Goal: Task Accomplishment & Management: Use online tool/utility

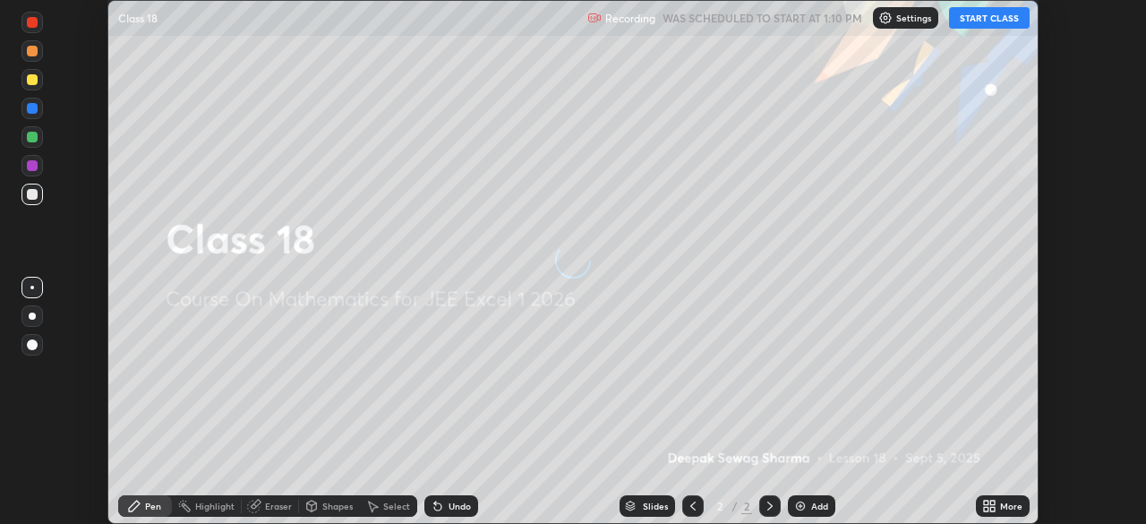
scroll to position [524, 1146]
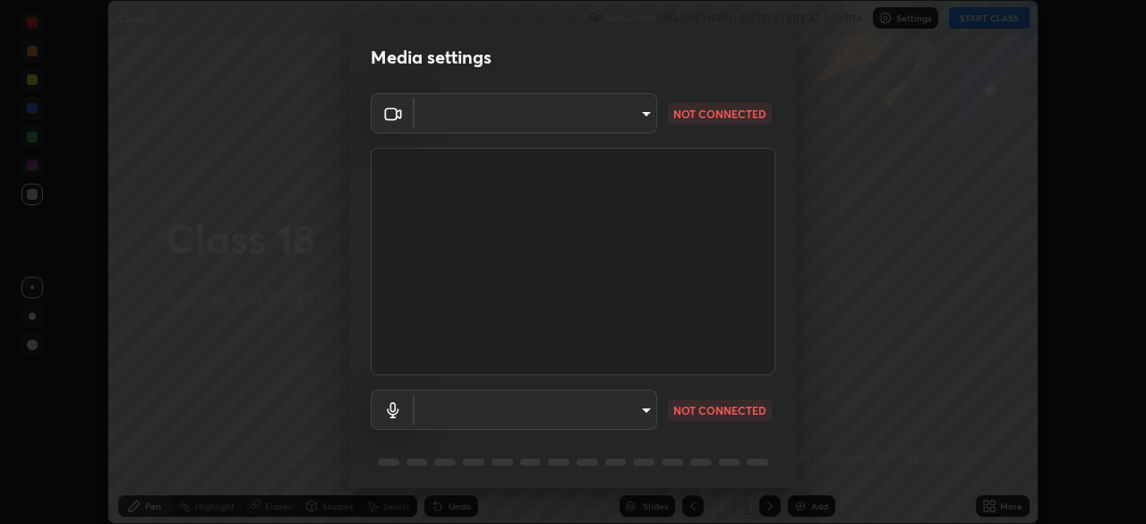
type input "134d1b19bf6860d587459906a7679876aeb3e381516b9be6bb745b9f97a347e3"
type input "communications"
click at [627, 413] on body "Erase all Class 18 Recording WAS SCHEDULED TO START AT 1:10 PM Settings START C…" at bounding box center [573, 262] width 1146 height 524
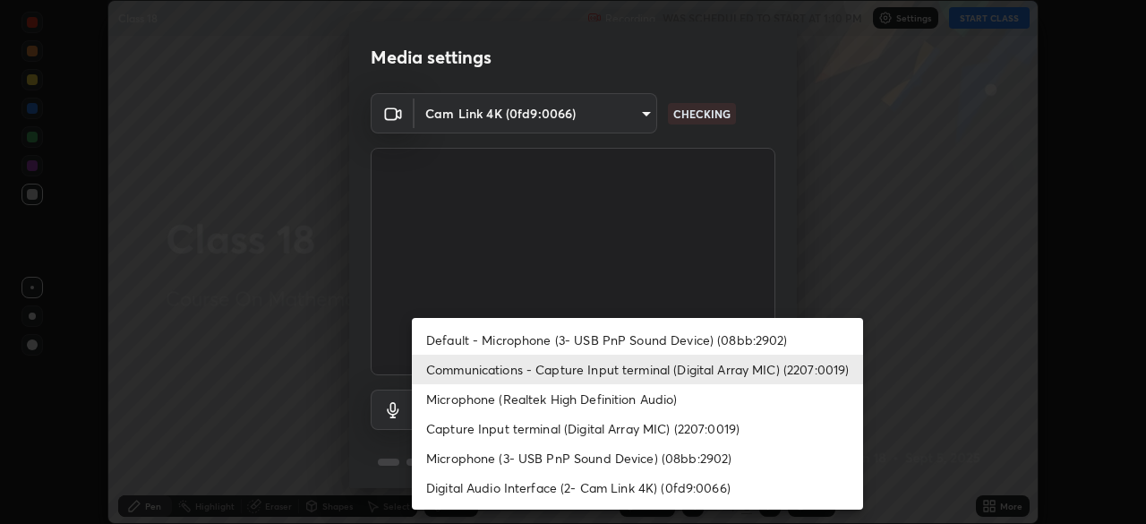
click at [862, 247] on div at bounding box center [573, 262] width 1146 height 524
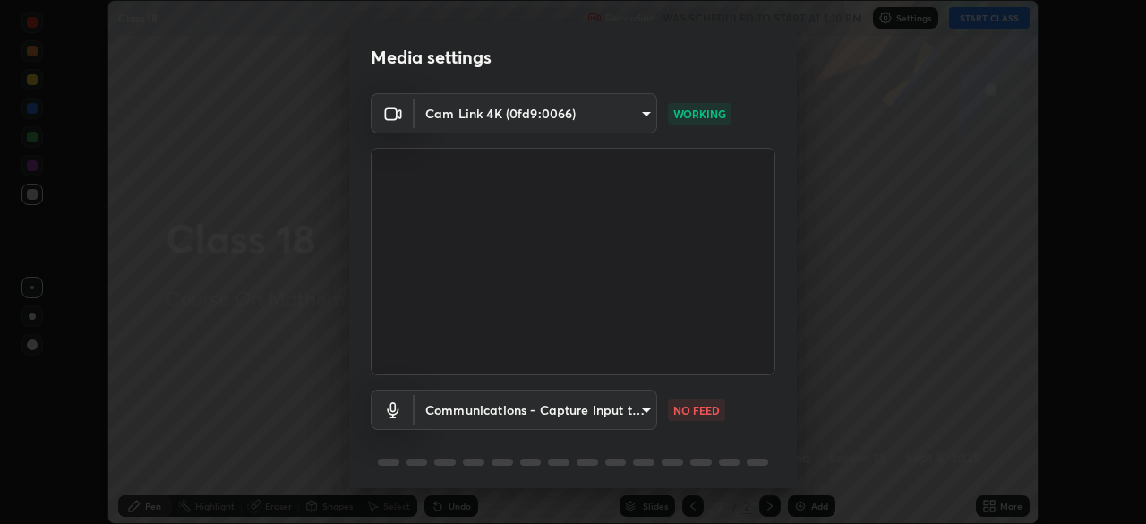
click at [618, 412] on body "Erase all Class 18 Recording WAS SCHEDULED TO START AT 1:10 PM Settings START C…" at bounding box center [573, 262] width 1146 height 524
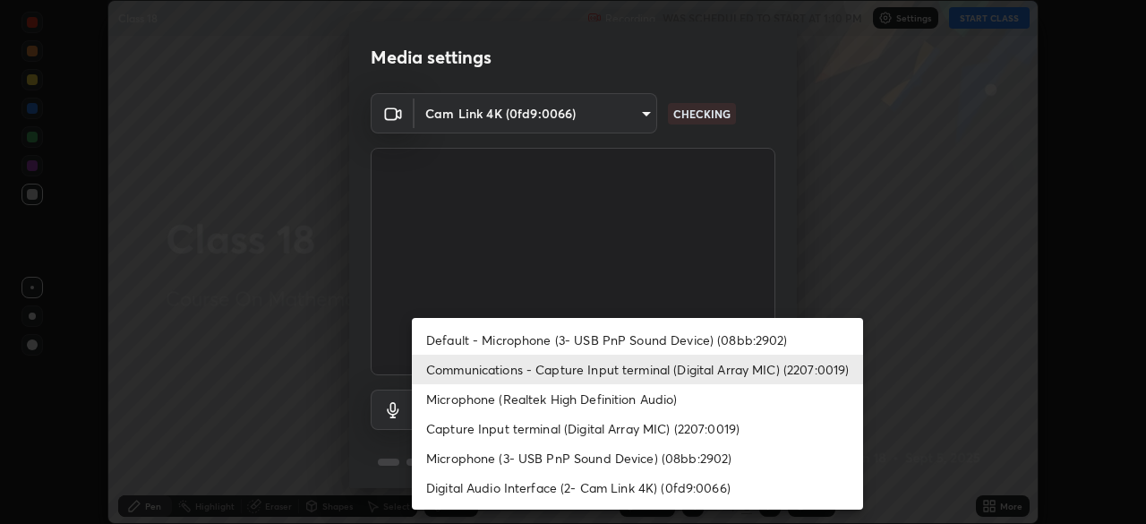
click at [623, 108] on div at bounding box center [573, 262] width 1146 height 524
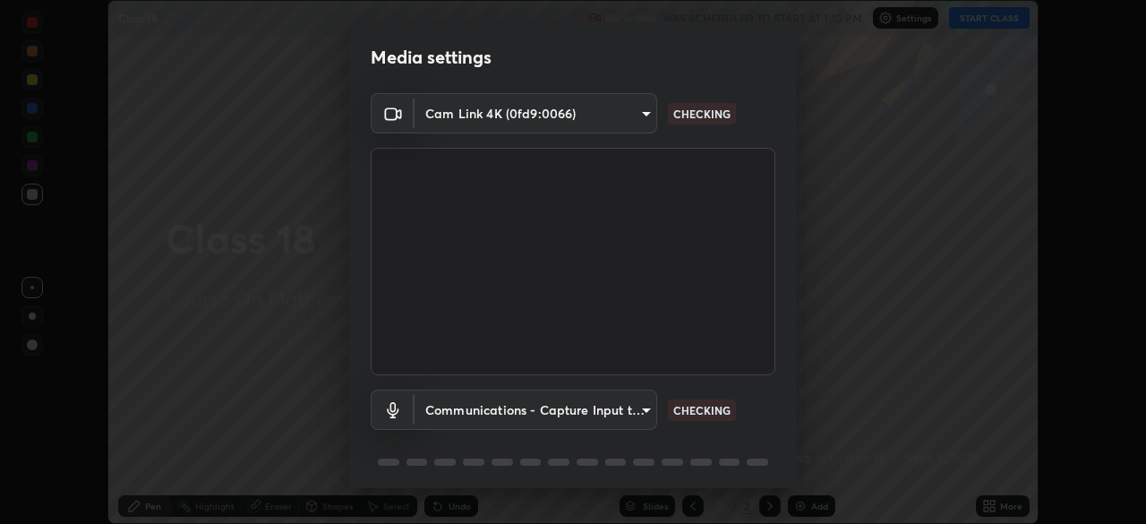
click at [602, 114] on body "Erase all Class 18 Recording WAS SCHEDULED TO START AT 1:10 PM Settings START C…" at bounding box center [573, 262] width 1146 height 524
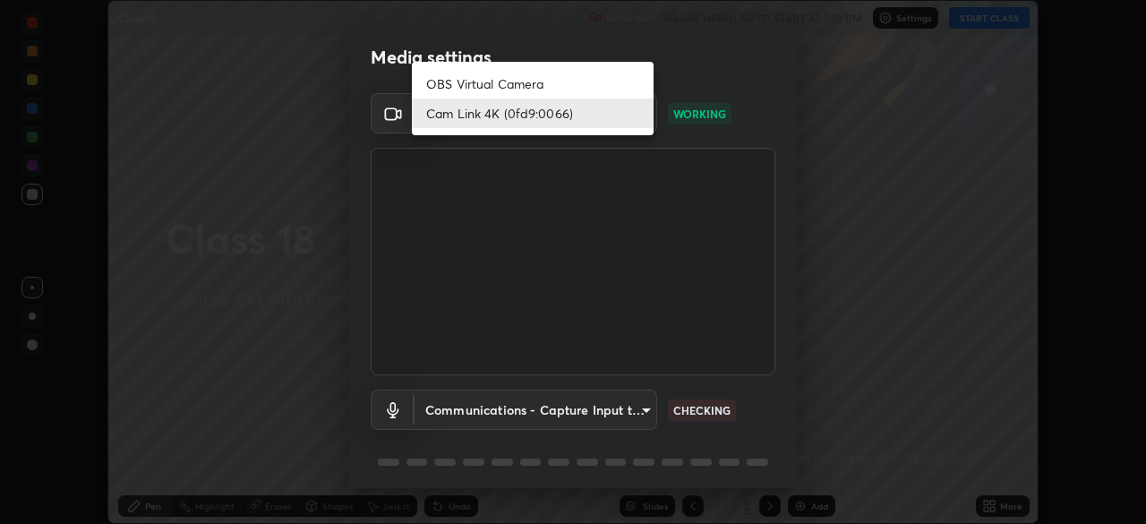
click at [529, 83] on li "OBS Virtual Camera" at bounding box center [533, 84] width 242 height 30
type input "e766c8a54b1912041f0244e3911b7069adbd20a35c2ff9eaaf066041b2f18353"
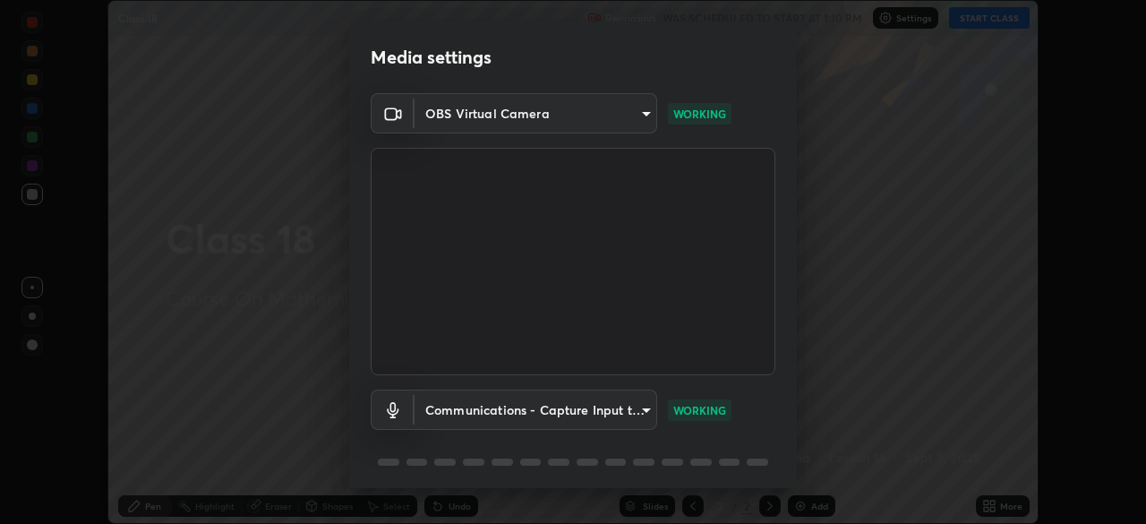
click at [590, 115] on body "Erase all Class 18 Recording WAS SCHEDULED TO START AT 1:10 PM Settings START C…" at bounding box center [573, 262] width 1146 height 524
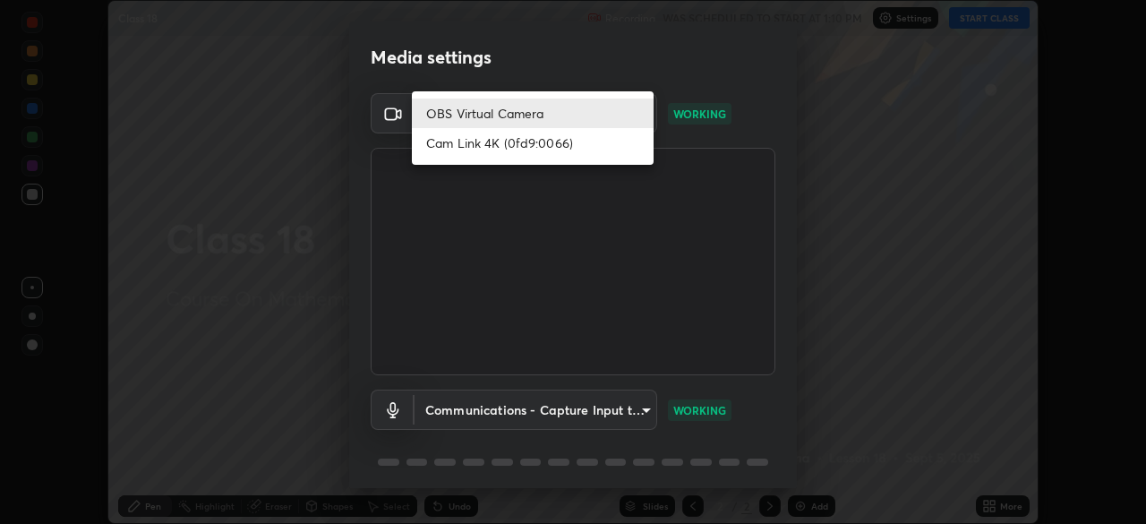
click at [516, 112] on li "OBS Virtual Camera" at bounding box center [533, 114] width 242 height 30
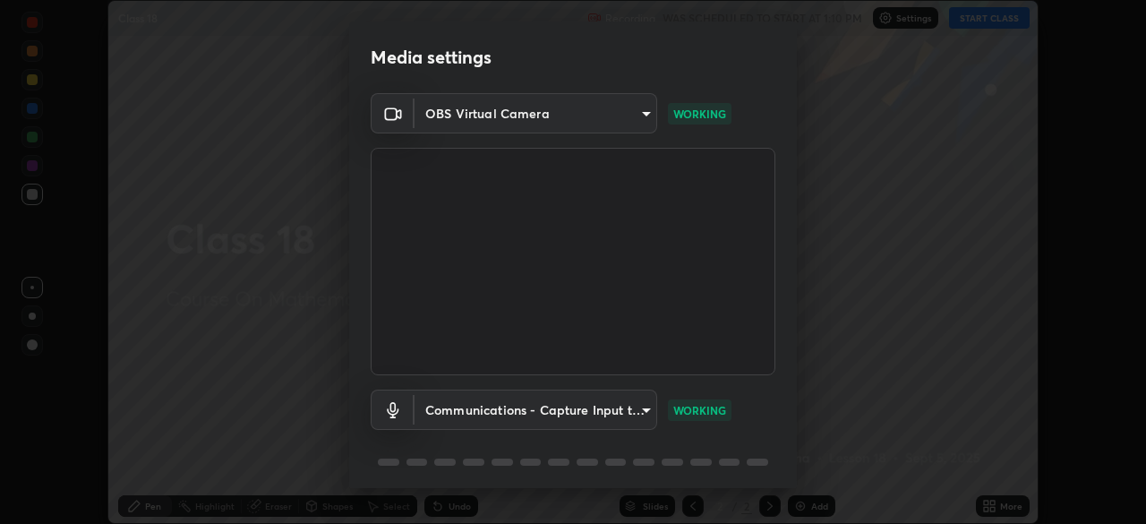
click at [487, 117] on body "Erase all Class 18 Recording WAS SCHEDULED TO START AT 1:10 PM Settings START C…" at bounding box center [573, 262] width 1146 height 524
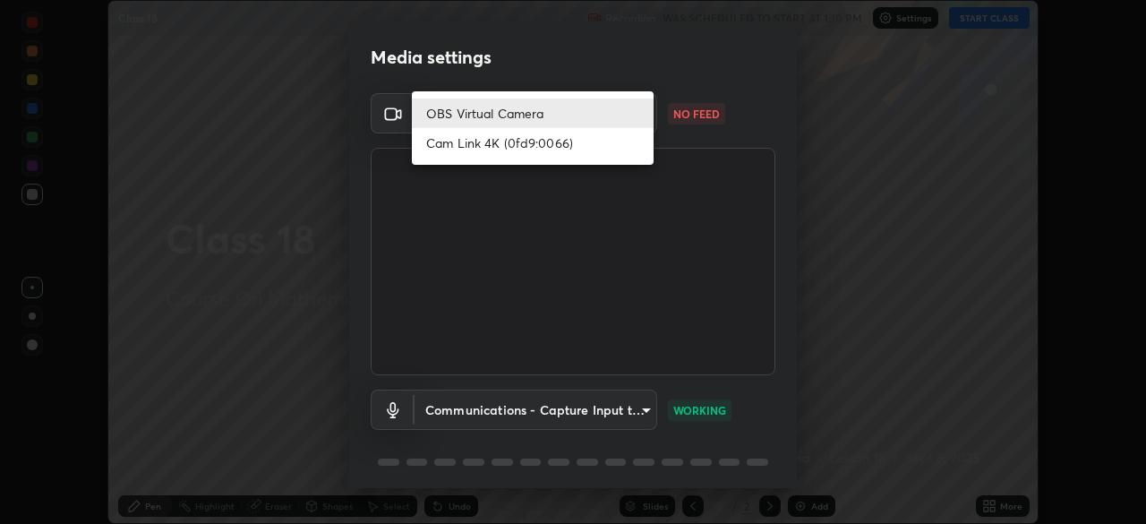
click at [474, 112] on li "OBS Virtual Camera" at bounding box center [533, 114] width 242 height 30
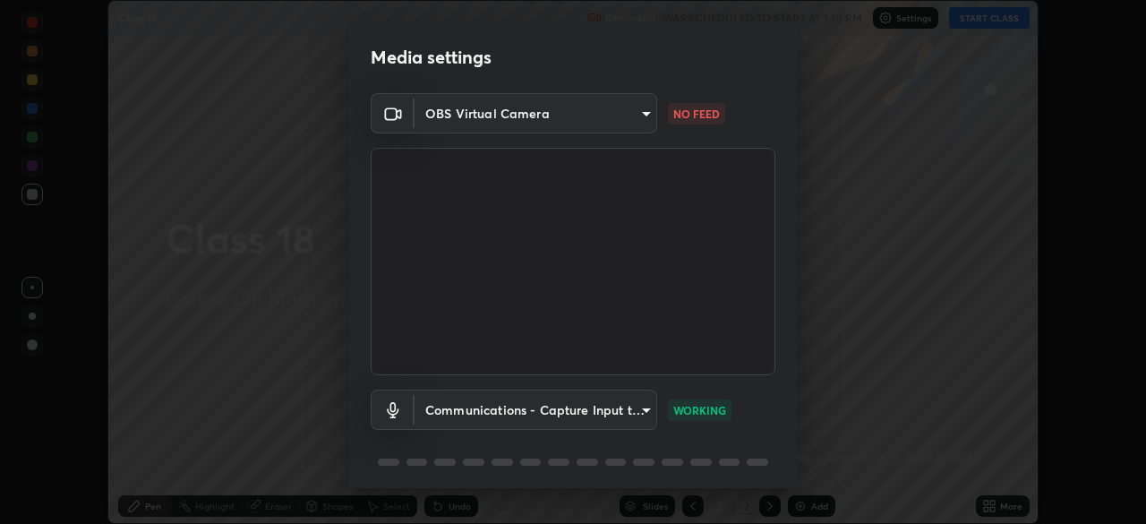
click at [526, 296] on video at bounding box center [573, 261] width 405 height 227
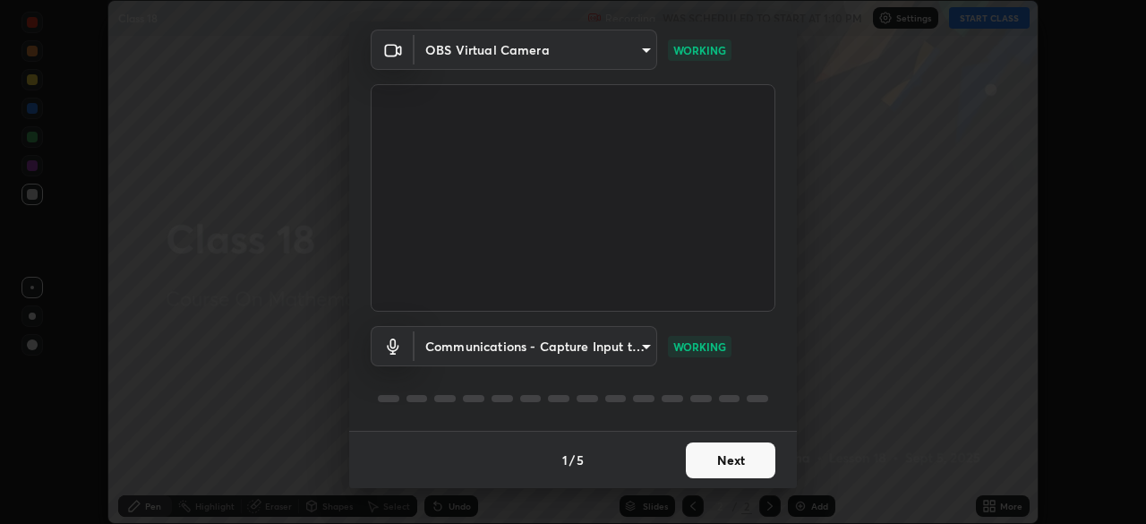
click at [731, 458] on button "Next" at bounding box center [731, 460] width 90 height 36
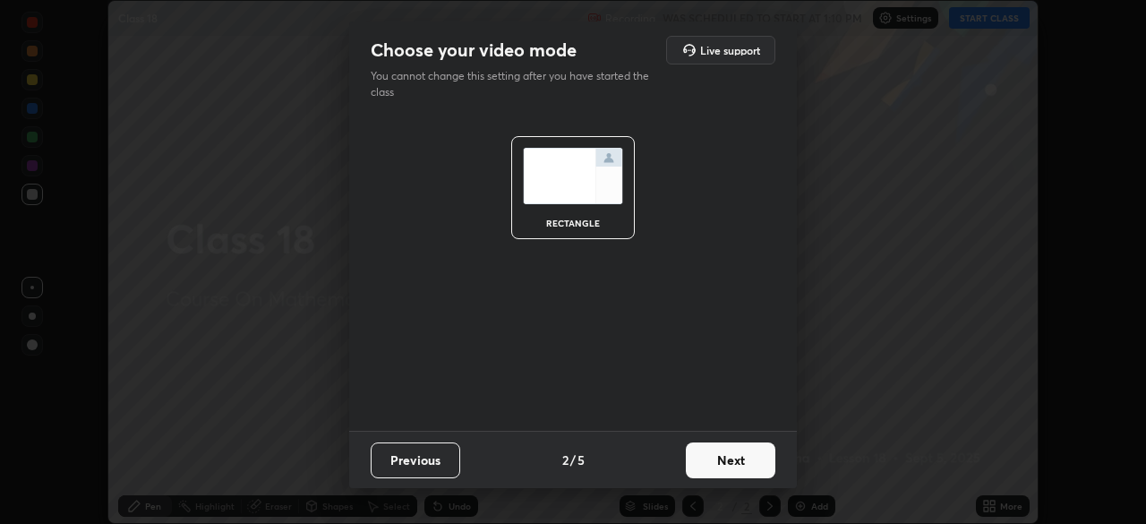
scroll to position [0, 0]
click at [726, 462] on button "Next" at bounding box center [731, 460] width 90 height 36
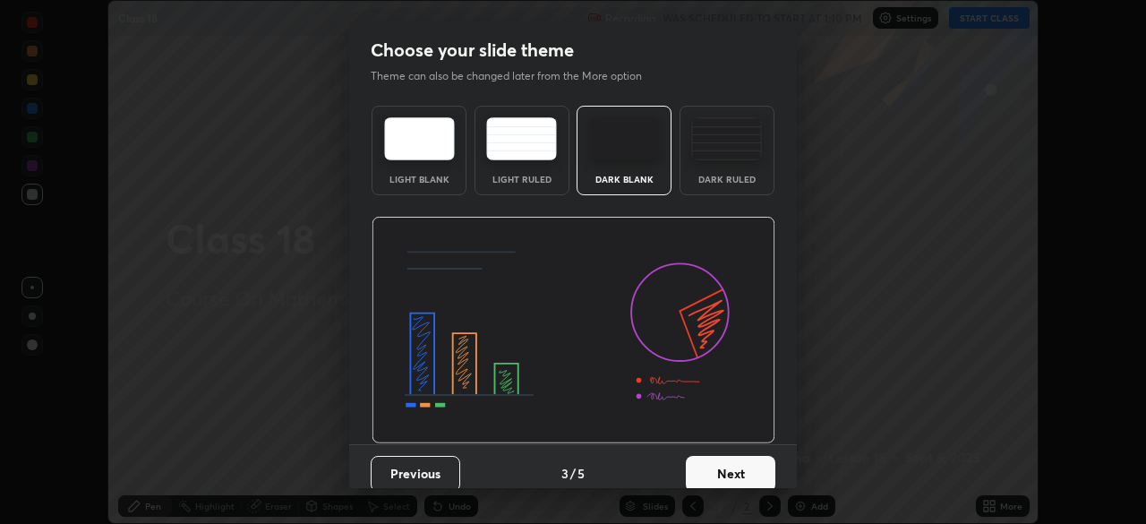
click at [732, 473] on button "Next" at bounding box center [731, 474] width 90 height 36
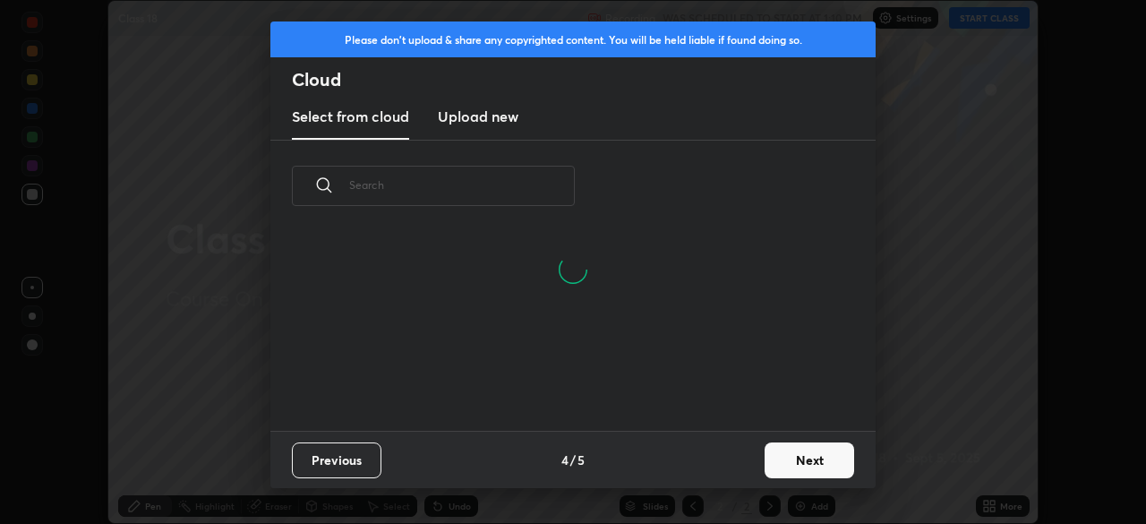
click at [793, 461] on button "Next" at bounding box center [810, 460] width 90 height 36
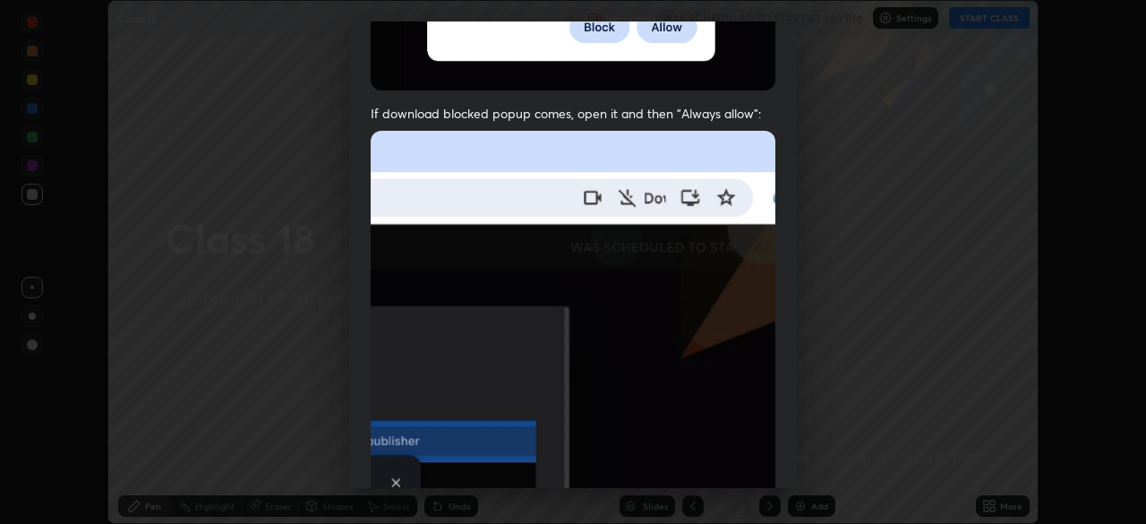
scroll to position [429, 0]
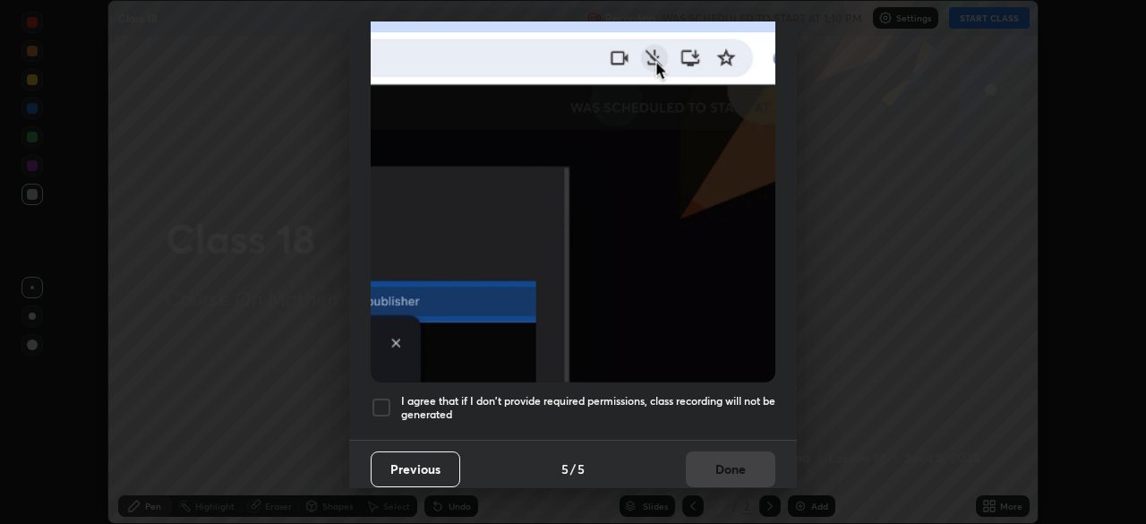
click at [383, 402] on div at bounding box center [381, 407] width 21 height 21
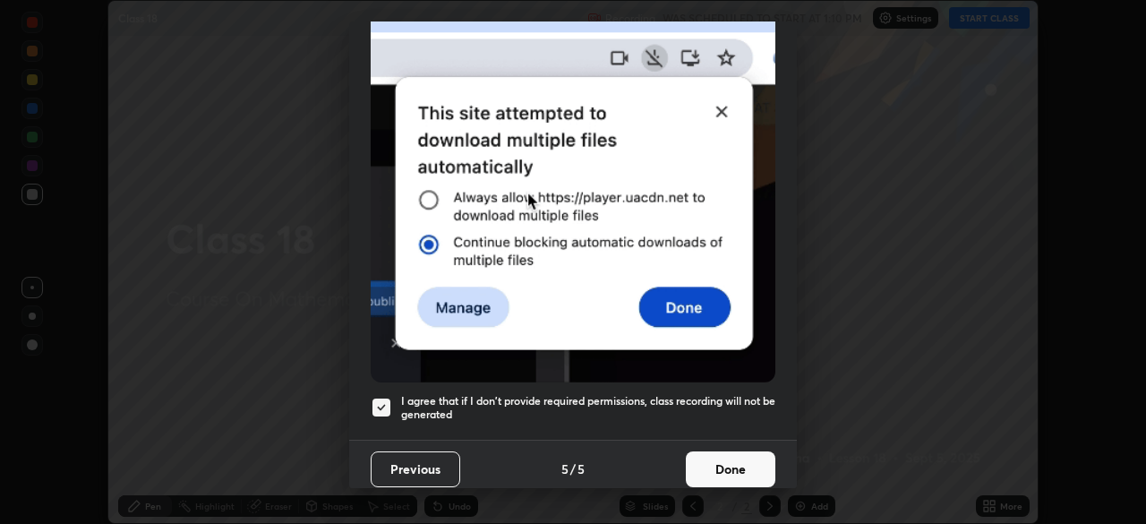
click at [717, 467] on button "Done" at bounding box center [731, 469] width 90 height 36
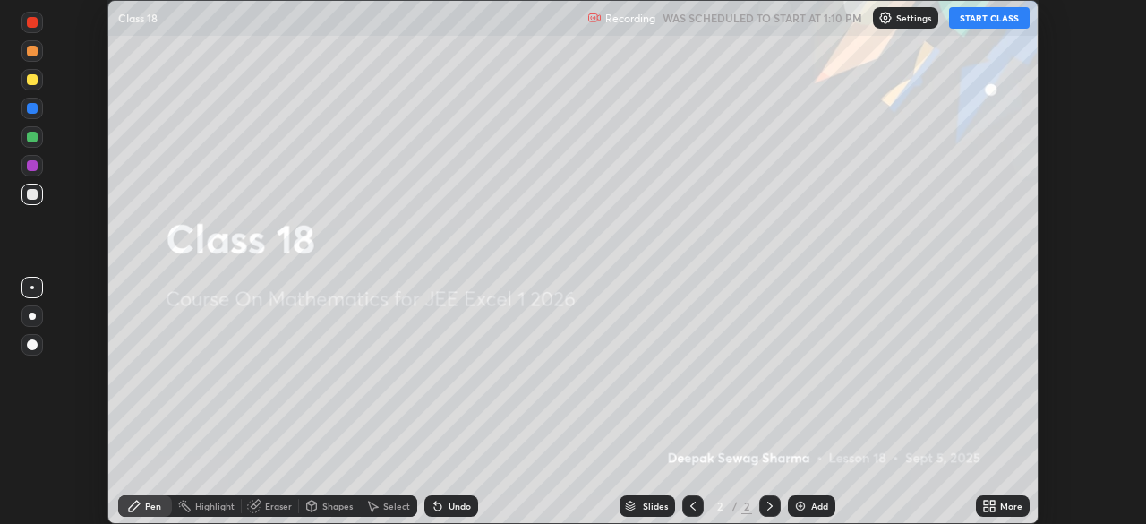
click at [814, 507] on div "Add" at bounding box center [819, 505] width 17 height 9
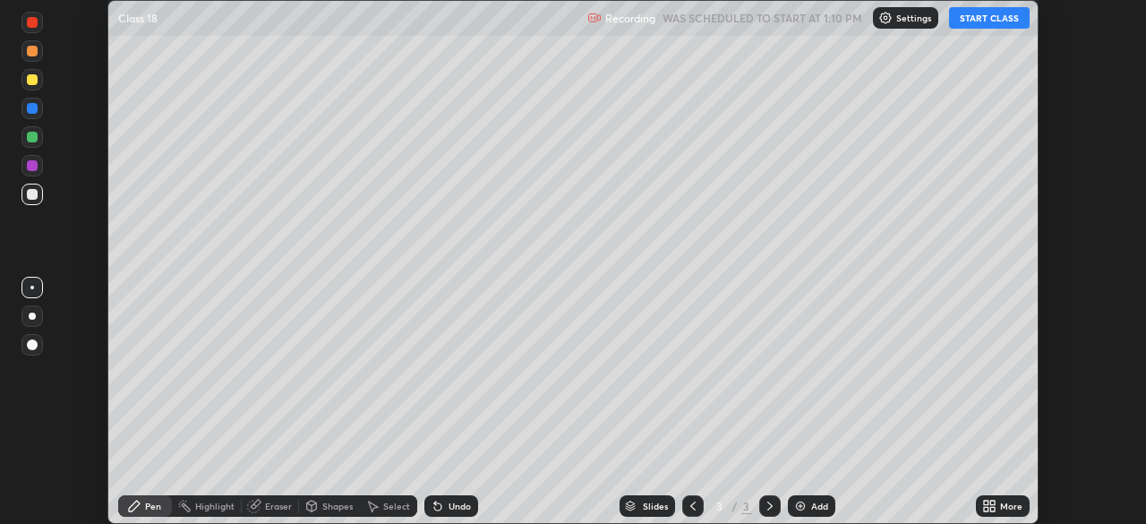
click at [979, 21] on button "START CLASS" at bounding box center [989, 17] width 81 height 21
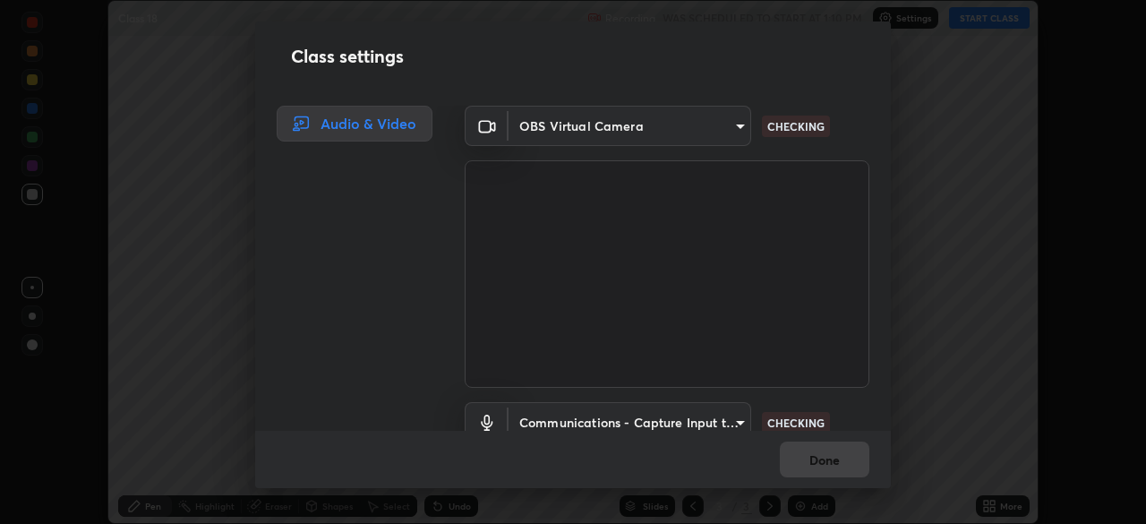
click at [1004, 505] on div "Class settings Audio & Video OBS Virtual Camera e766c8a54b1912041f0244e3911b706…" at bounding box center [573, 262] width 1146 height 524
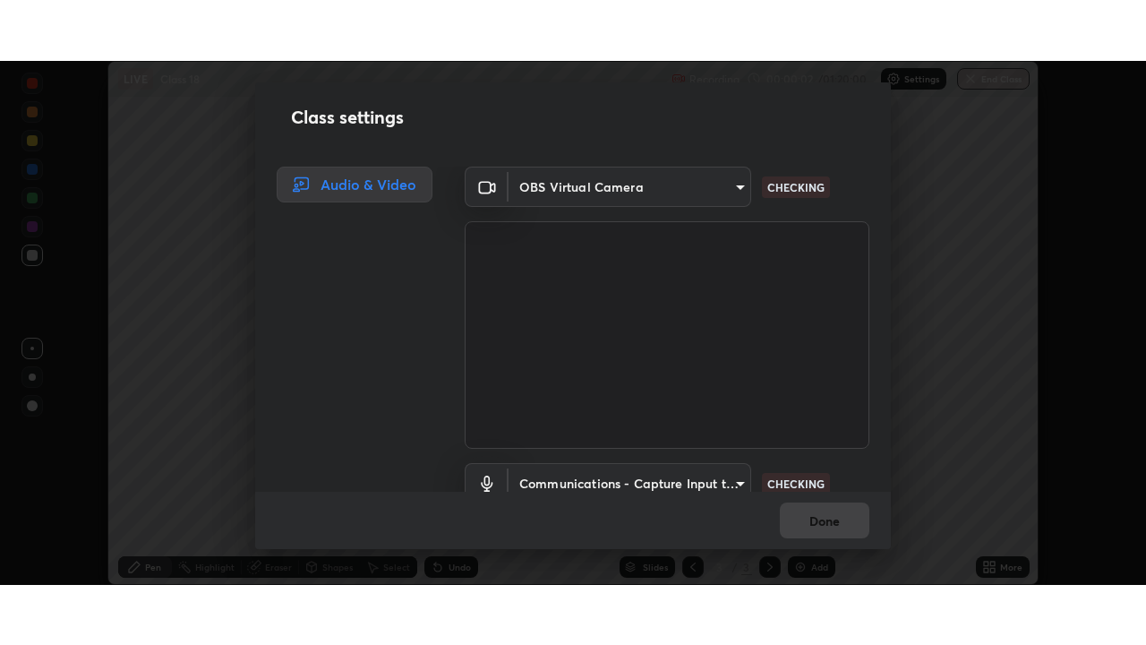
scroll to position [81, 0]
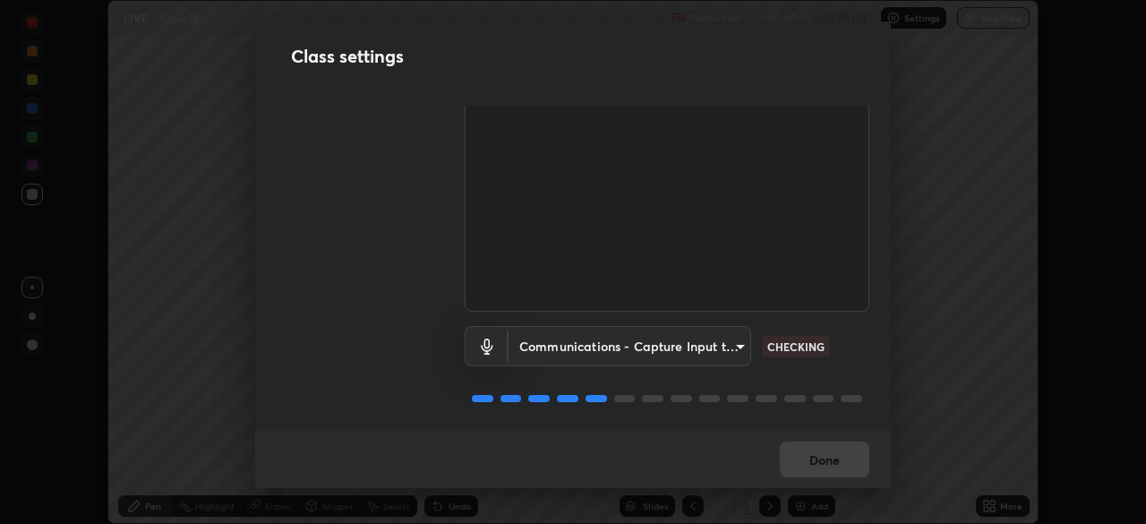
click at [711, 337] on body "Erase all LIVE Class 18 Recording 00:00:05 / 01:20:00 Settings End Class Settin…" at bounding box center [573, 262] width 1146 height 524
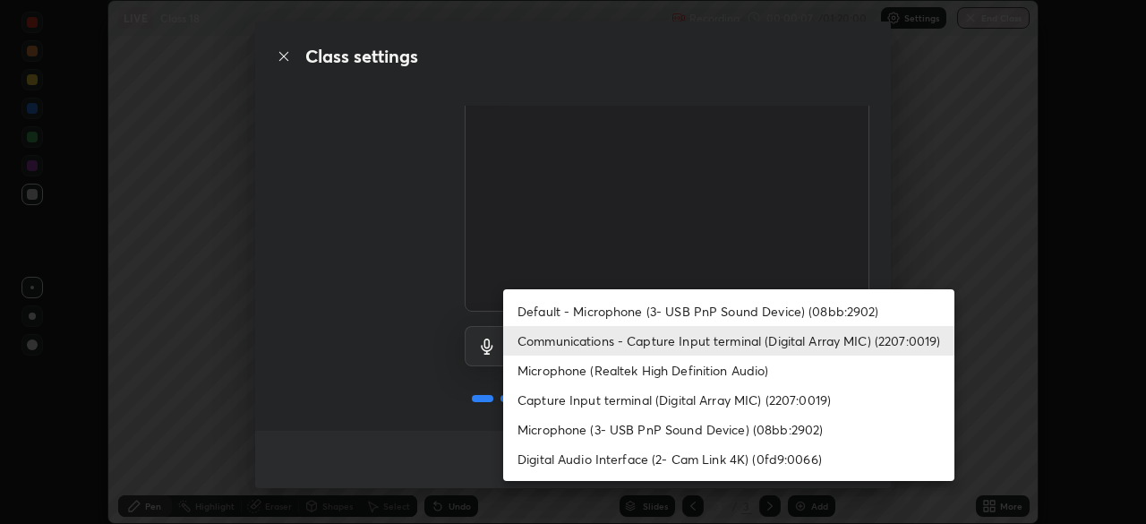
click at [723, 310] on li "Default - Microphone (3- USB PnP Sound Device) (08bb:2902)" at bounding box center [728, 311] width 451 height 30
type input "default"
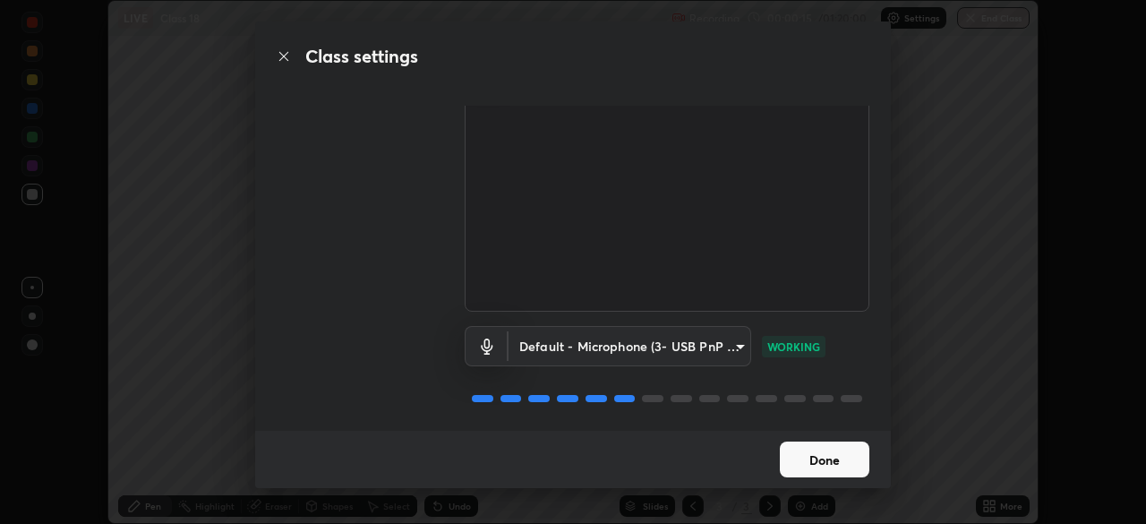
click at [838, 457] on button "Done" at bounding box center [825, 459] width 90 height 36
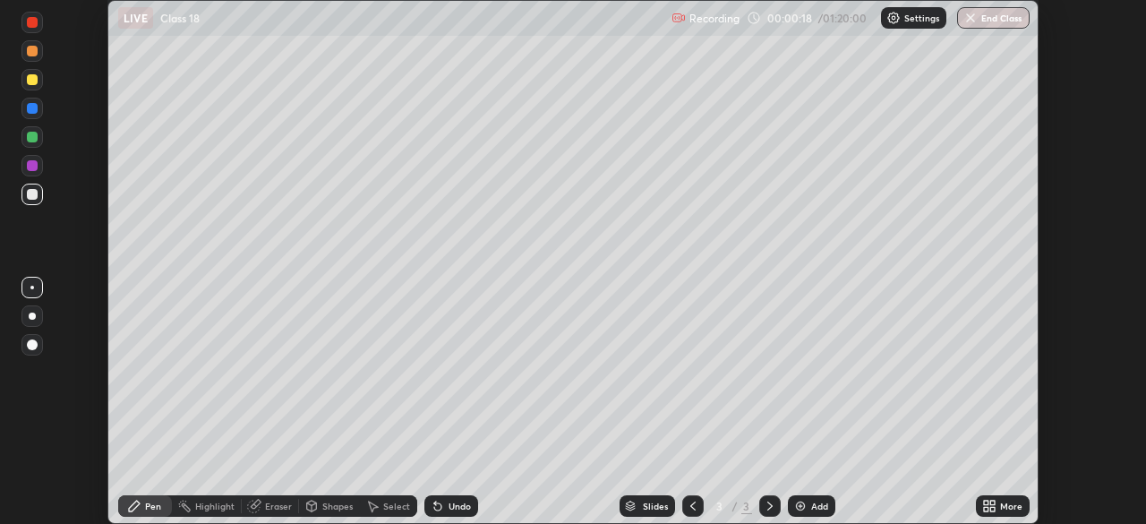
click at [1009, 508] on div "More" at bounding box center [1011, 505] width 22 height 9
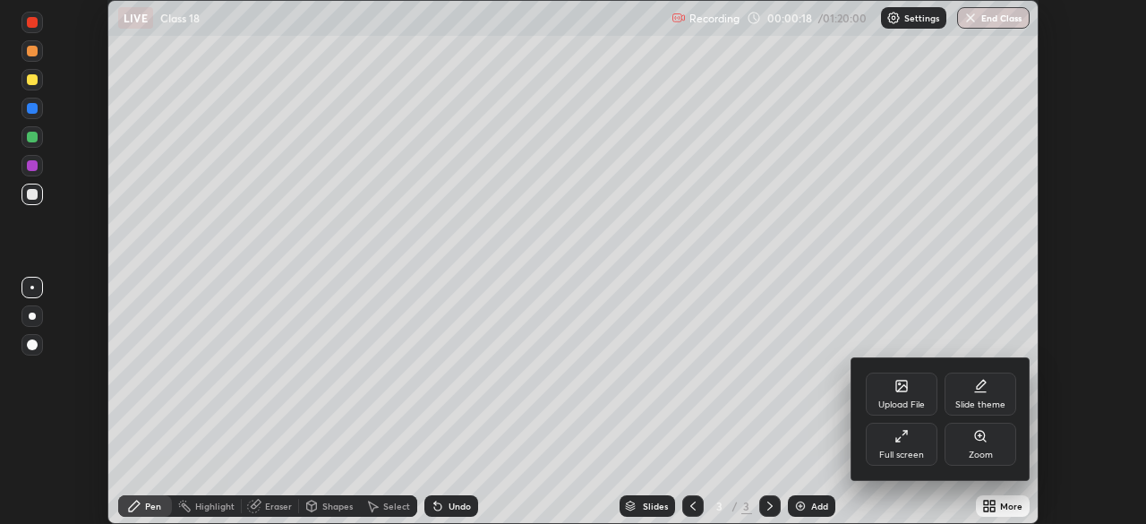
click at [916, 444] on div "Full screen" at bounding box center [902, 444] width 72 height 43
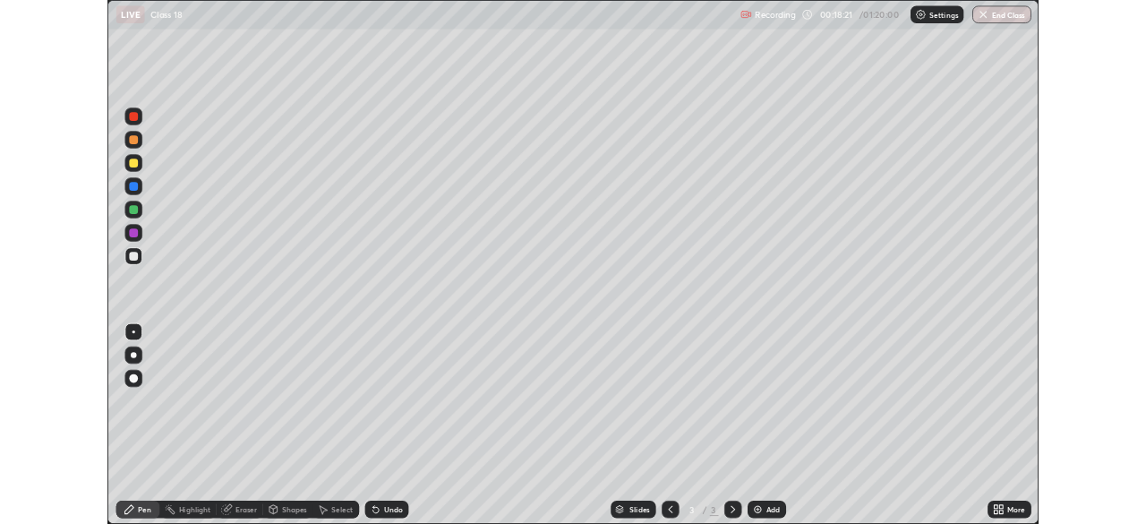
scroll to position [645, 1146]
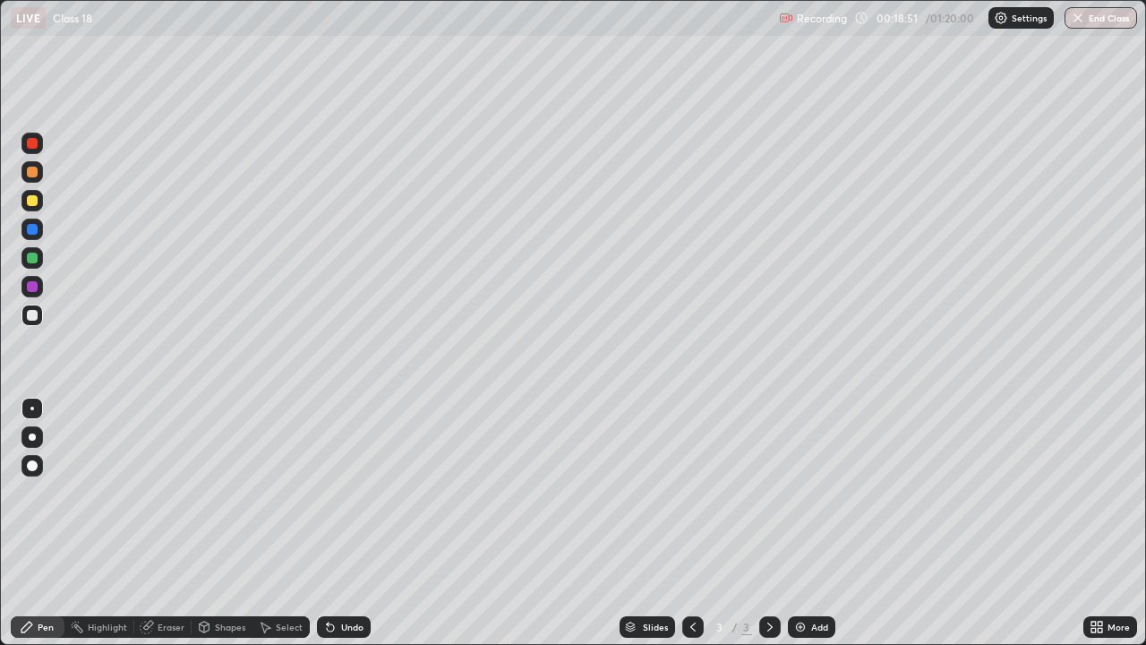
click at [1094, 523] on div "More" at bounding box center [1111, 627] width 54 height 36
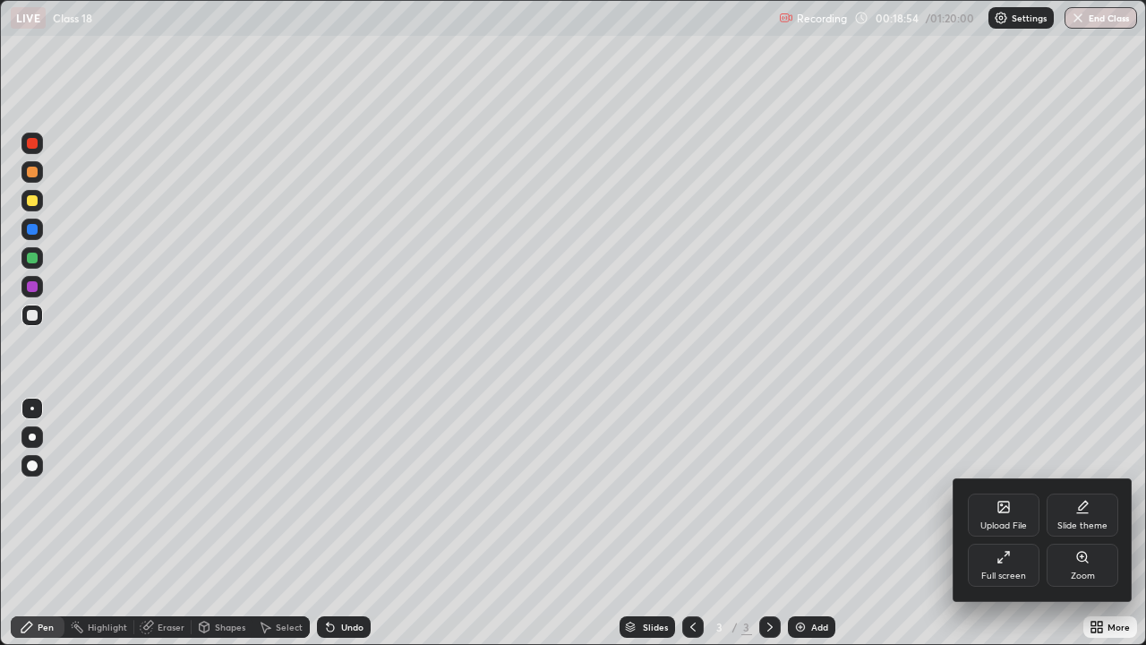
click at [1019, 523] on div "Full screen" at bounding box center [1003, 575] width 45 height 9
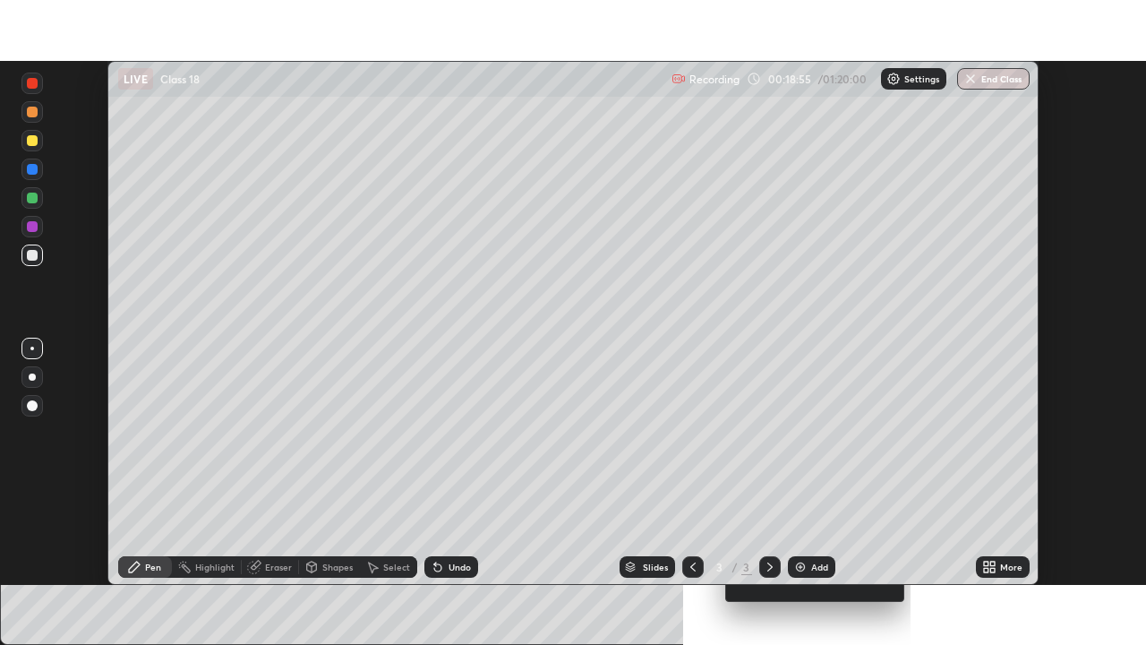
scroll to position [89023, 88401]
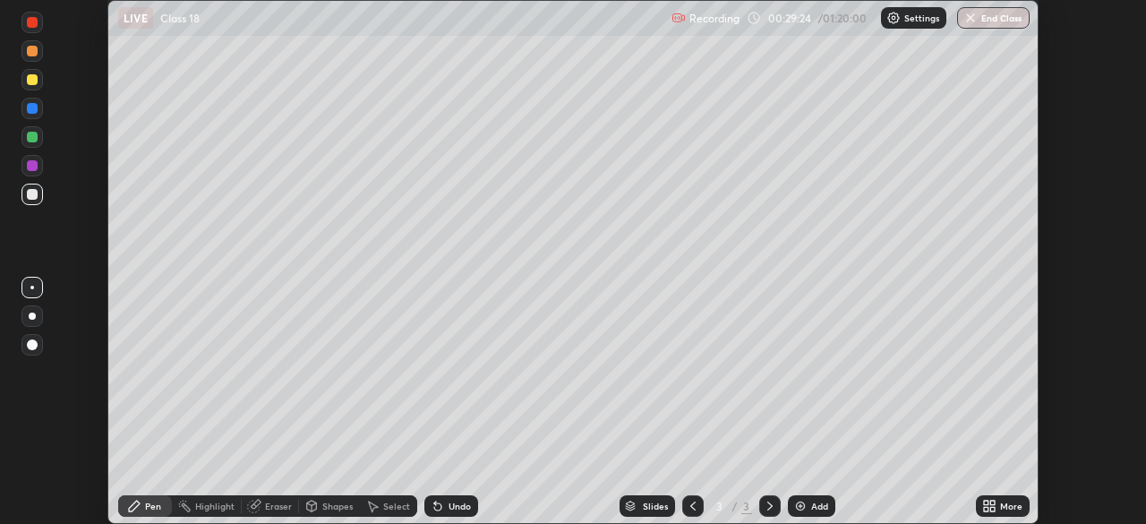
click at [991, 502] on icon at bounding box center [992, 503] width 4 height 4
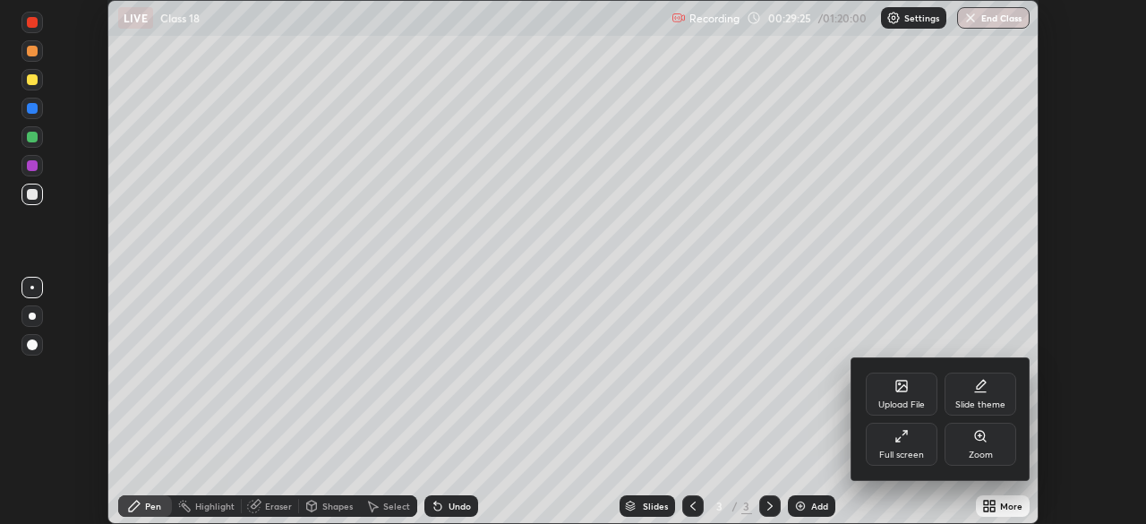
click at [895, 443] on div "Full screen" at bounding box center [902, 444] width 72 height 43
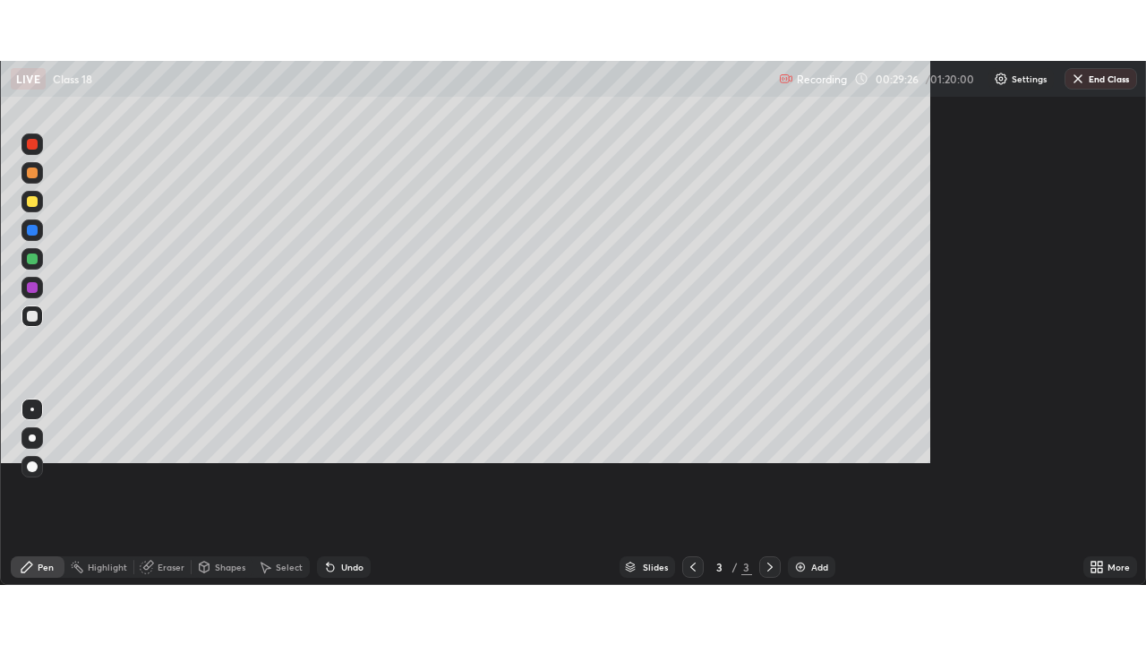
scroll to position [645, 1146]
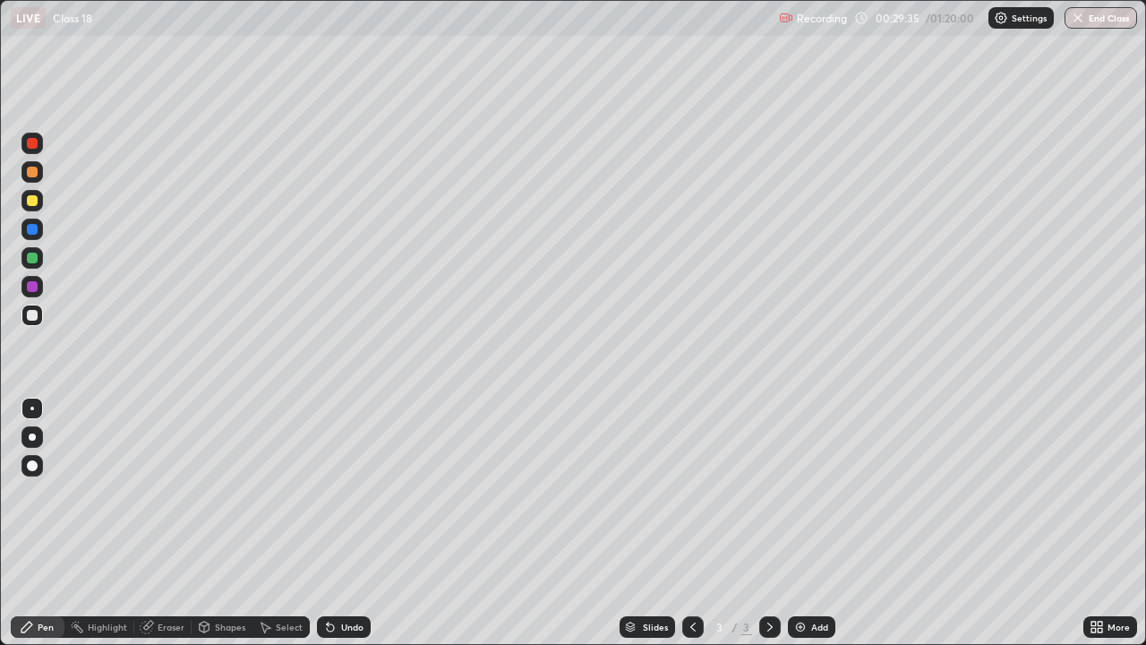
click at [166, 523] on div "Eraser" at bounding box center [171, 626] width 27 height 9
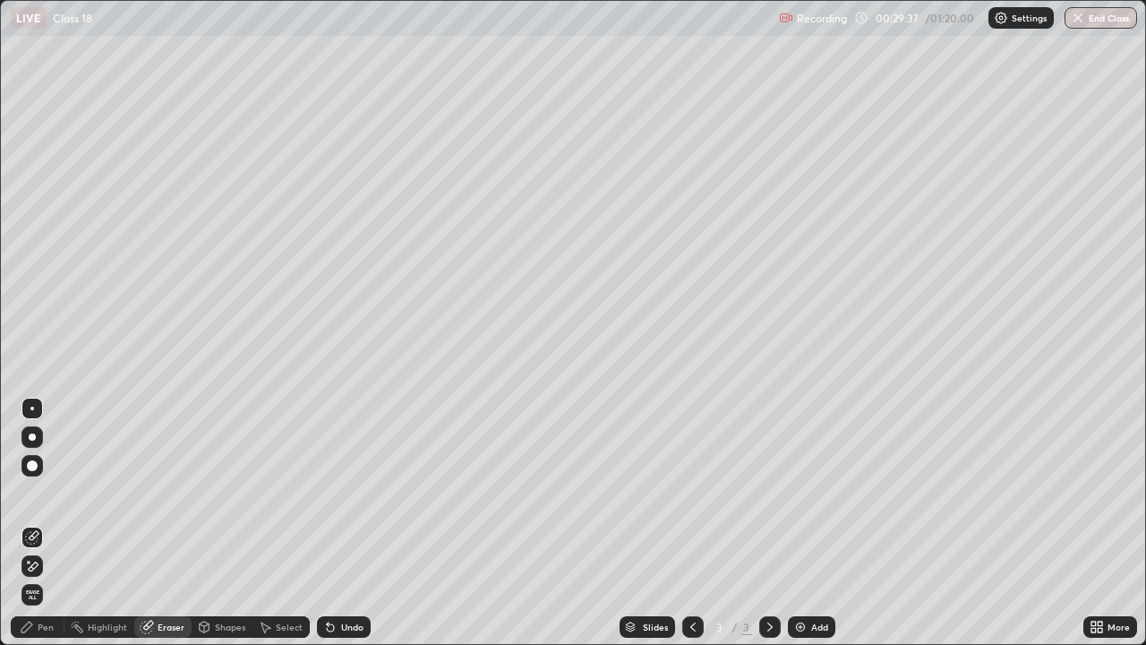
click at [32, 523] on span "Erase all" at bounding box center [32, 594] width 20 height 11
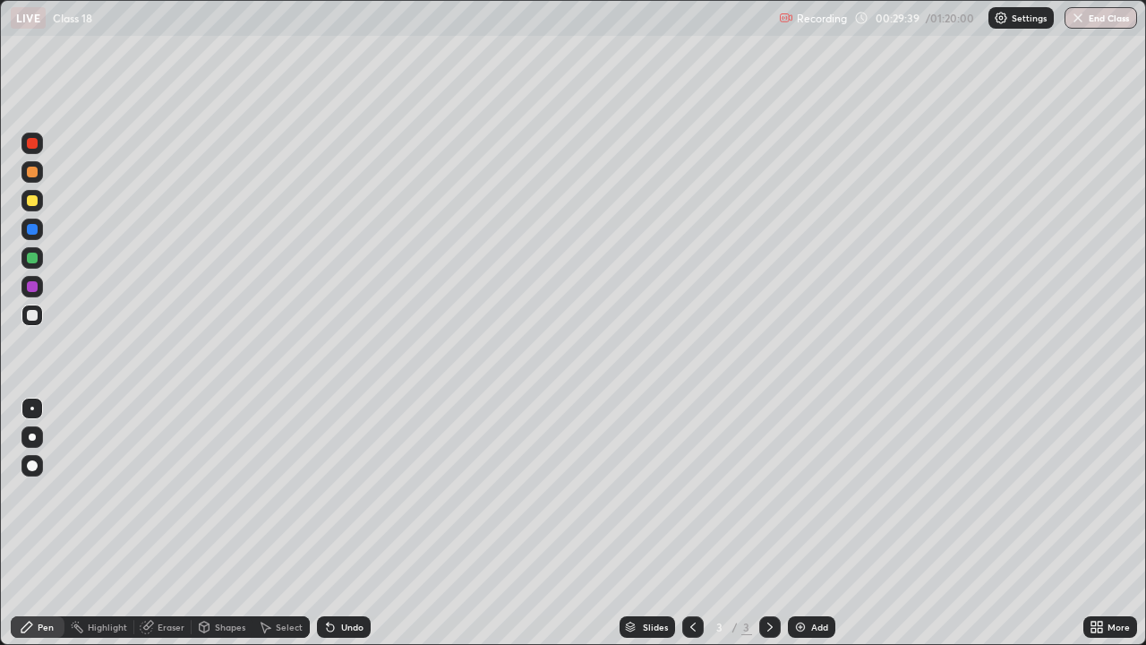
click at [689, 523] on icon at bounding box center [693, 627] width 14 height 14
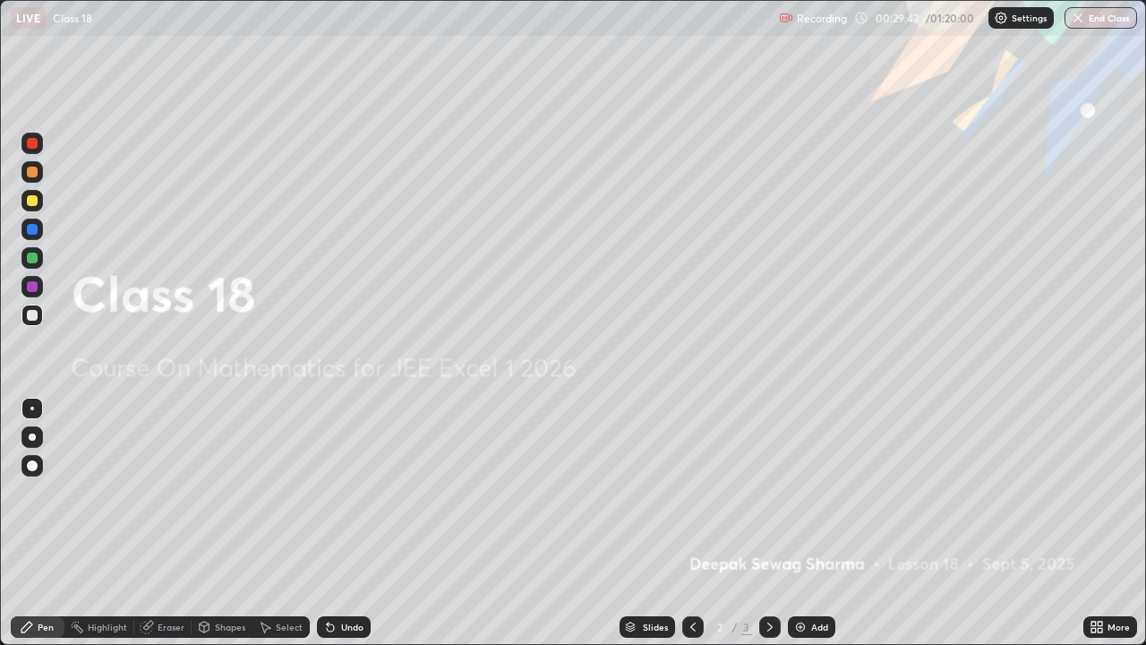
click at [766, 523] on icon at bounding box center [770, 627] width 14 height 14
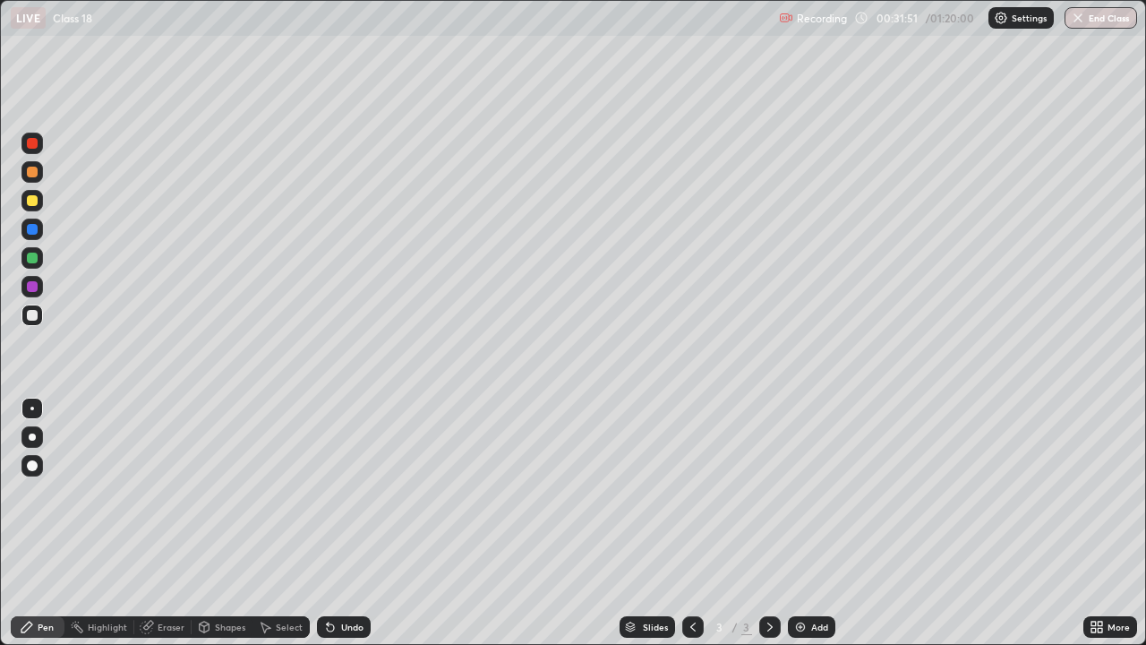
click at [928, 14] on div "Recording 00:31:51 / 01:20:00 Settings End Class" at bounding box center [958, 18] width 358 height 35
click at [1005, 13] on img at bounding box center [1001, 18] width 14 height 14
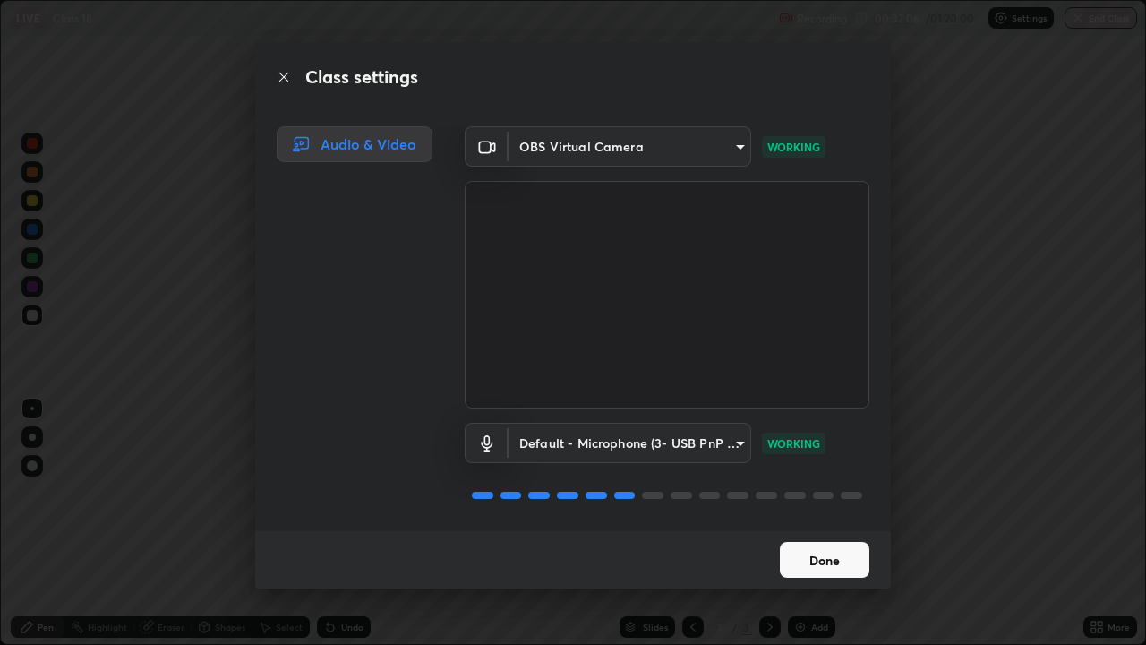
scroll to position [2, 0]
click at [818, 523] on button "Done" at bounding box center [825, 560] width 90 height 36
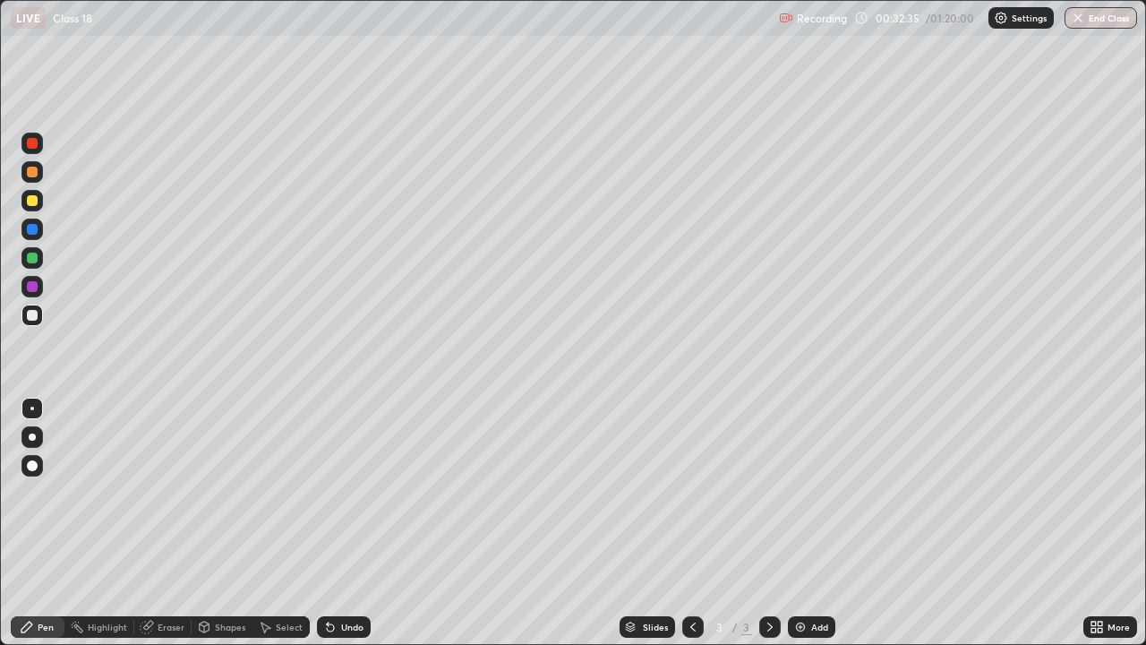
click at [30, 192] on div at bounding box center [31, 200] width 21 height 21
click at [30, 441] on div at bounding box center [31, 436] width 21 height 21
click at [272, 523] on div "Select" at bounding box center [281, 626] width 57 height 21
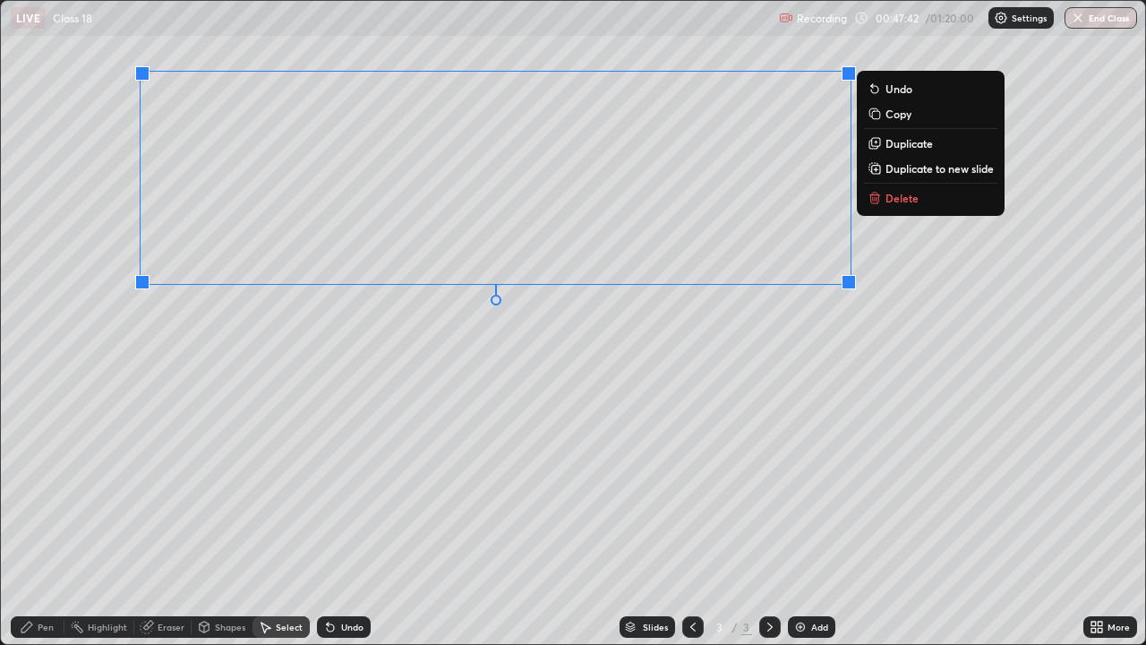
click at [42, 523] on div "Pen" at bounding box center [46, 626] width 16 height 9
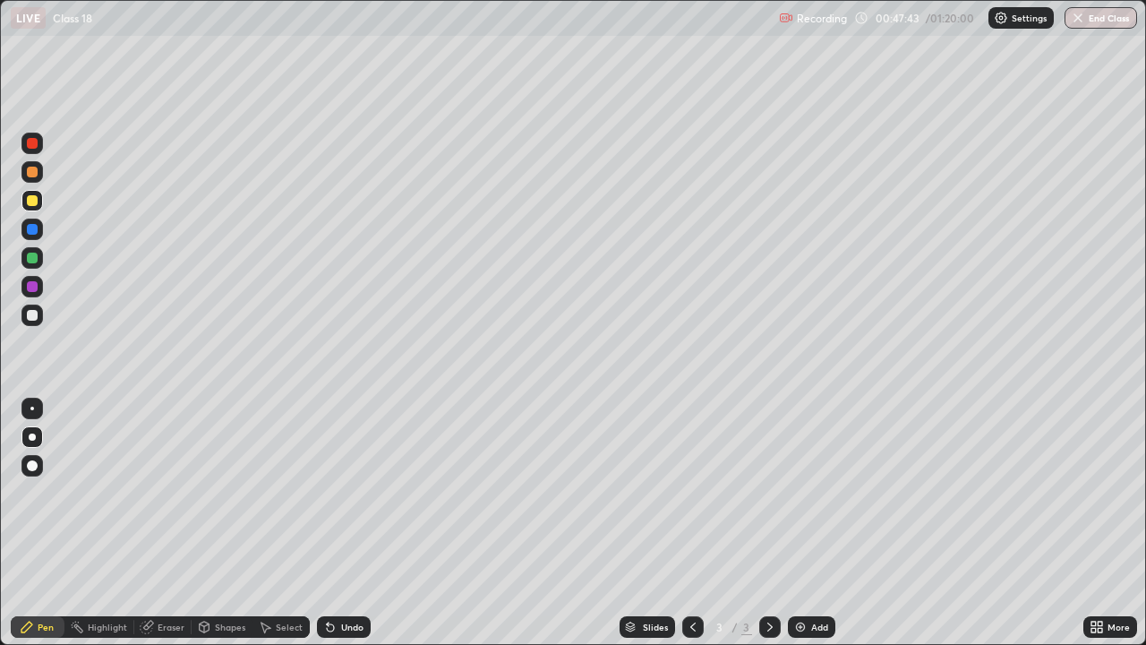
click at [161, 523] on div "Eraser" at bounding box center [171, 626] width 27 height 9
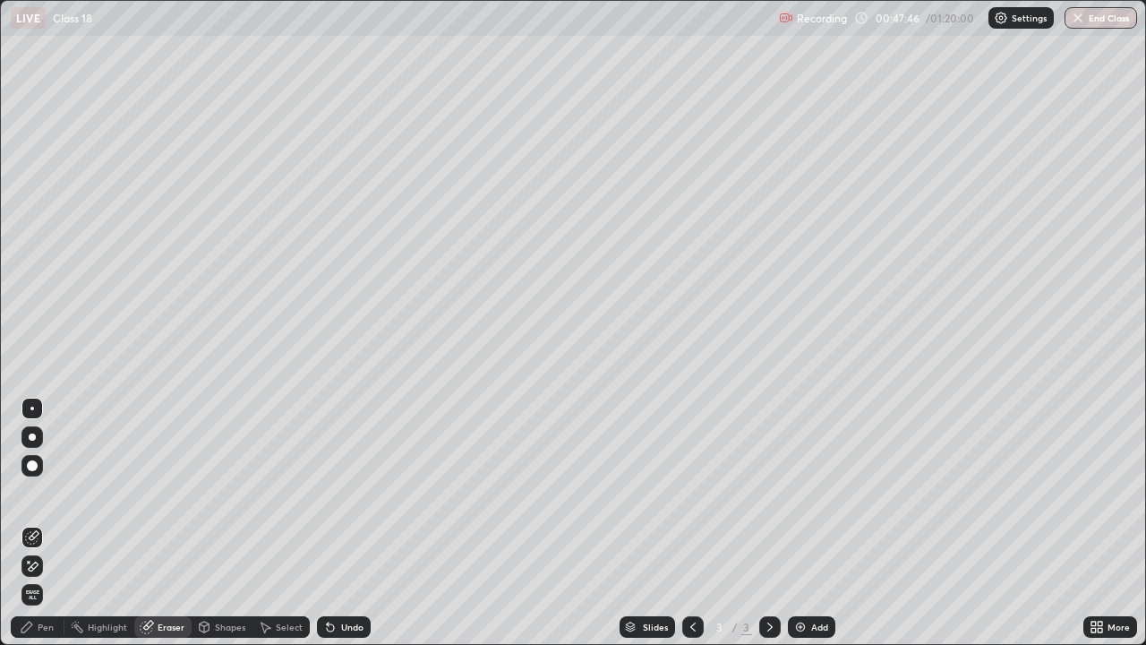
click at [49, 523] on div "Pen" at bounding box center [46, 626] width 16 height 9
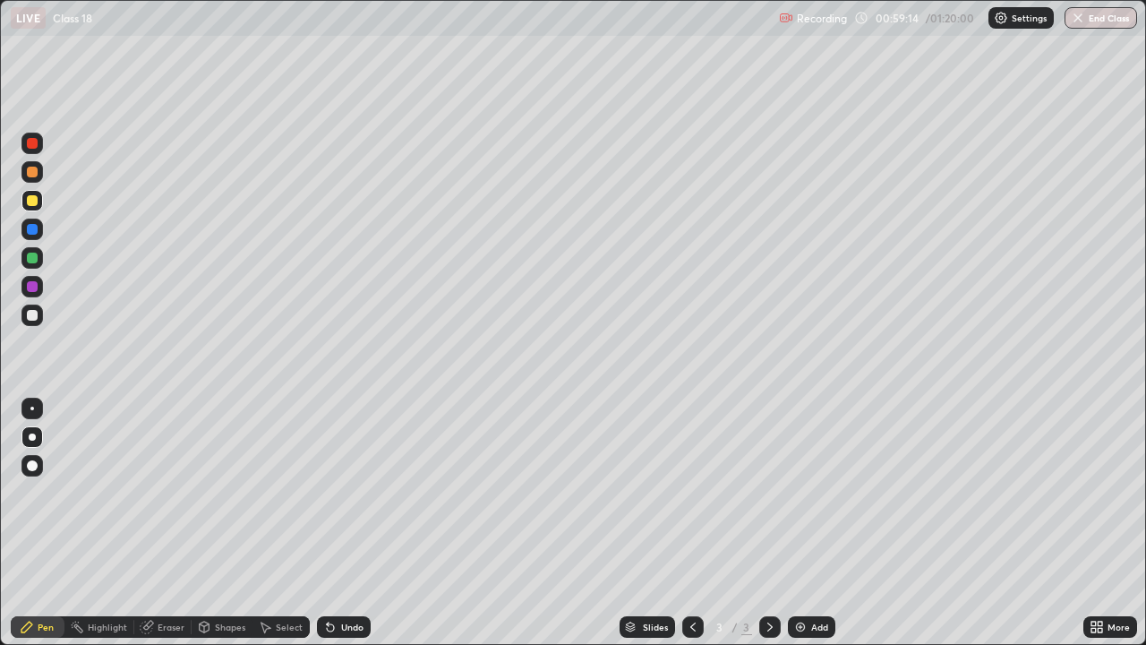
click at [276, 523] on div "Select" at bounding box center [289, 626] width 27 height 9
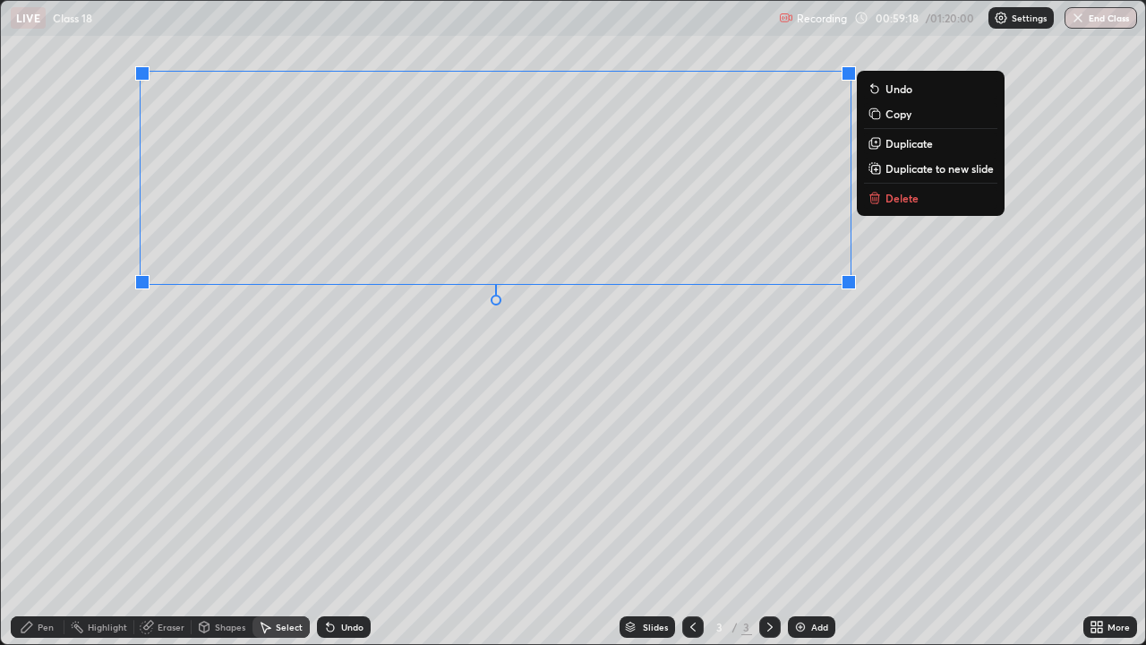
click at [902, 166] on p "Duplicate to new slide" at bounding box center [940, 168] width 108 height 14
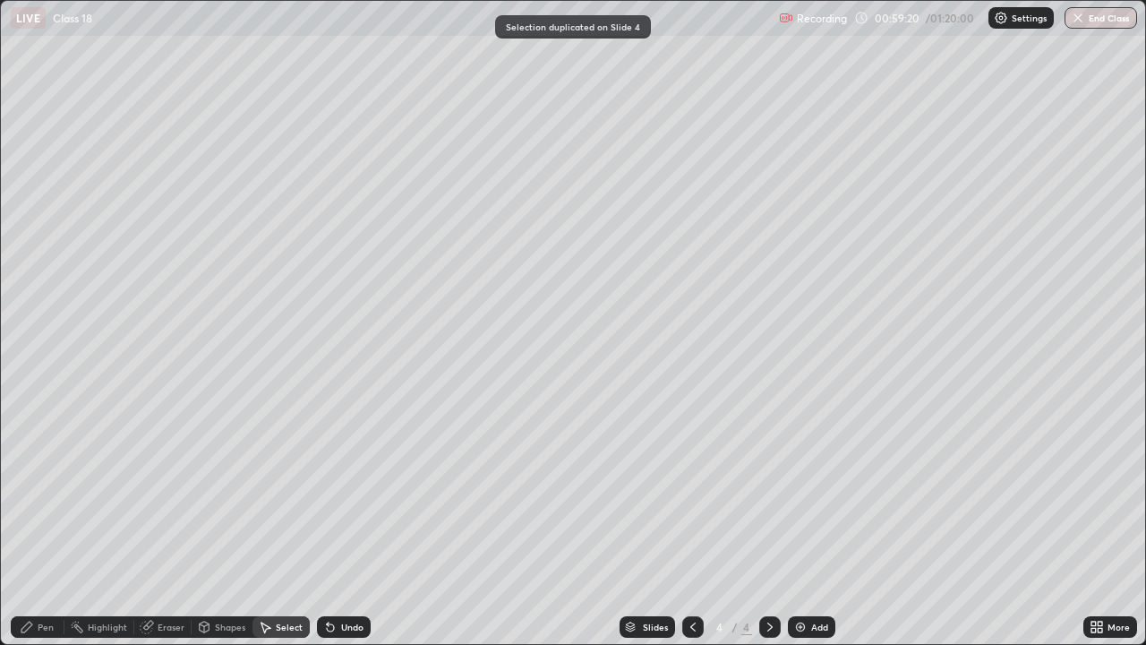
click at [47, 523] on div "Pen" at bounding box center [38, 626] width 54 height 21
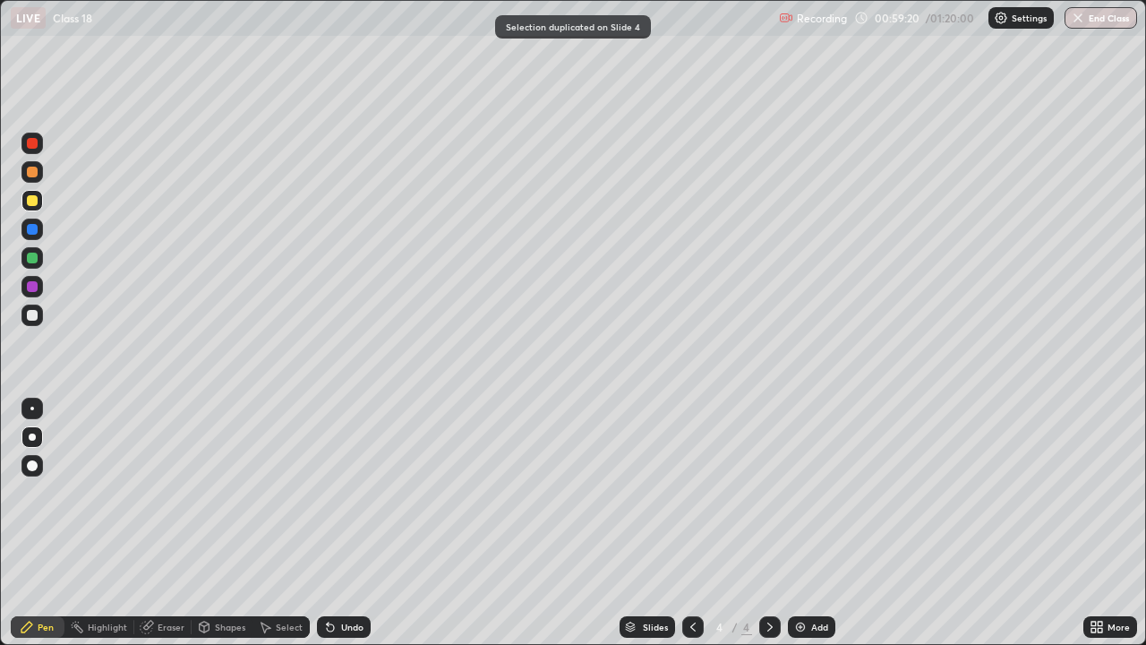
click at [32, 321] on div at bounding box center [31, 314] width 21 height 21
click at [795, 523] on div "Add" at bounding box center [811, 626] width 47 height 21
click at [690, 523] on icon at bounding box center [693, 627] width 14 height 14
click at [770, 523] on icon at bounding box center [770, 627] width 14 height 14
click at [695, 523] on icon at bounding box center [693, 627] width 14 height 14
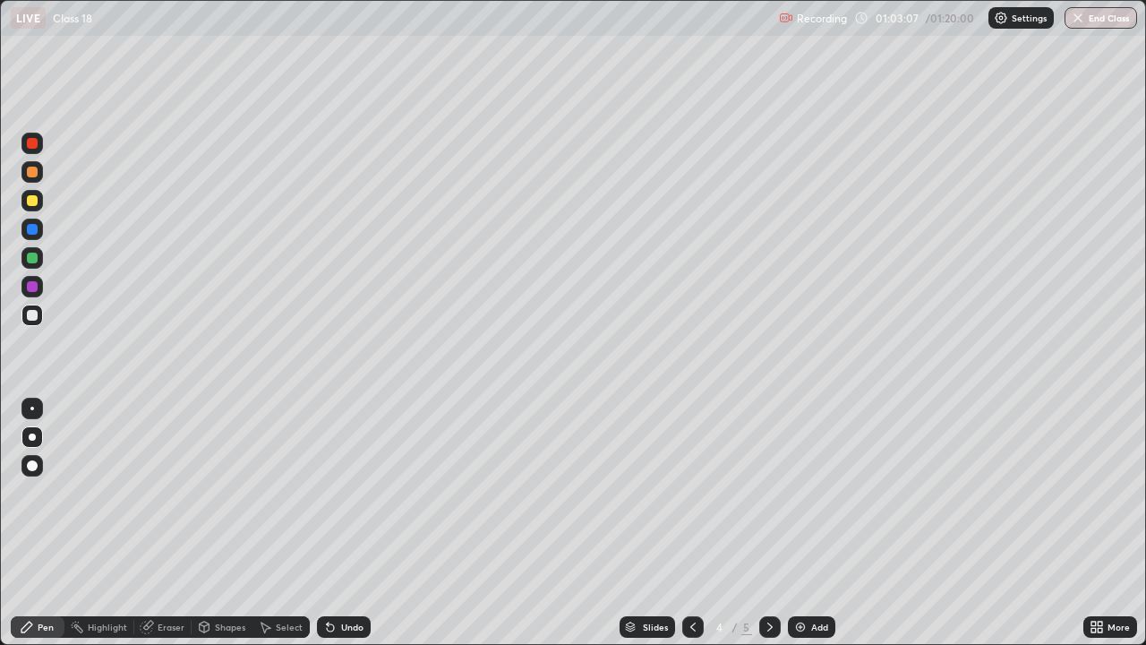
click at [764, 523] on icon at bounding box center [770, 627] width 14 height 14
click at [693, 523] on icon at bounding box center [693, 627] width 14 height 14
click at [768, 523] on icon at bounding box center [770, 627] width 14 height 14
click at [692, 523] on icon at bounding box center [692, 626] width 5 height 9
click at [768, 523] on icon at bounding box center [770, 627] width 14 height 14
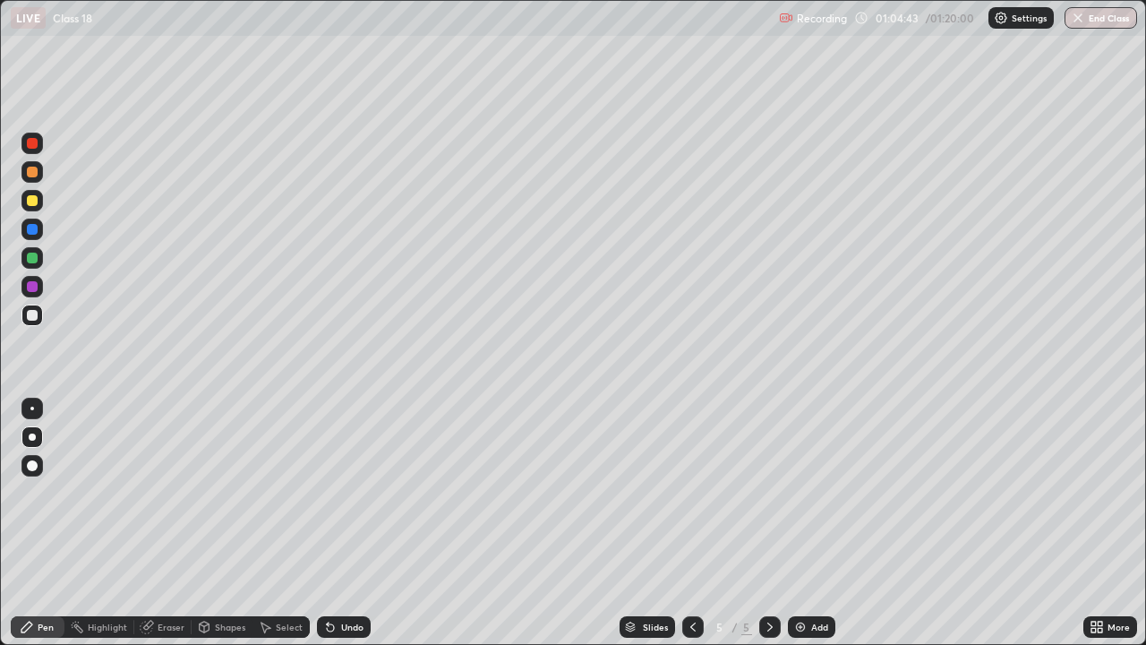
click at [693, 523] on div at bounding box center [692, 626] width 21 height 21
click at [766, 523] on icon at bounding box center [770, 627] width 14 height 14
click at [691, 523] on icon at bounding box center [693, 627] width 14 height 14
click at [693, 523] on icon at bounding box center [693, 627] width 14 height 14
click at [768, 523] on icon at bounding box center [769, 626] width 5 height 9
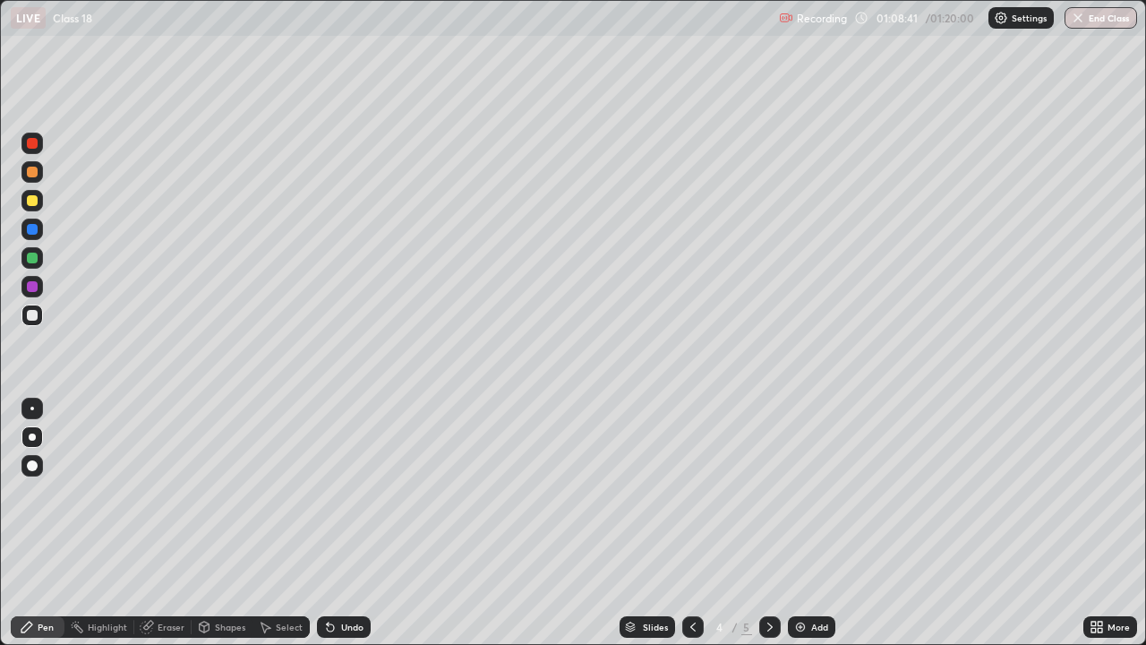
click at [765, 523] on icon at bounding box center [770, 627] width 14 height 14
click at [802, 523] on img at bounding box center [800, 627] width 14 height 14
click at [1090, 21] on button "End Class" at bounding box center [1101, 17] width 73 height 21
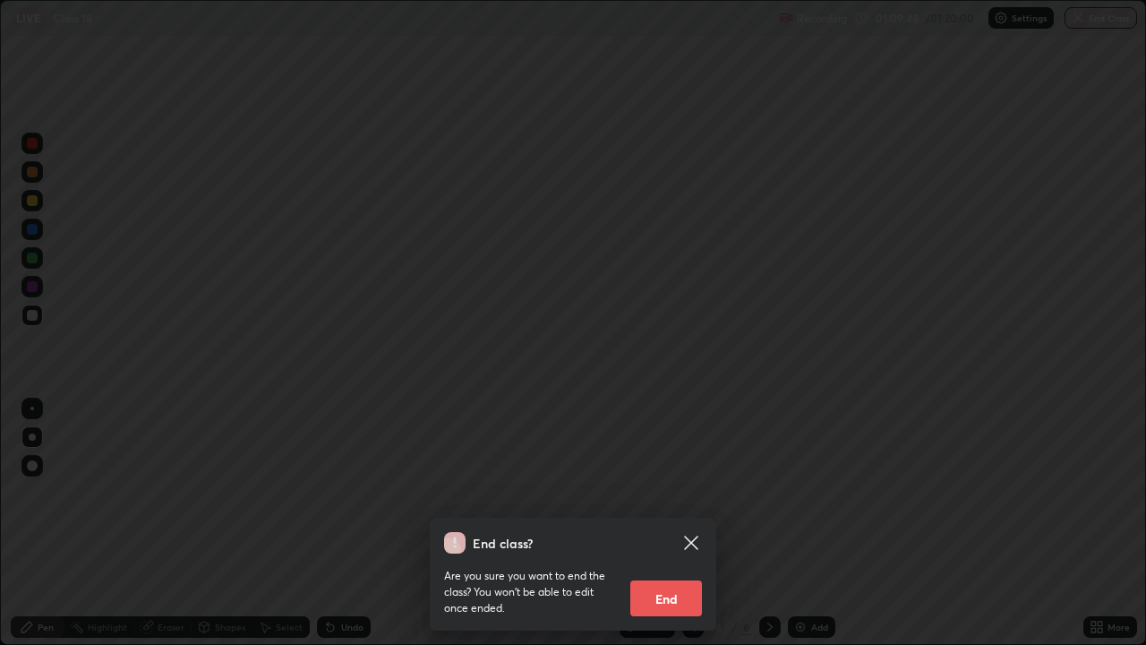
click at [668, 523] on button "End" at bounding box center [666, 598] width 72 height 36
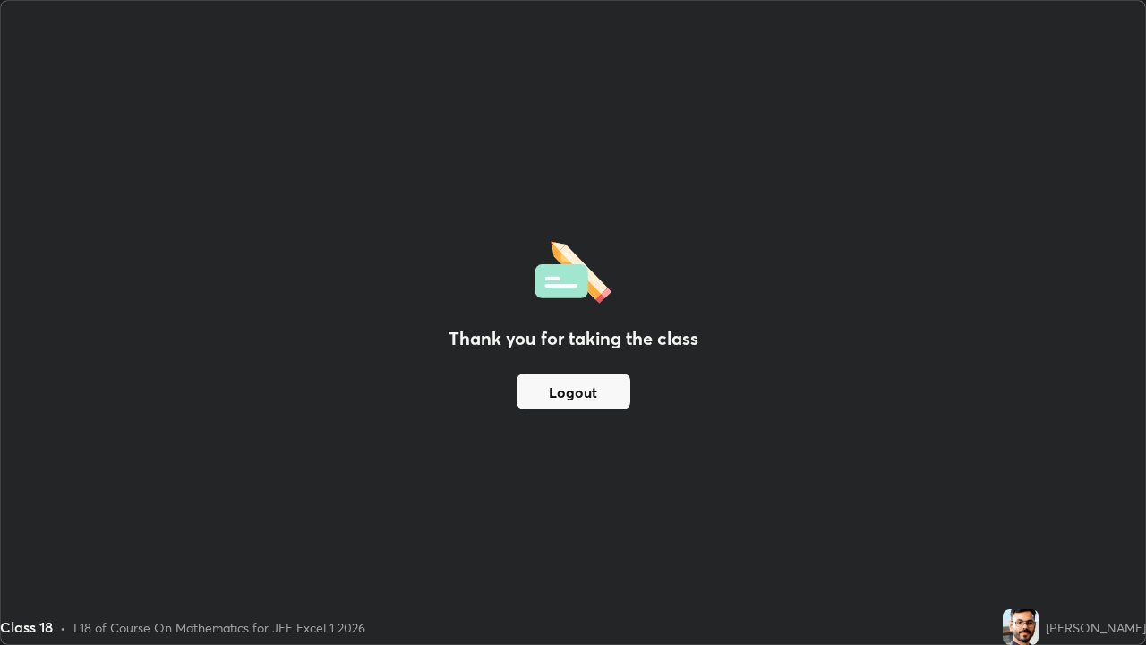
click at [591, 393] on button "Logout" at bounding box center [574, 391] width 114 height 36
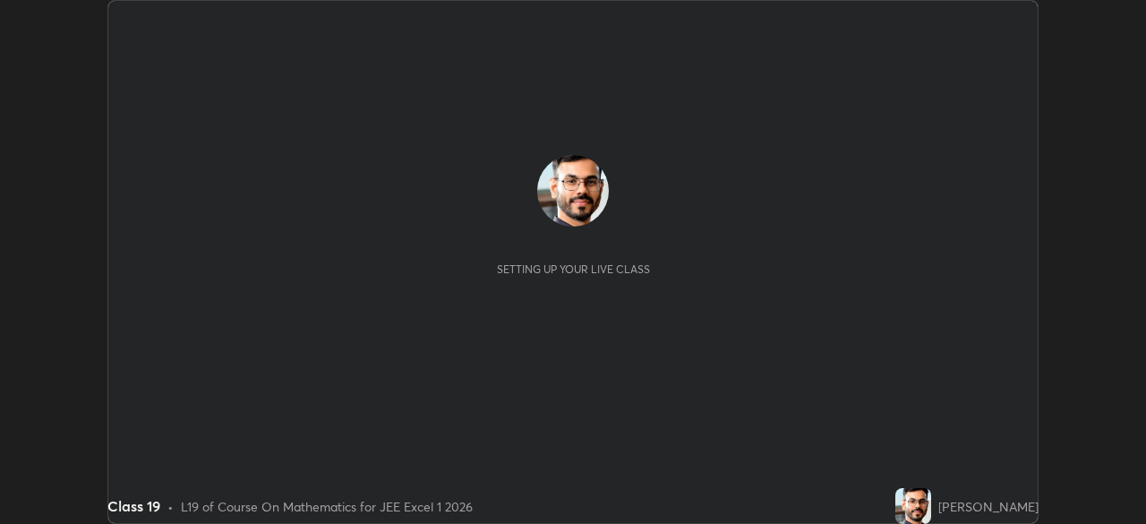
scroll to position [524, 1145]
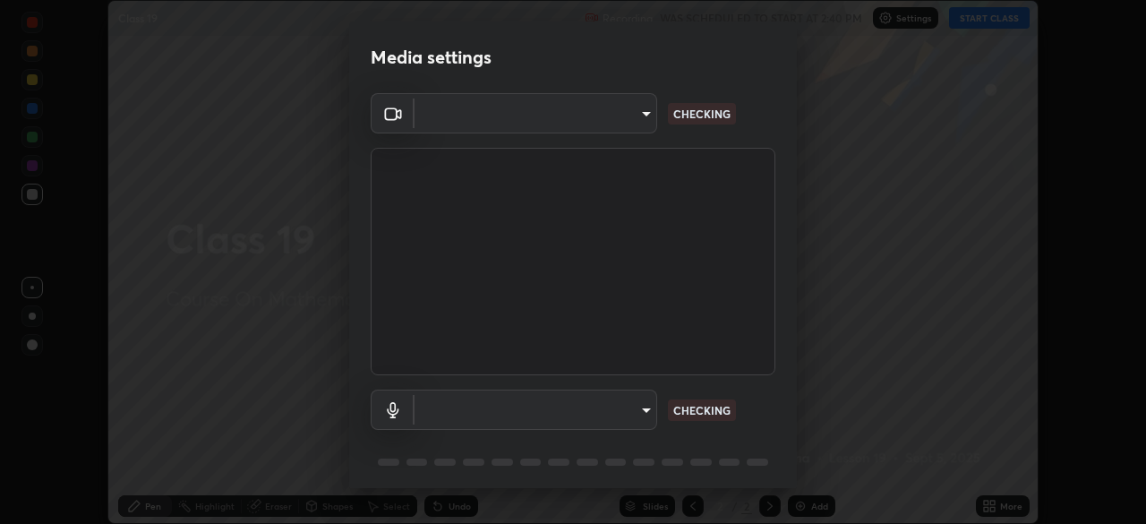
type input "e766c8a54b1912041f0244e3911b7069adbd20a35c2ff9eaaf066041b2f18353"
click at [634, 407] on body "Erase all Class 19 Recording WAS SCHEDULED TO START AT 2:40 PM Settings START C…" at bounding box center [573, 262] width 1146 height 524
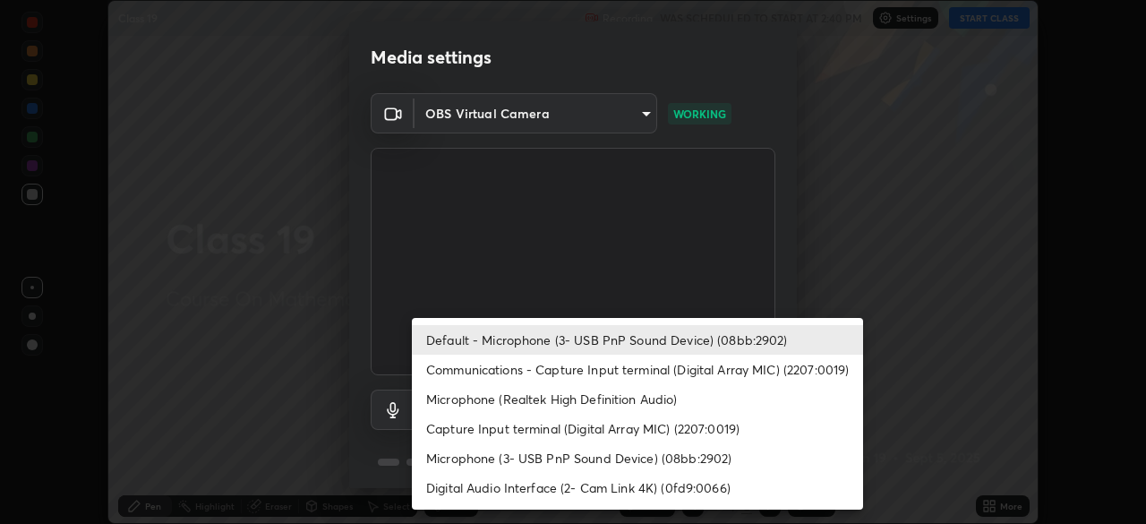
click at [629, 368] on li "Communications - Capture Input terminal (Digital Array MIC) (2207:0019)" at bounding box center [637, 370] width 451 height 30
type input "communications"
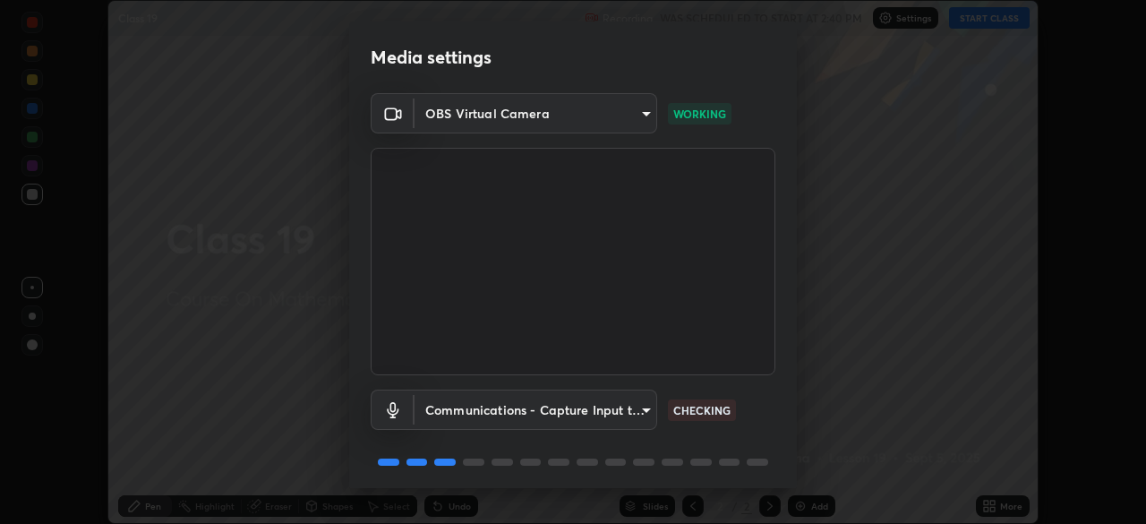
scroll to position [64, 0]
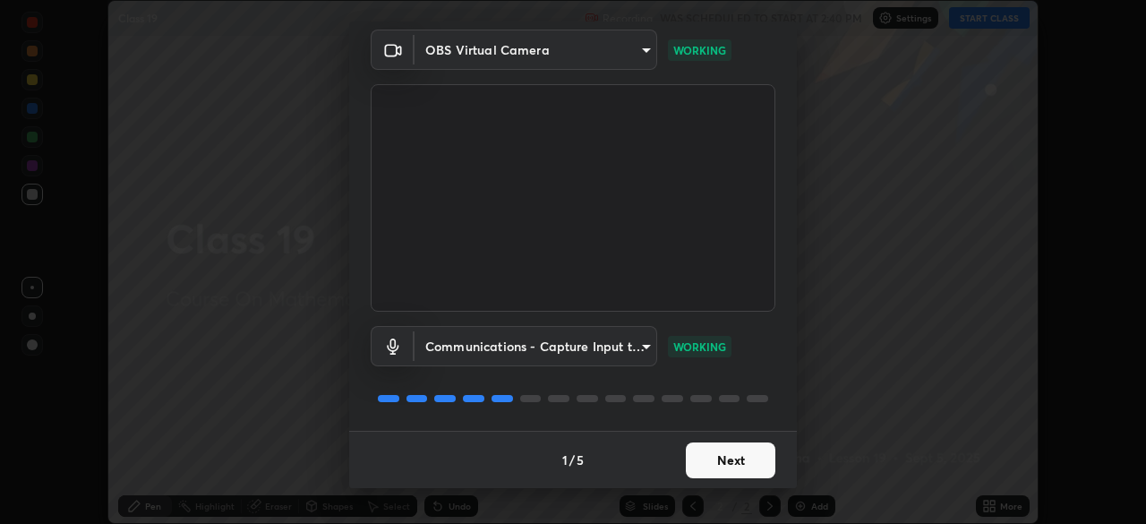
click at [731, 458] on button "Next" at bounding box center [731, 460] width 90 height 36
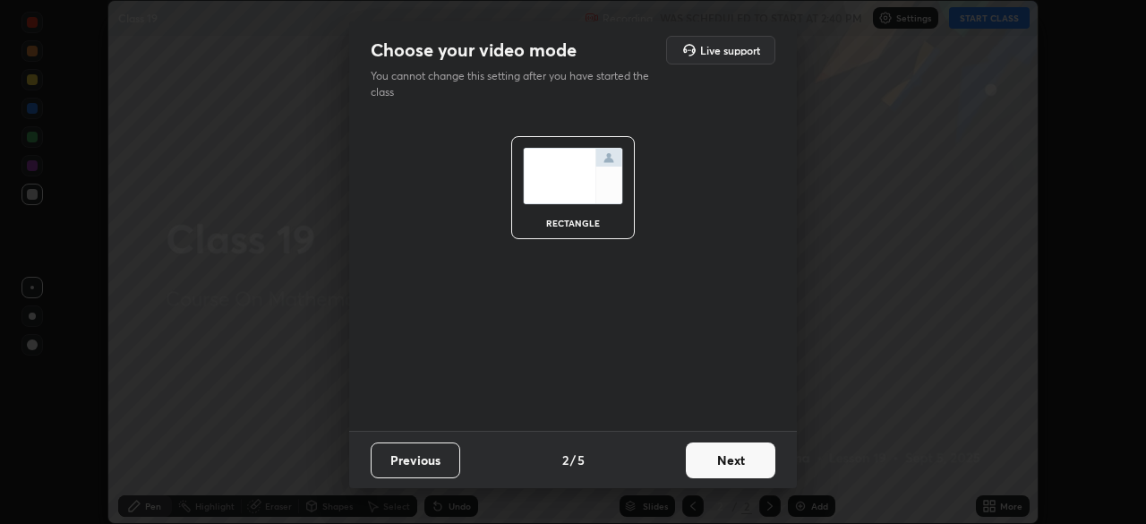
scroll to position [0, 0]
click at [734, 461] on button "Next" at bounding box center [731, 460] width 90 height 36
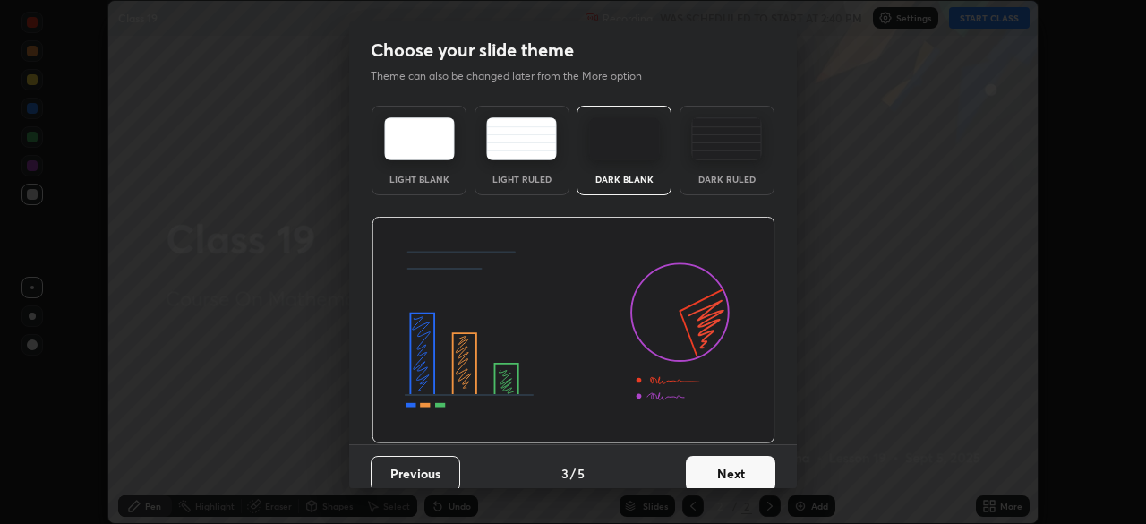
click at [759, 462] on button "Next" at bounding box center [731, 474] width 90 height 36
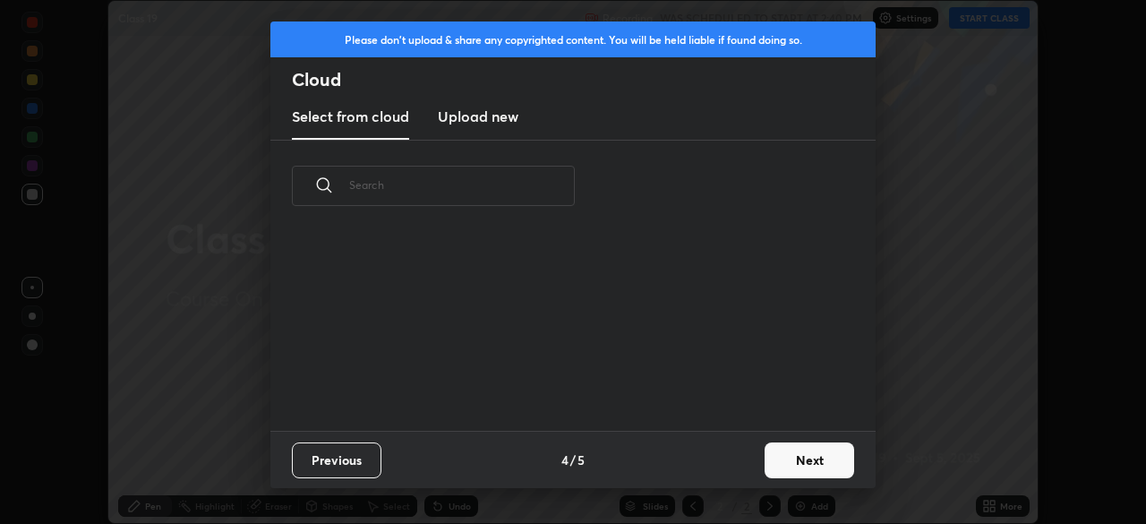
click at [810, 457] on button "Next" at bounding box center [810, 460] width 90 height 36
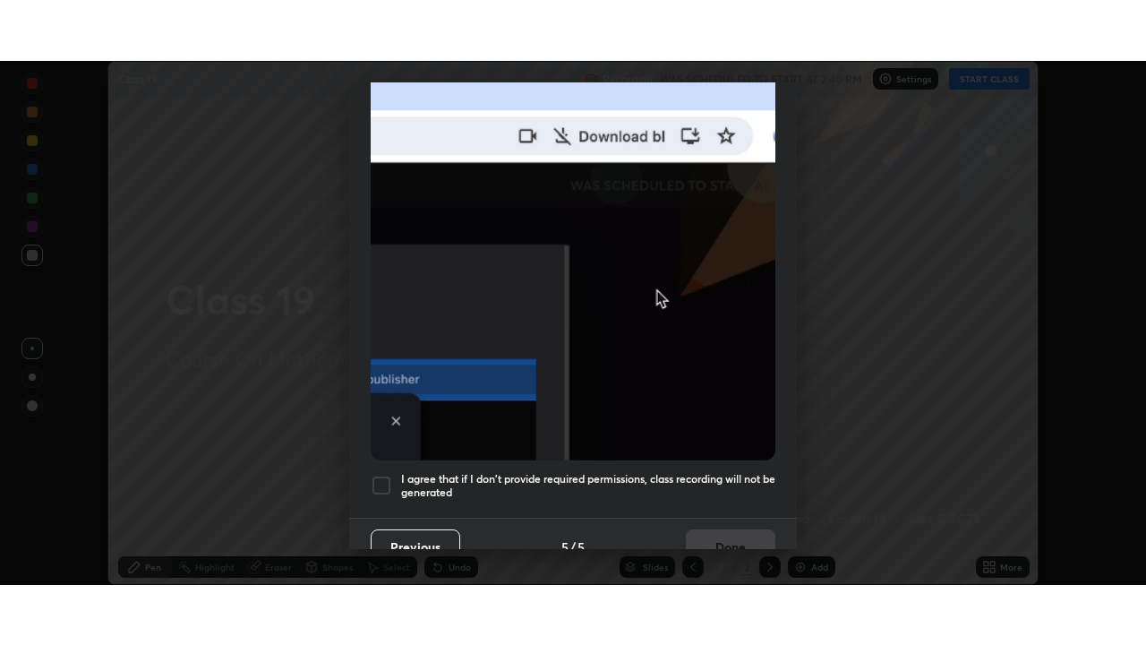
scroll to position [429, 0]
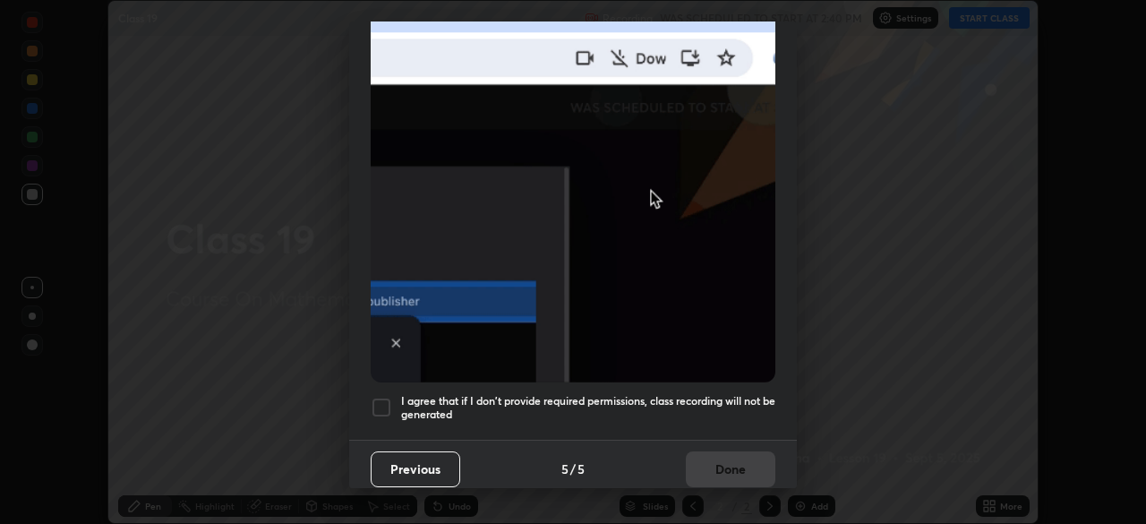
click at [690, 396] on h5 "I agree that if I don't provide required permissions, class recording will not …" at bounding box center [588, 408] width 374 height 28
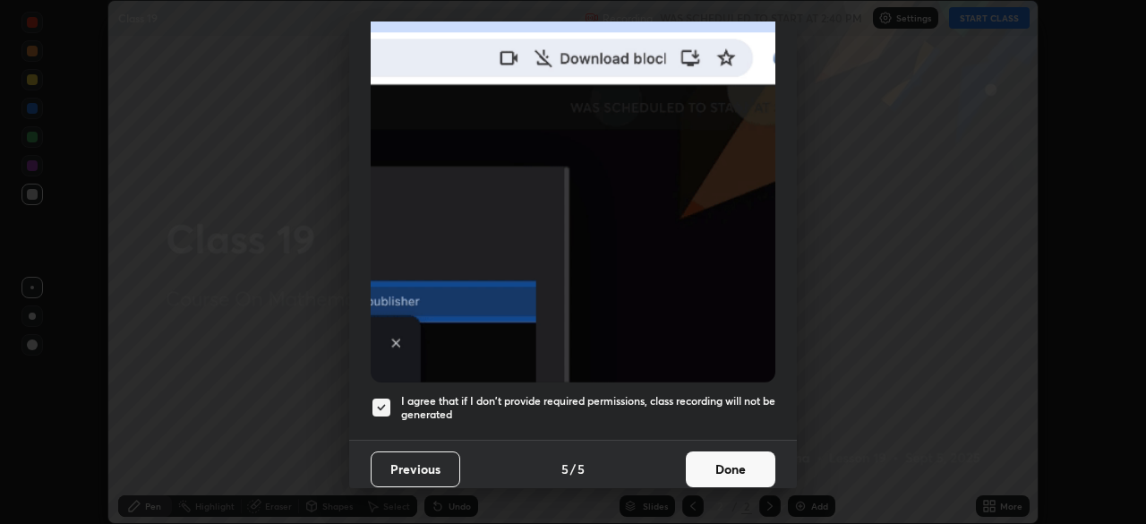
click at [725, 456] on button "Done" at bounding box center [731, 469] width 90 height 36
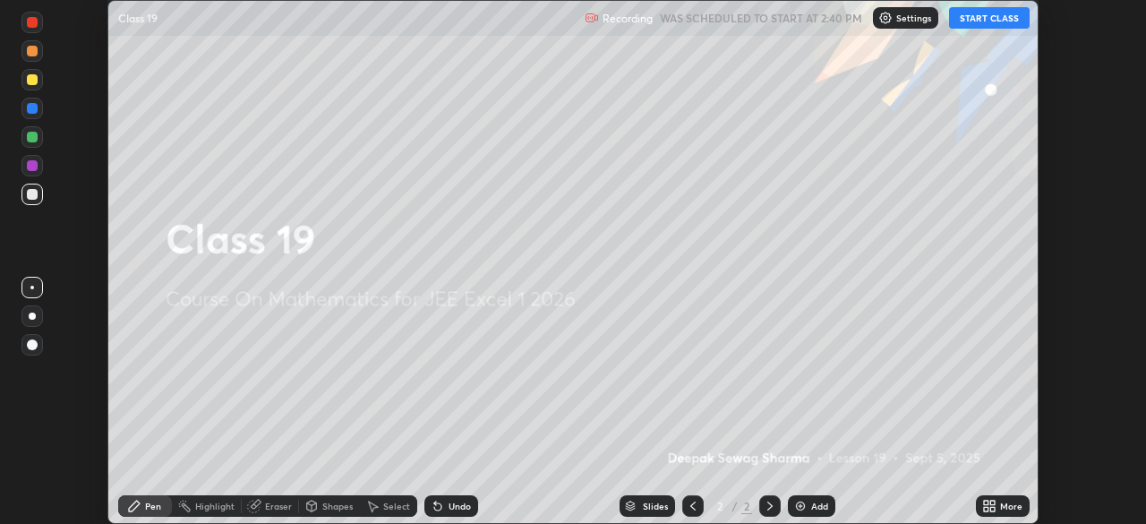
click at [1003, 508] on div "More" at bounding box center [1011, 505] width 22 height 9
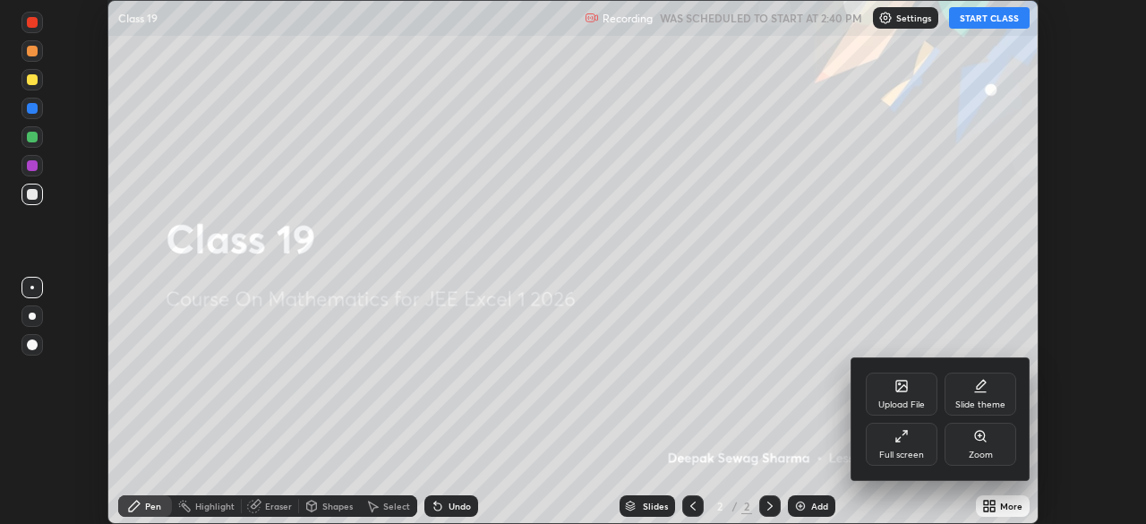
click at [894, 450] on div "Full screen" at bounding box center [901, 454] width 45 height 9
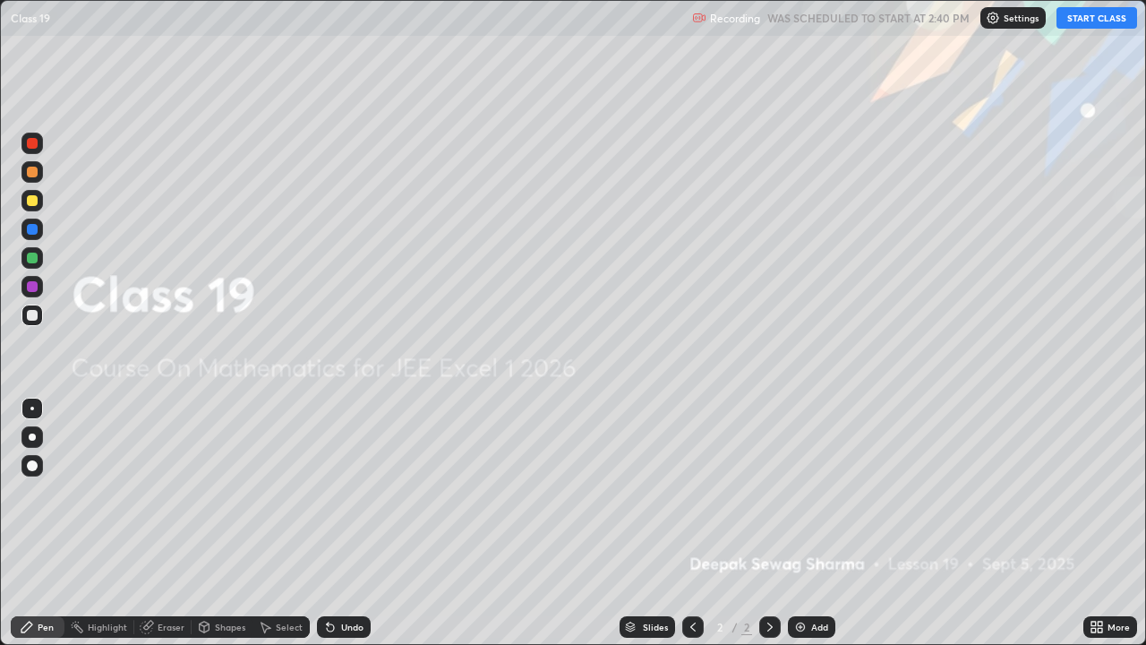
scroll to position [645, 1146]
click at [1080, 18] on button "START CLASS" at bounding box center [1097, 17] width 81 height 21
click at [804, 523] on img at bounding box center [800, 627] width 14 height 14
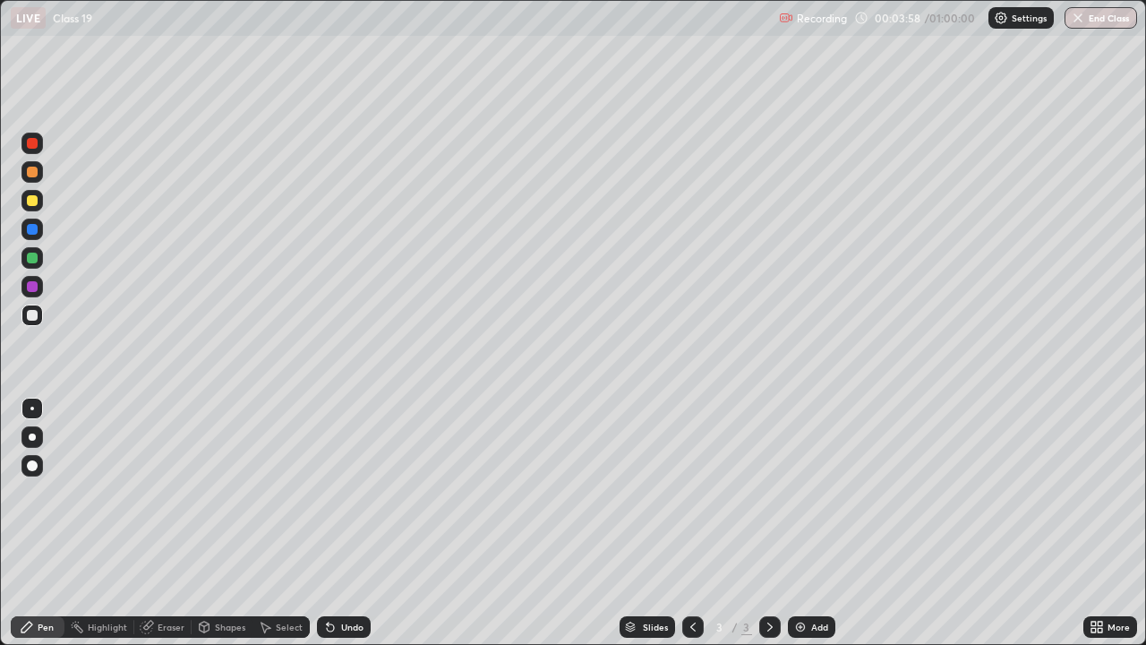
click at [36, 262] on div at bounding box center [31, 257] width 21 height 21
click at [32, 438] on div at bounding box center [32, 436] width 7 height 7
click at [34, 315] on div at bounding box center [32, 315] width 11 height 11
click at [31, 200] on div at bounding box center [32, 200] width 11 height 11
click at [356, 523] on div "Undo" at bounding box center [352, 626] width 22 height 9
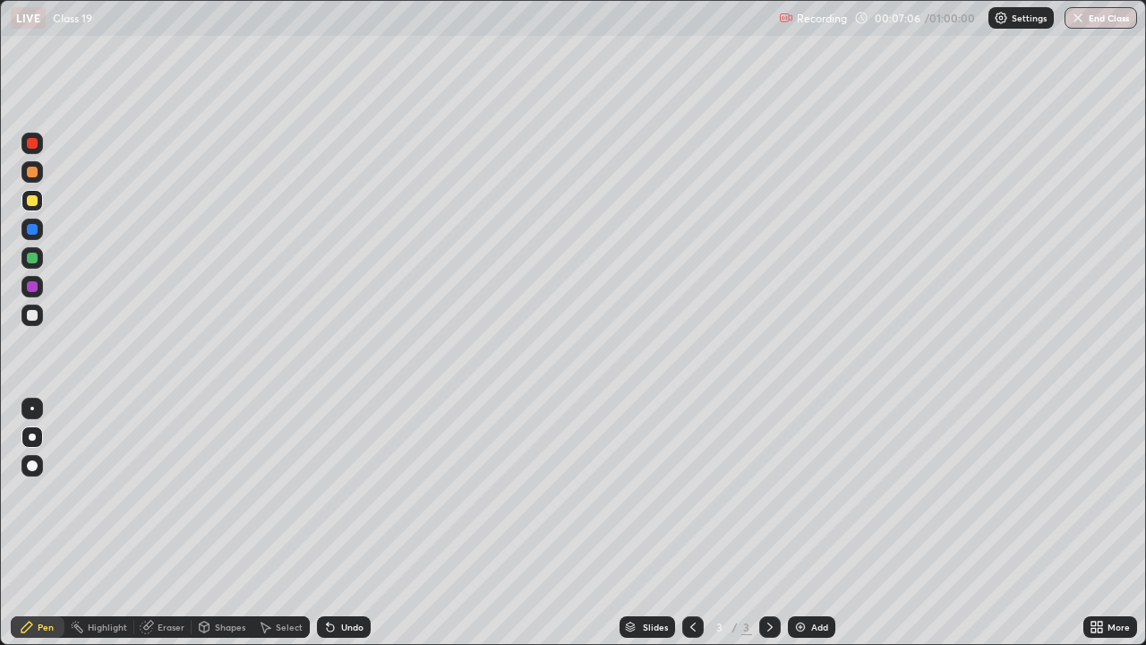
click at [346, 523] on div "Undo" at bounding box center [352, 626] width 22 height 9
click at [770, 523] on icon at bounding box center [770, 627] width 14 height 14
click at [808, 523] on div "Add" at bounding box center [811, 626] width 47 height 21
click at [30, 313] on div at bounding box center [32, 315] width 11 height 11
click at [33, 322] on div at bounding box center [31, 314] width 21 height 21
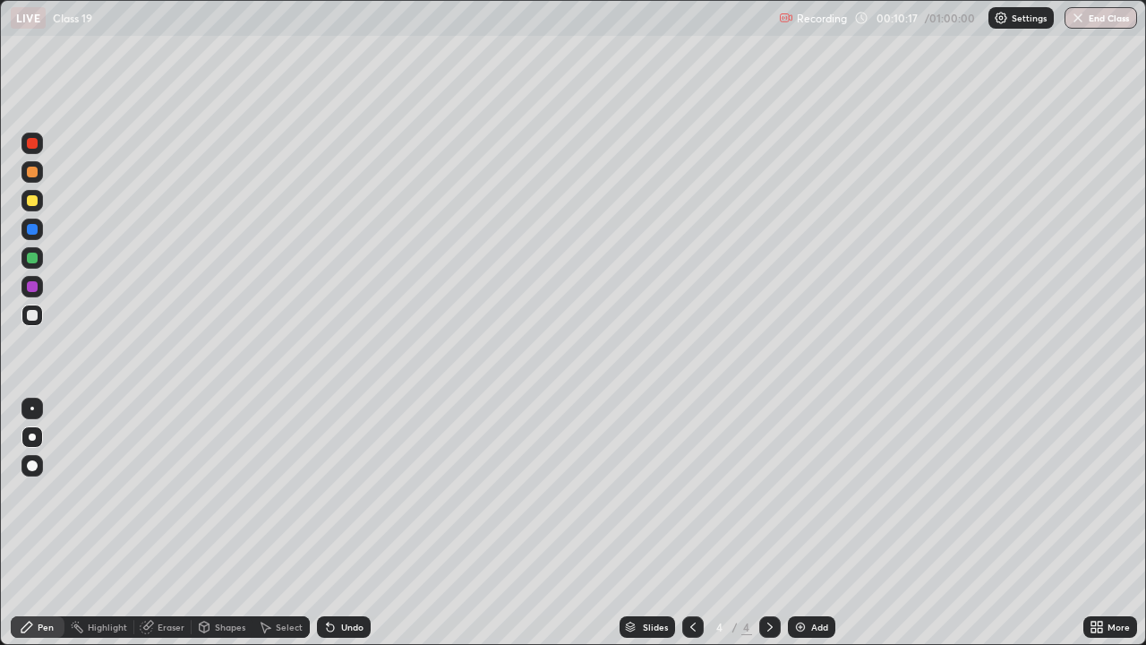
click at [33, 201] on div at bounding box center [32, 200] width 11 height 11
click at [27, 315] on div at bounding box center [32, 315] width 11 height 11
click at [764, 523] on icon at bounding box center [770, 627] width 14 height 14
click at [799, 523] on img at bounding box center [800, 627] width 14 height 14
click at [36, 174] on div at bounding box center [32, 172] width 11 height 11
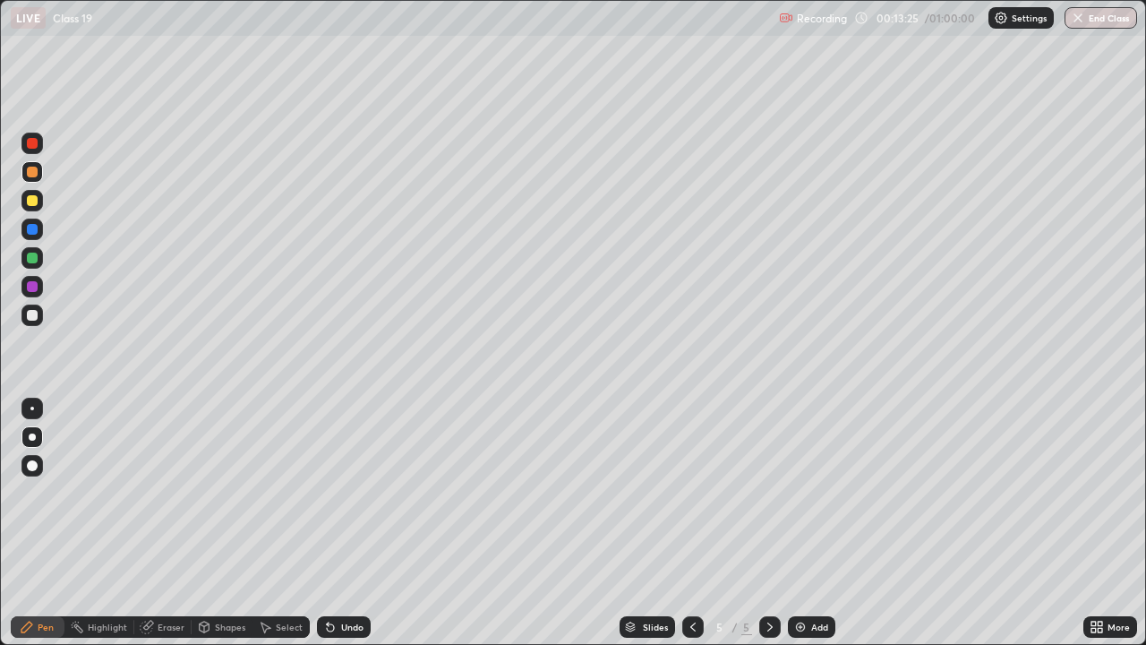
click at [32, 256] on div at bounding box center [32, 258] width 11 height 11
click at [33, 313] on div at bounding box center [32, 315] width 11 height 11
click at [799, 523] on img at bounding box center [800, 627] width 14 height 14
click at [221, 523] on div "Shapes" at bounding box center [230, 626] width 30 height 9
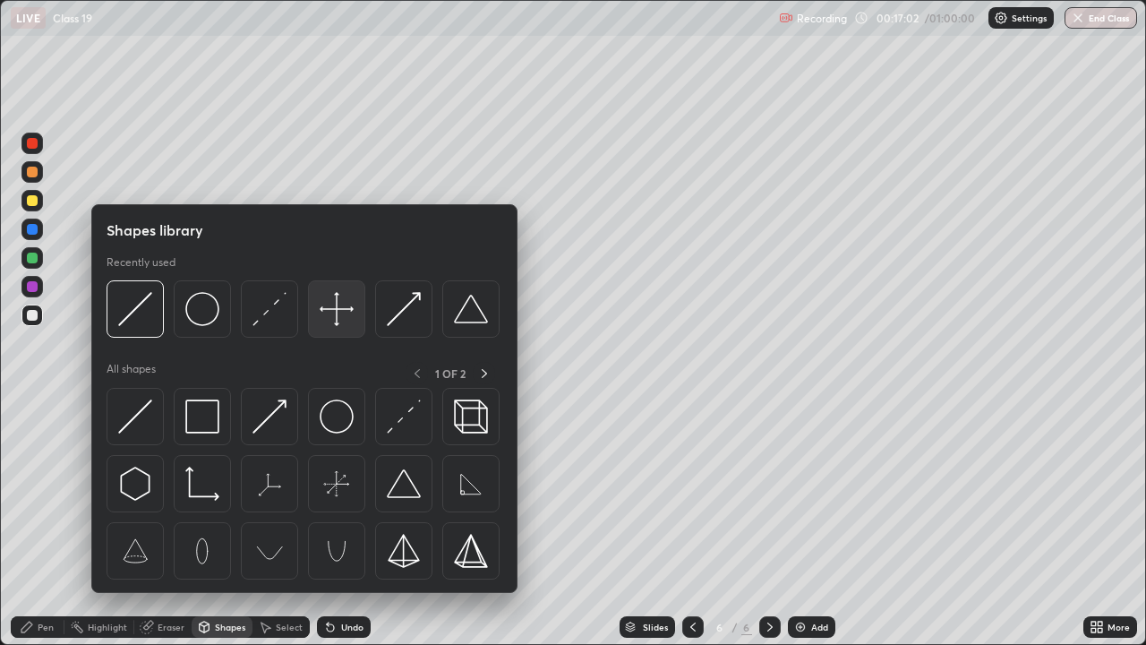
click at [333, 322] on img at bounding box center [337, 309] width 34 height 34
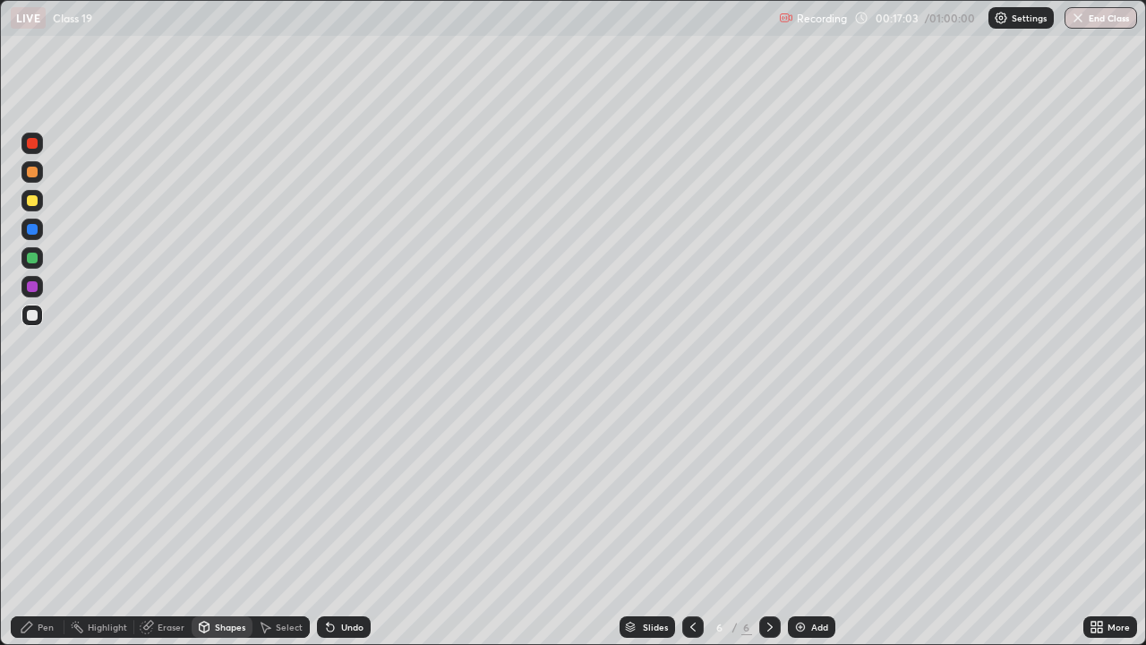
click at [36, 319] on div at bounding box center [32, 315] width 11 height 11
click at [36, 523] on div "Pen" at bounding box center [38, 626] width 54 height 21
click at [33, 255] on div at bounding box center [32, 258] width 11 height 11
click at [272, 523] on div "Select" at bounding box center [281, 626] width 57 height 21
click at [216, 523] on div "Shapes" at bounding box center [230, 626] width 30 height 9
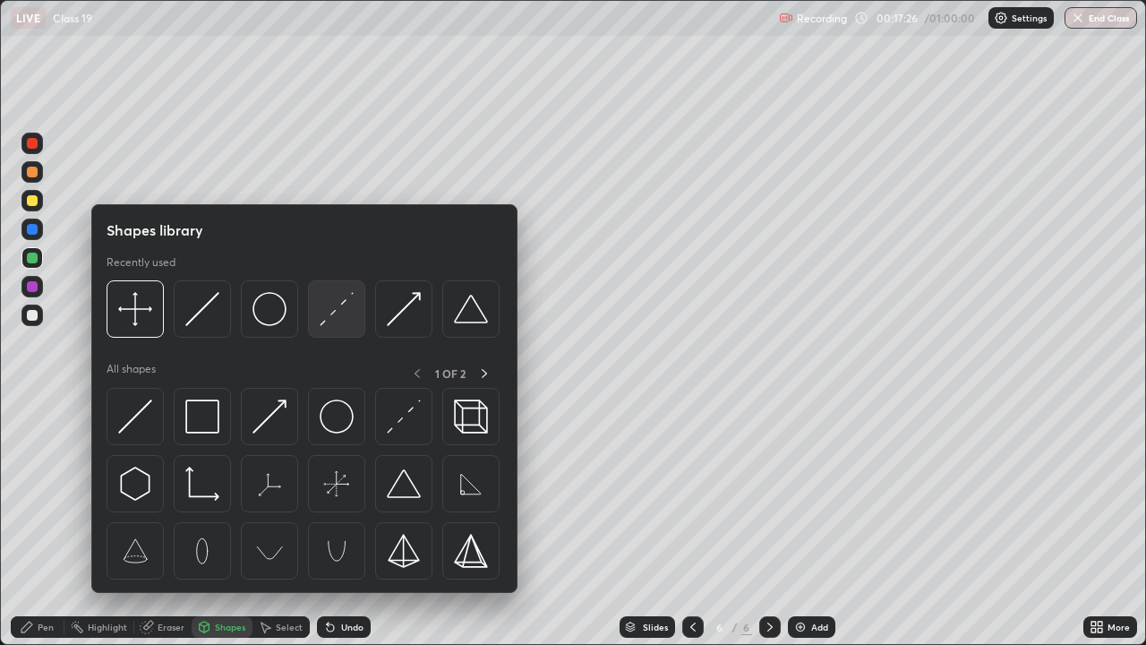
click at [336, 319] on img at bounding box center [337, 309] width 34 height 34
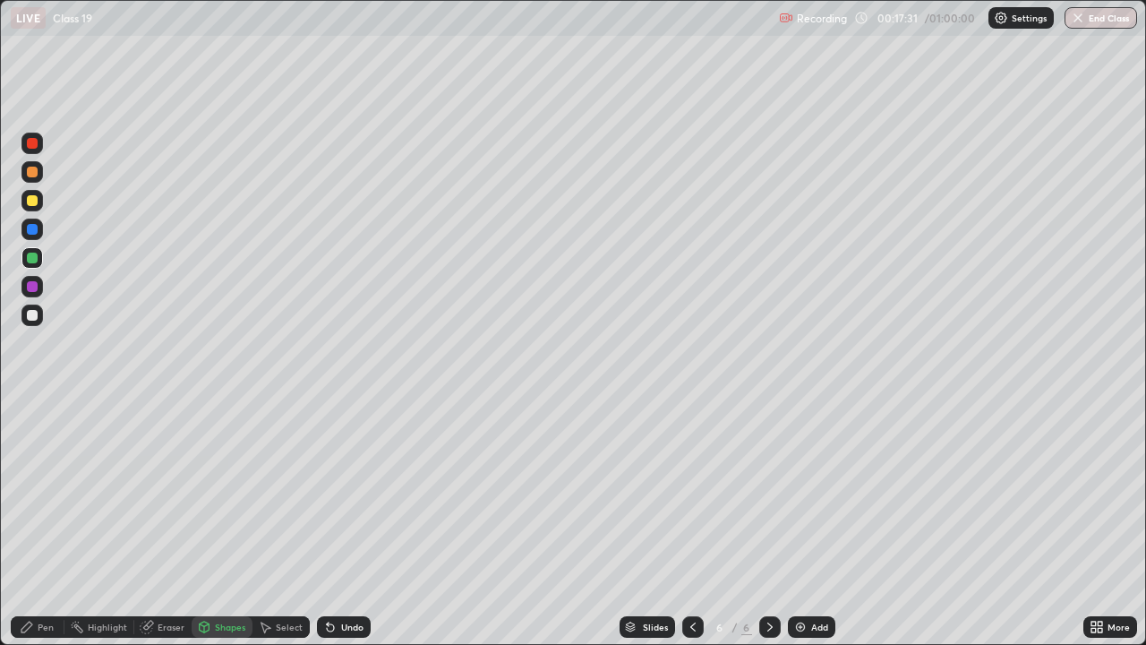
click at [38, 523] on div "Pen" at bounding box center [38, 626] width 54 height 21
click at [36, 284] on div at bounding box center [32, 286] width 11 height 11
click at [35, 201] on div at bounding box center [32, 200] width 11 height 11
click at [36, 285] on div at bounding box center [32, 286] width 11 height 11
click at [212, 523] on div "Shapes" at bounding box center [222, 626] width 61 height 21
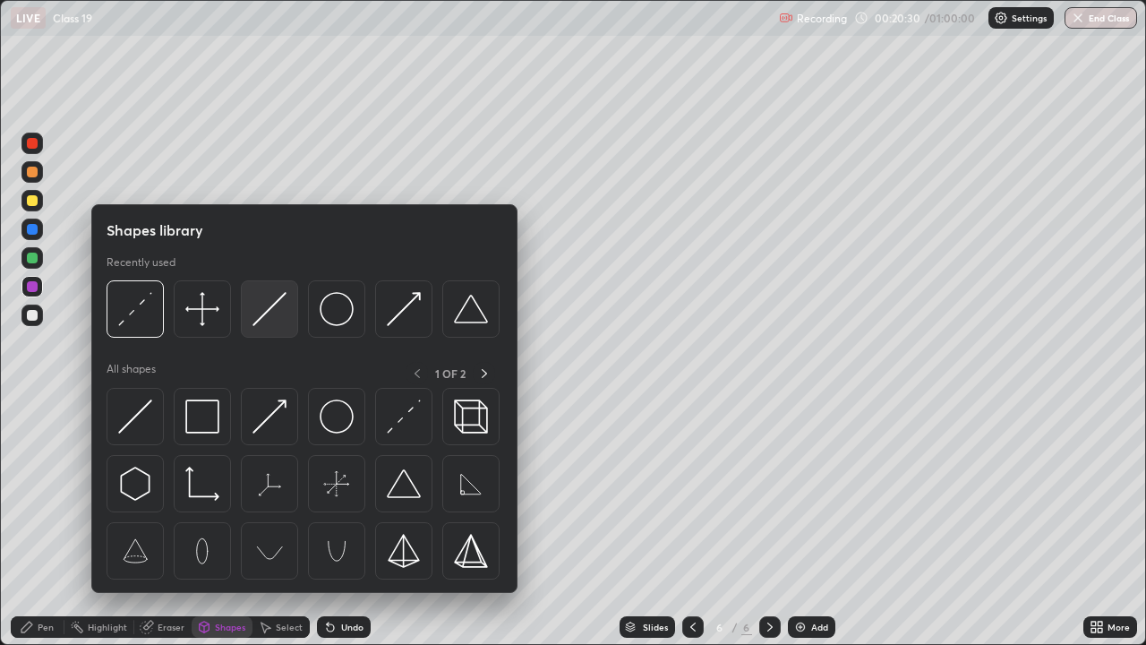
click at [258, 321] on img at bounding box center [270, 309] width 34 height 34
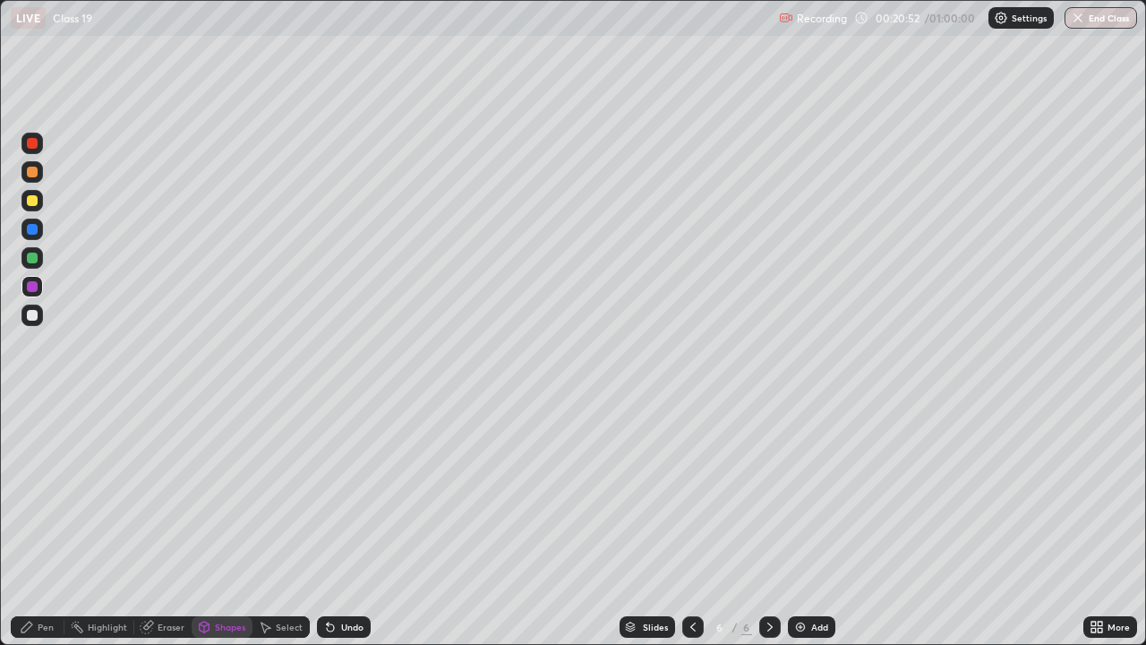
click at [31, 197] on div at bounding box center [32, 200] width 11 height 11
click at [341, 523] on div "Undo" at bounding box center [344, 626] width 54 height 21
click at [14, 523] on div "Pen" at bounding box center [38, 626] width 54 height 21
click at [215, 523] on div "Shapes" at bounding box center [230, 626] width 30 height 9
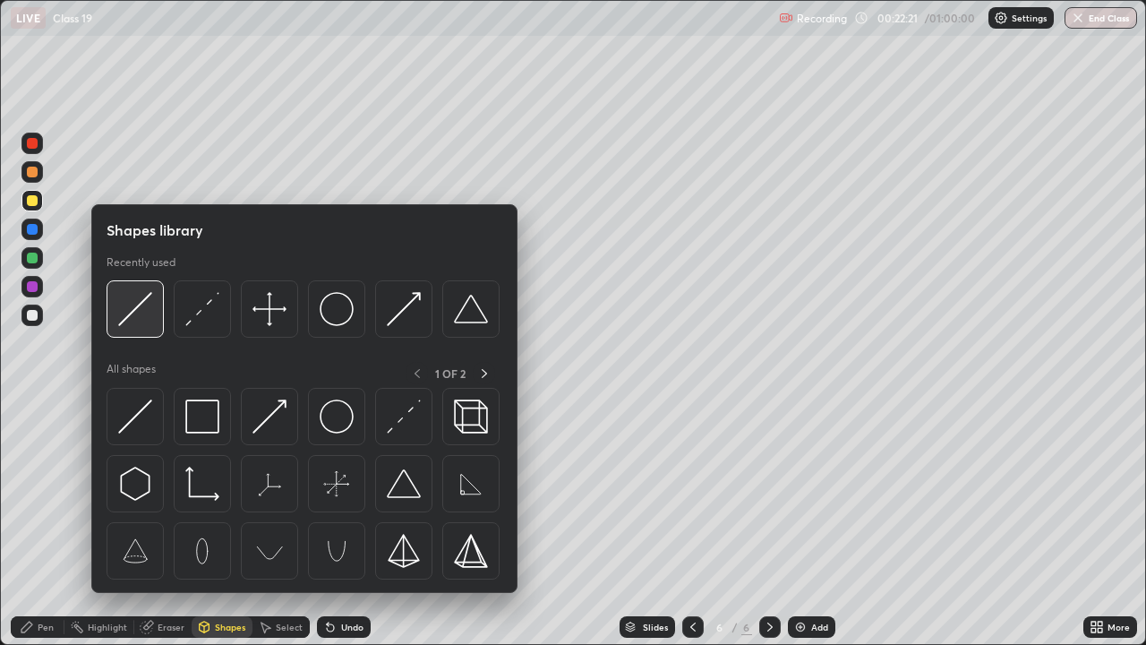
click at [139, 310] on img at bounding box center [135, 309] width 34 height 34
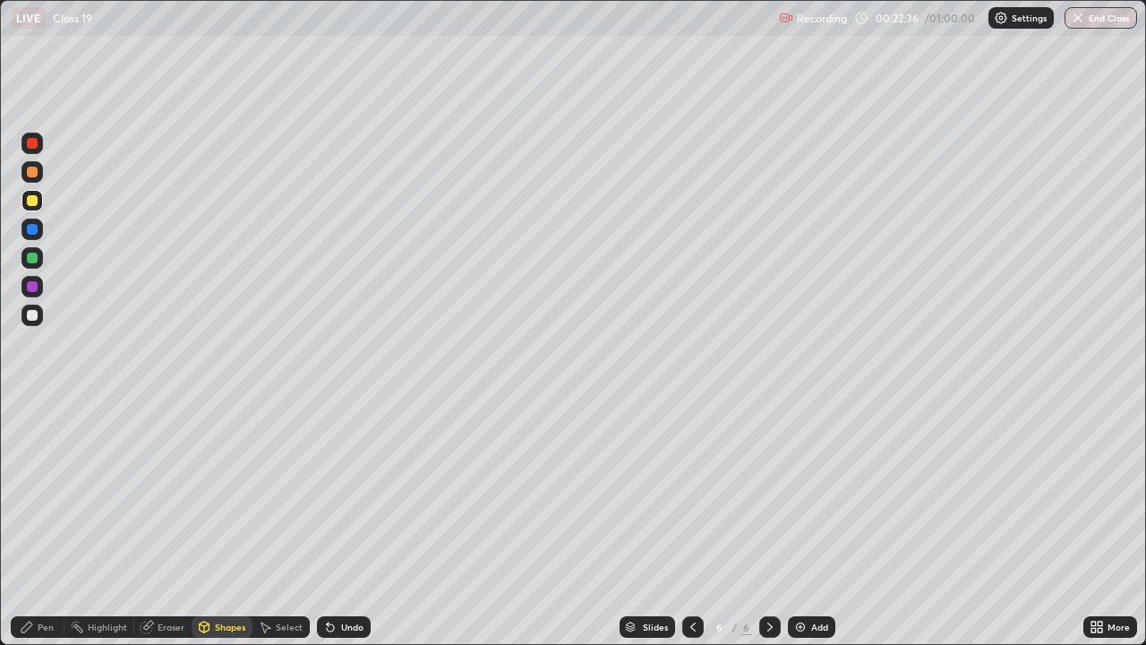
click at [337, 523] on div "Undo" at bounding box center [344, 626] width 54 height 21
click at [338, 523] on div "Undo" at bounding box center [344, 626] width 54 height 21
click at [35, 523] on div "Pen" at bounding box center [38, 626] width 54 height 21
click at [24, 257] on div at bounding box center [31, 257] width 21 height 21
click at [30, 229] on div at bounding box center [32, 229] width 11 height 11
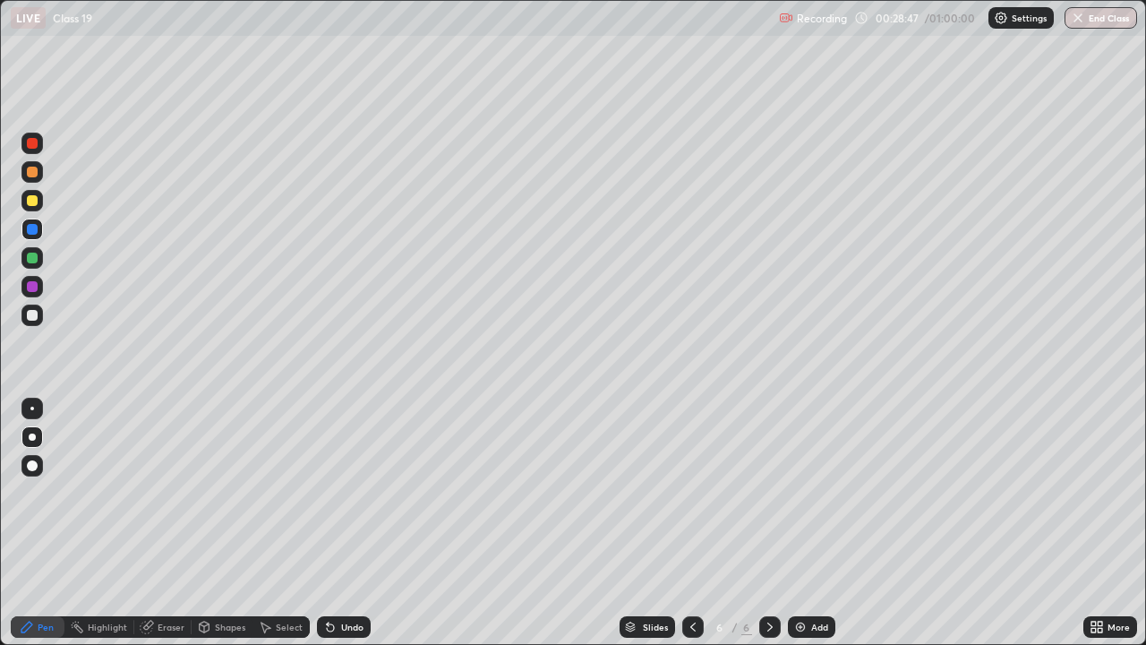
click at [36, 174] on div at bounding box center [32, 172] width 11 height 11
click at [34, 318] on div at bounding box center [32, 315] width 11 height 11
click at [691, 523] on icon at bounding box center [692, 626] width 5 height 9
click at [768, 523] on icon at bounding box center [770, 627] width 14 height 14
click at [33, 140] on div at bounding box center [32, 143] width 11 height 11
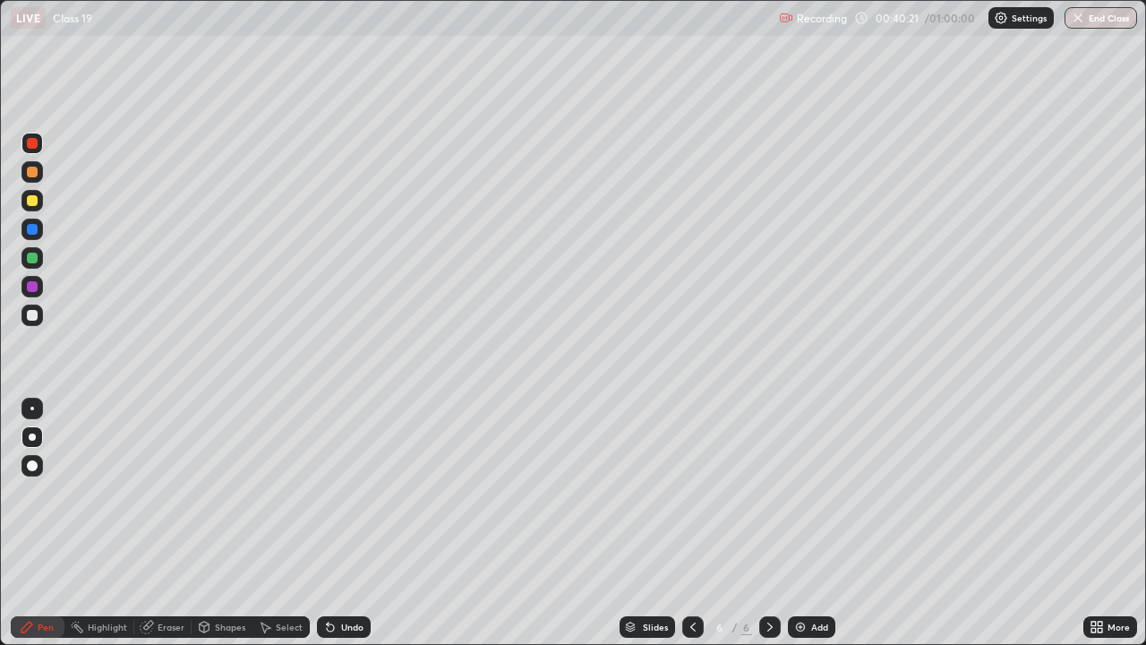
click at [801, 523] on img at bounding box center [800, 627] width 14 height 14
click at [32, 204] on div at bounding box center [32, 200] width 11 height 11
click at [334, 523] on icon at bounding box center [330, 627] width 14 height 14
click at [344, 523] on div "Undo" at bounding box center [352, 626] width 22 height 9
click at [346, 523] on div "Undo" at bounding box center [344, 626] width 54 height 21
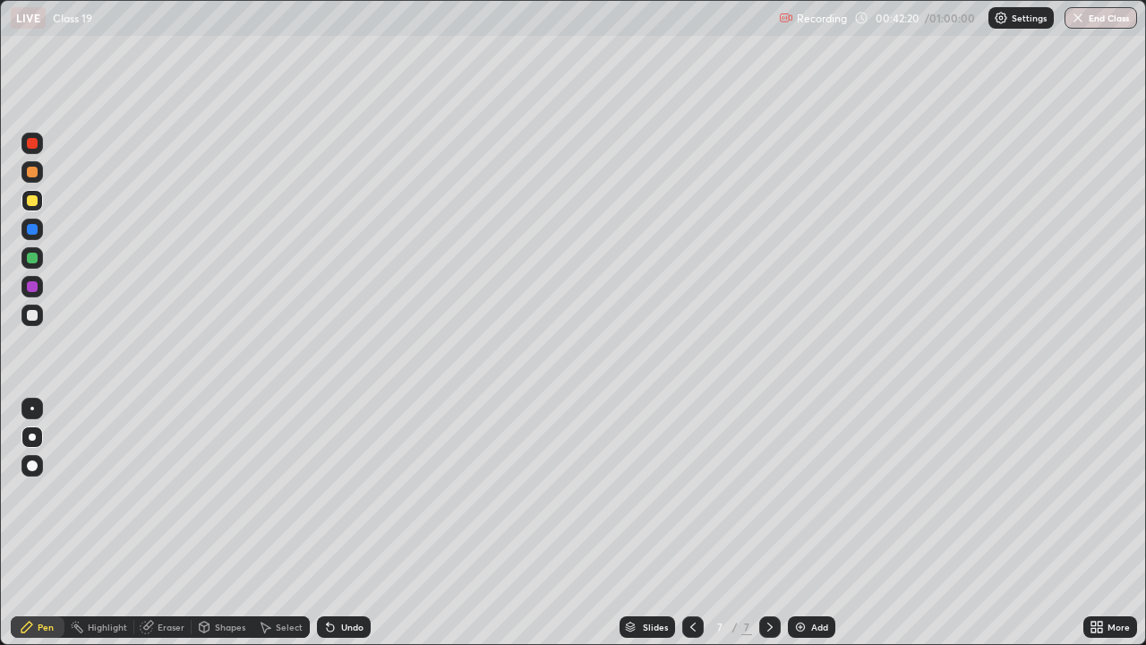
click at [691, 523] on icon at bounding box center [693, 627] width 14 height 14
click at [769, 523] on icon at bounding box center [770, 627] width 14 height 14
click at [30, 315] on div at bounding box center [32, 315] width 11 height 11
click at [347, 523] on div "Undo" at bounding box center [352, 626] width 22 height 9
click at [346, 523] on div "Undo" at bounding box center [352, 626] width 22 height 9
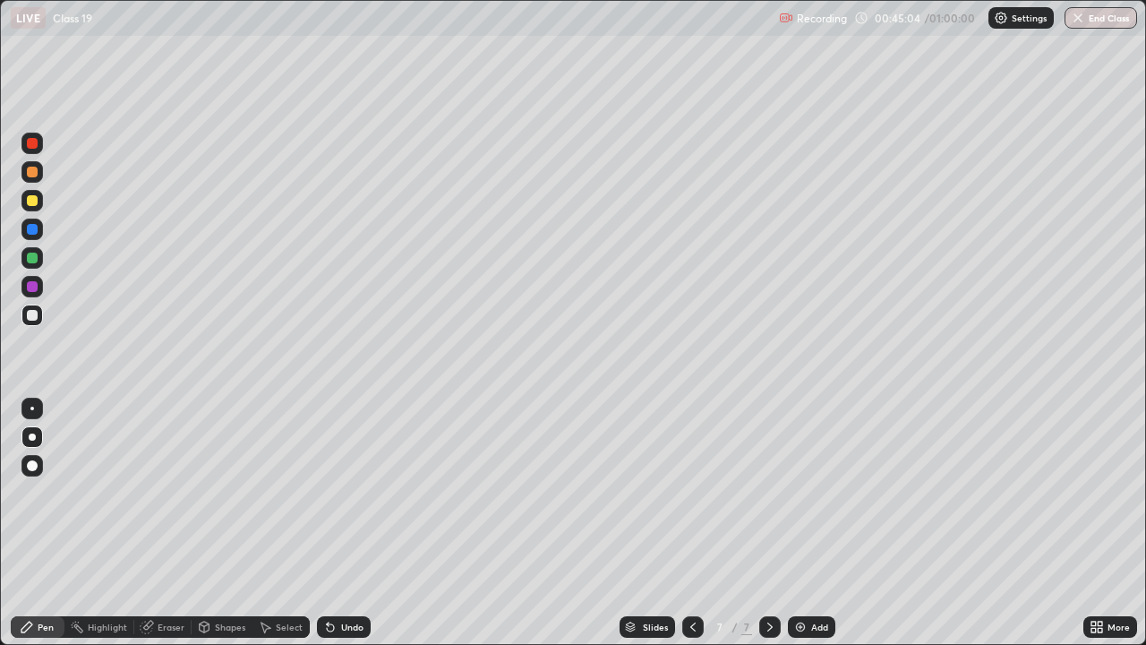
click at [807, 523] on div "Add" at bounding box center [811, 626] width 47 height 21
click at [34, 202] on div at bounding box center [32, 200] width 11 height 11
click at [354, 523] on div "Undo" at bounding box center [352, 626] width 22 height 9
click at [32, 315] on div at bounding box center [32, 315] width 11 height 11
click at [800, 523] on img at bounding box center [800, 627] width 14 height 14
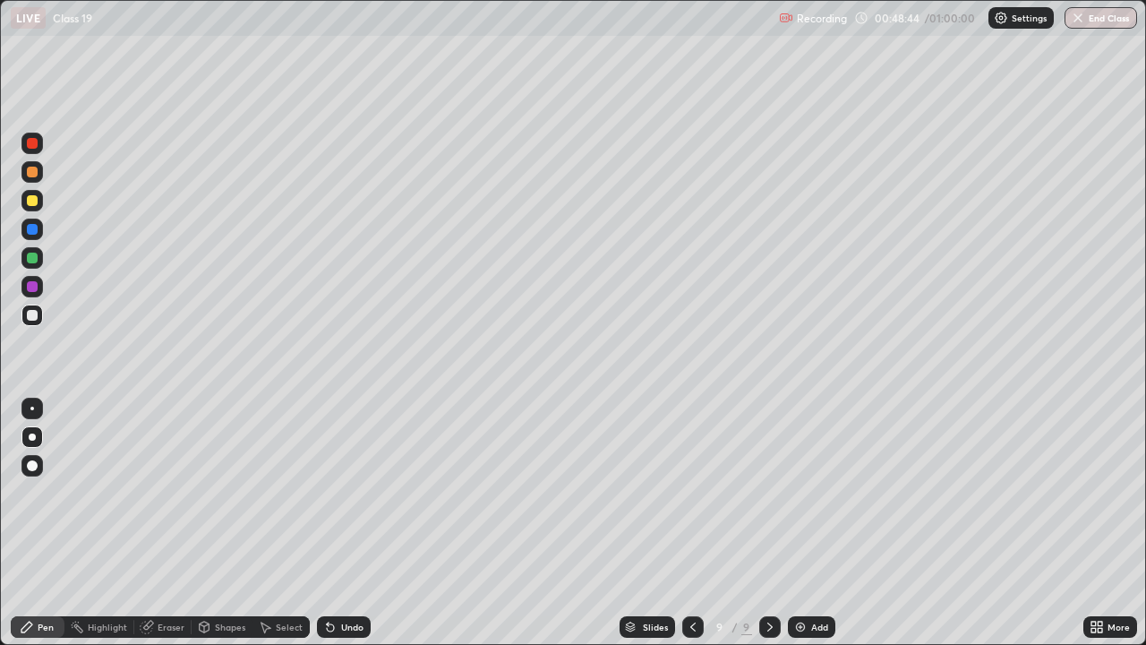
click at [698, 523] on icon at bounding box center [693, 627] width 14 height 14
click at [759, 523] on div at bounding box center [769, 626] width 21 height 21
click at [692, 523] on icon at bounding box center [693, 627] width 14 height 14
click at [769, 523] on icon at bounding box center [769, 626] width 5 height 9
click at [30, 198] on div at bounding box center [32, 200] width 11 height 11
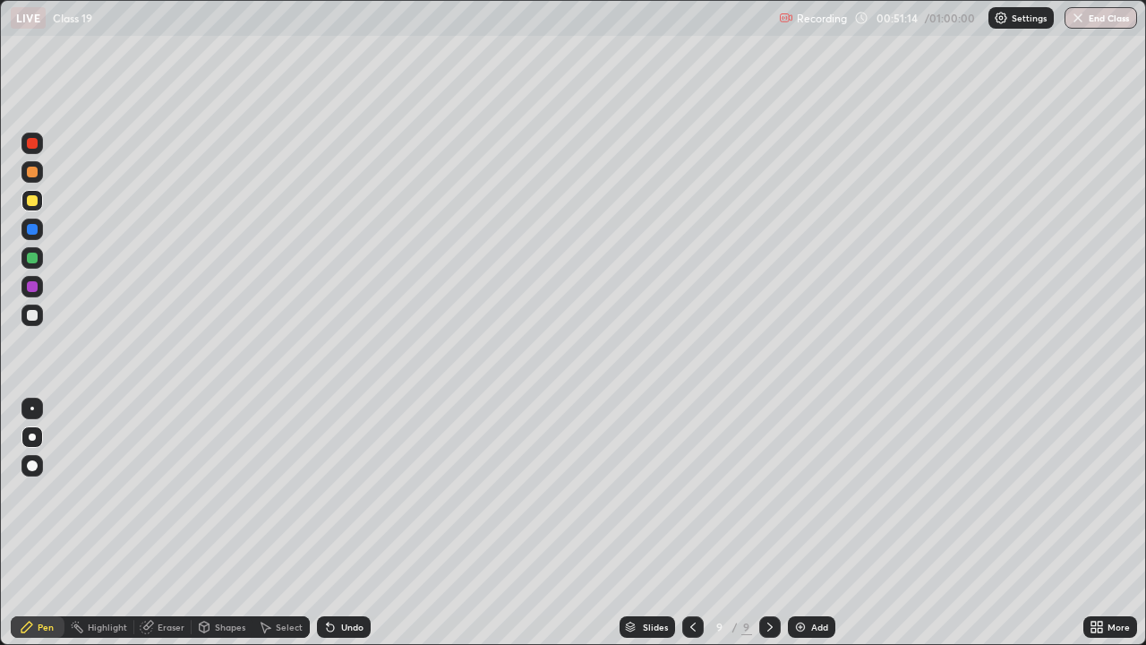
click at [209, 523] on icon at bounding box center [204, 627] width 14 height 14
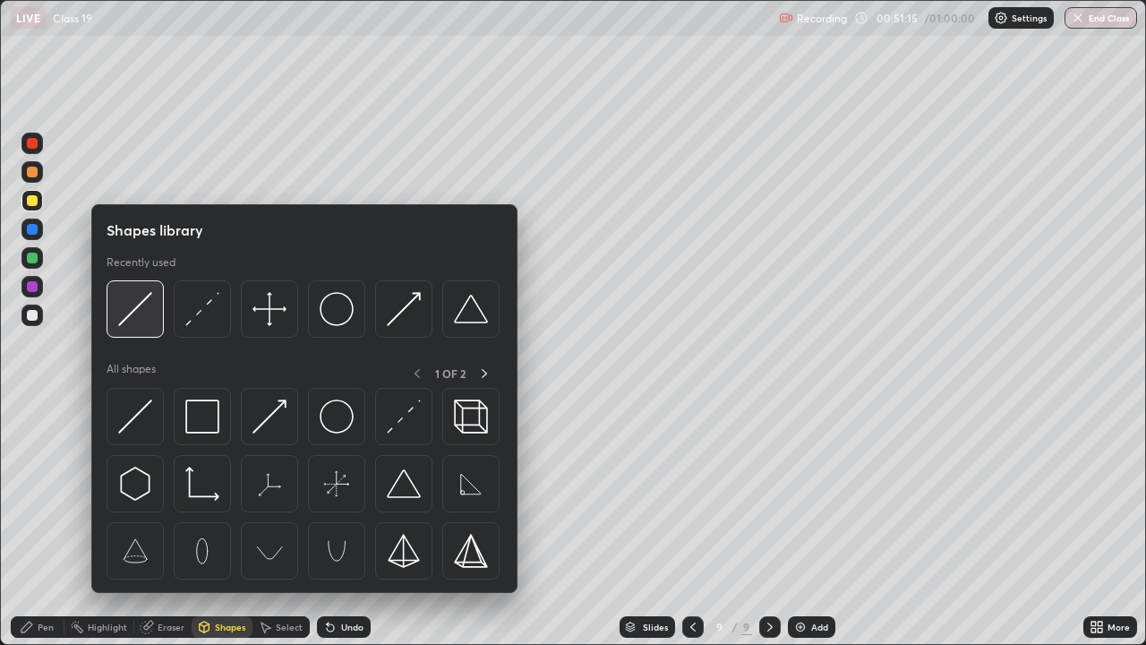
click at [143, 314] on img at bounding box center [135, 309] width 34 height 34
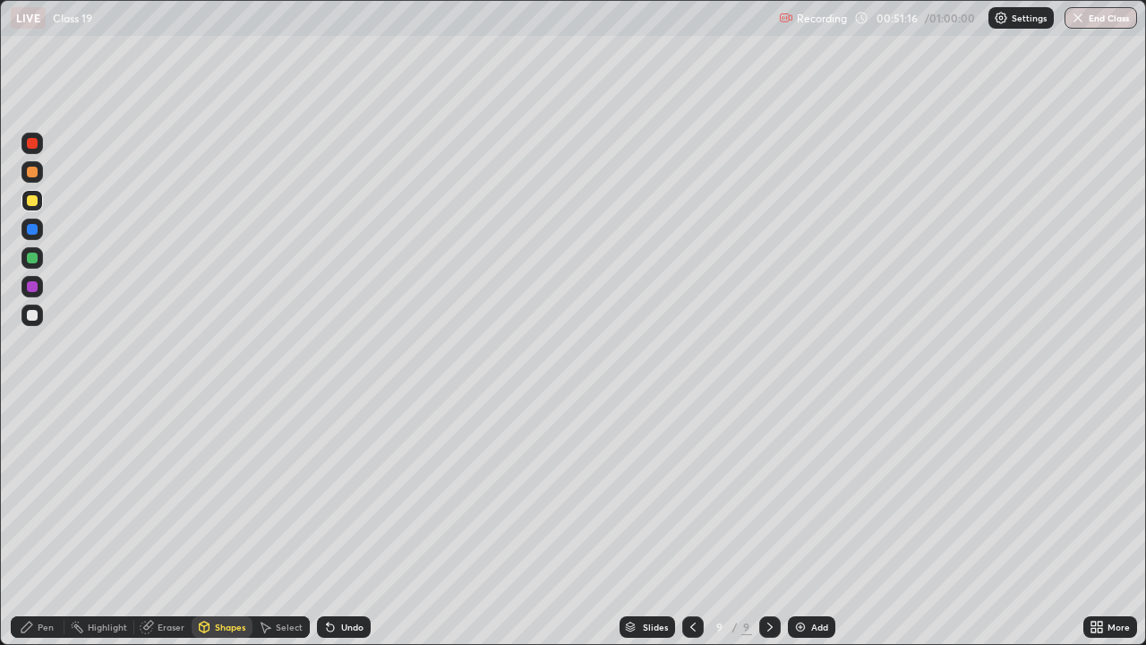
click at [221, 523] on div "Shapes" at bounding box center [222, 626] width 61 height 21
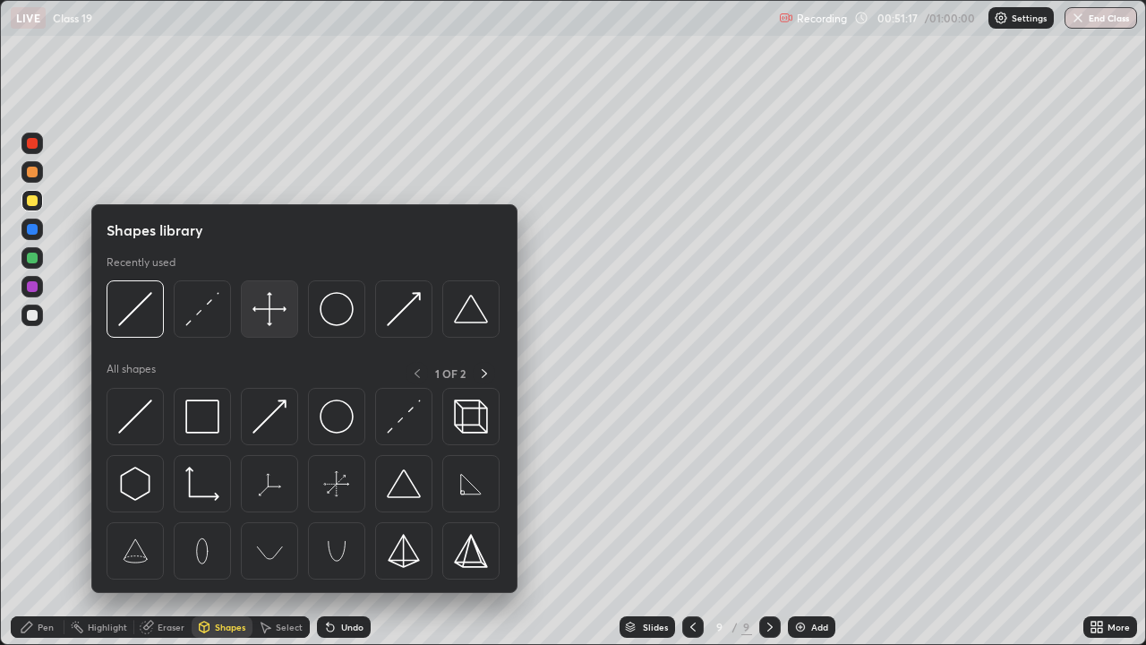
click at [275, 319] on img at bounding box center [270, 309] width 34 height 34
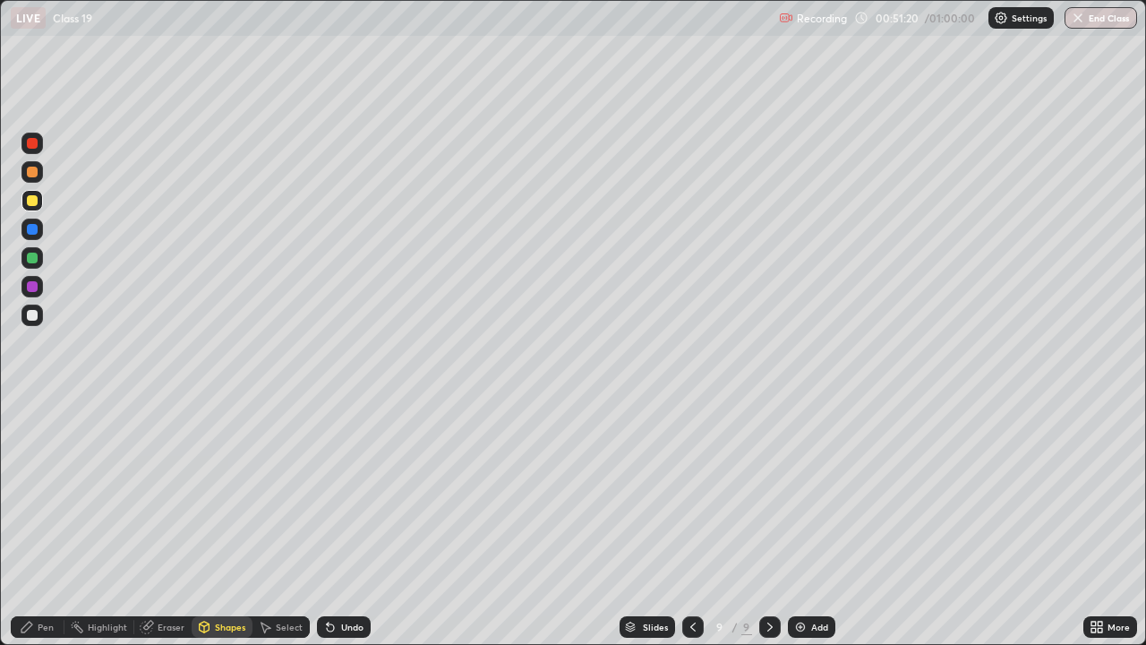
click at [33, 523] on icon at bounding box center [27, 627] width 14 height 14
click at [29, 260] on div at bounding box center [32, 258] width 11 height 11
click at [218, 523] on div "Shapes" at bounding box center [230, 626] width 30 height 9
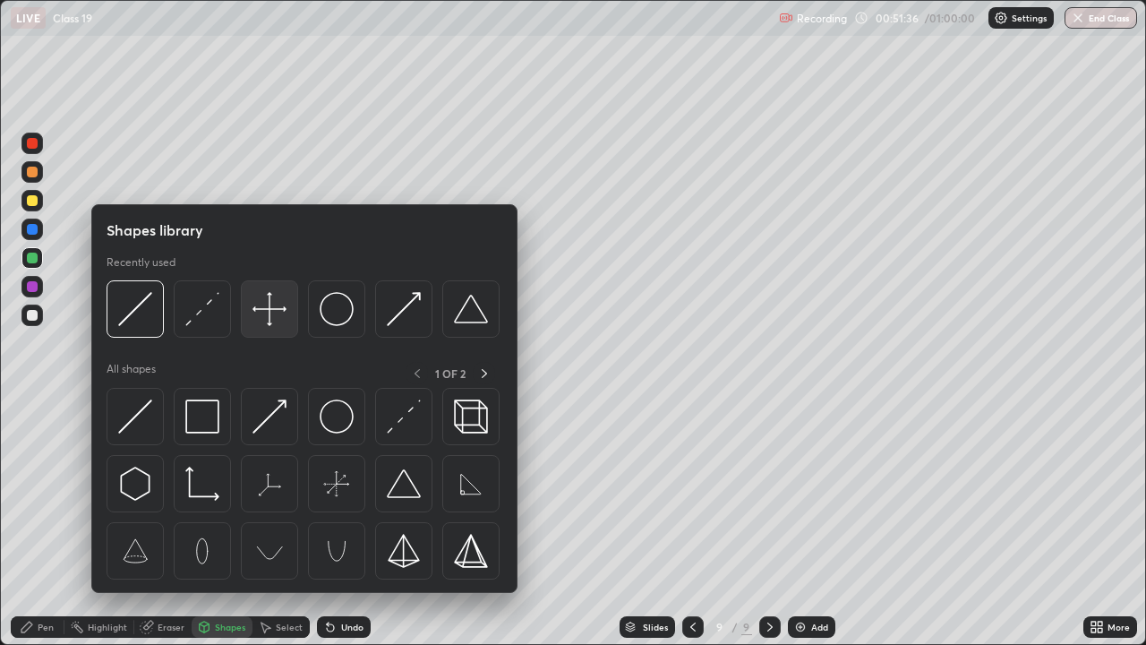
click at [268, 317] on img at bounding box center [270, 309] width 34 height 34
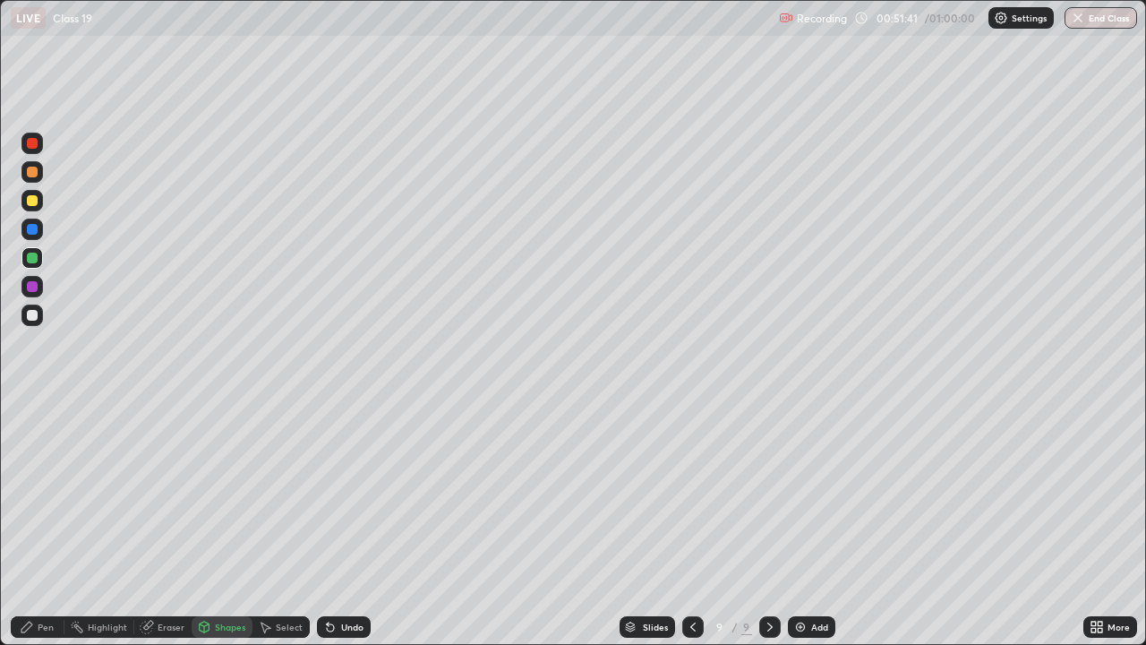
click at [38, 523] on div "Pen" at bounding box center [46, 626] width 16 height 9
click at [30, 232] on div at bounding box center [32, 229] width 11 height 11
click at [210, 523] on icon at bounding box center [204, 627] width 14 height 14
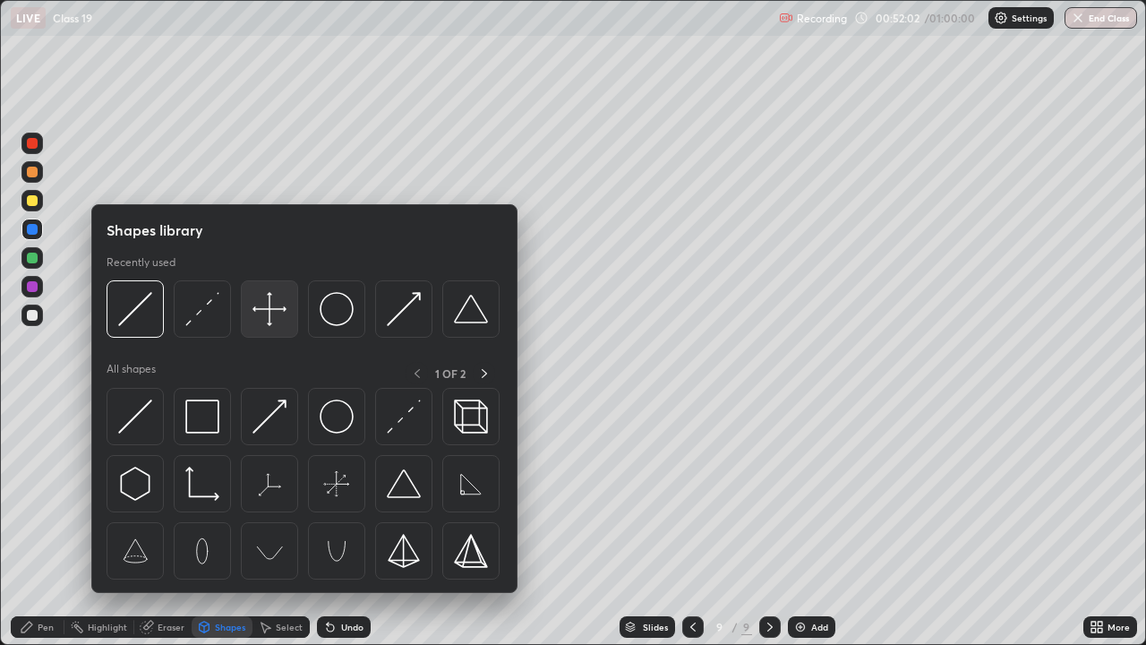
click at [261, 309] on img at bounding box center [270, 309] width 34 height 34
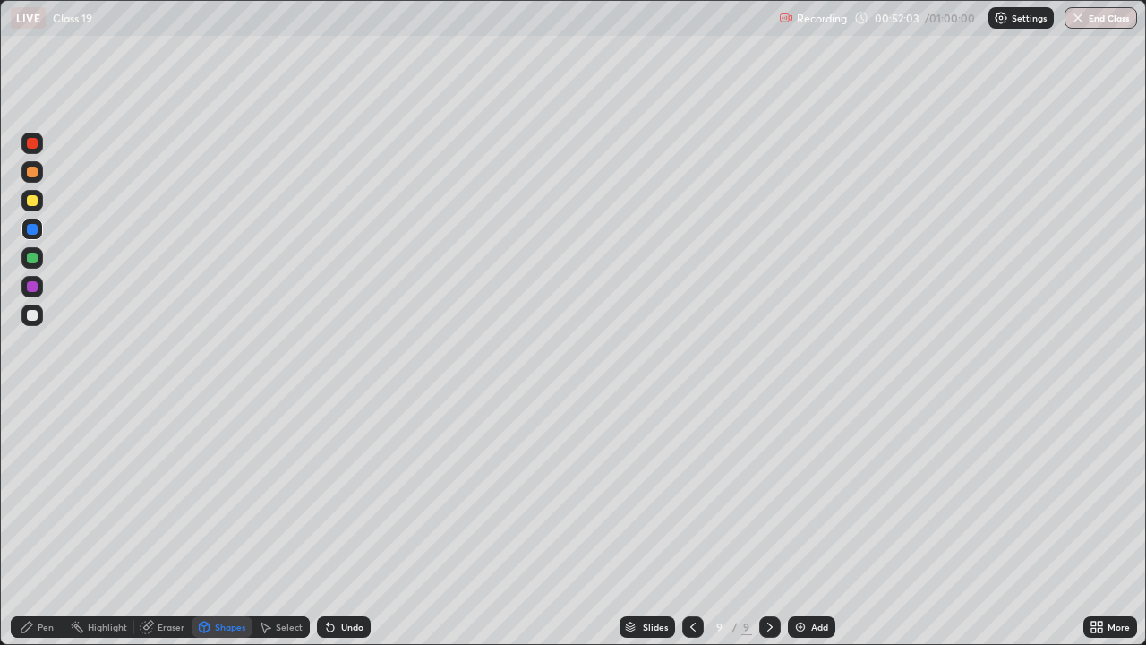
click at [37, 317] on div at bounding box center [32, 315] width 11 height 11
click at [38, 523] on div "Pen" at bounding box center [46, 626] width 16 height 9
click at [25, 171] on div at bounding box center [31, 171] width 21 height 21
click at [207, 523] on icon at bounding box center [205, 626] width 10 height 11
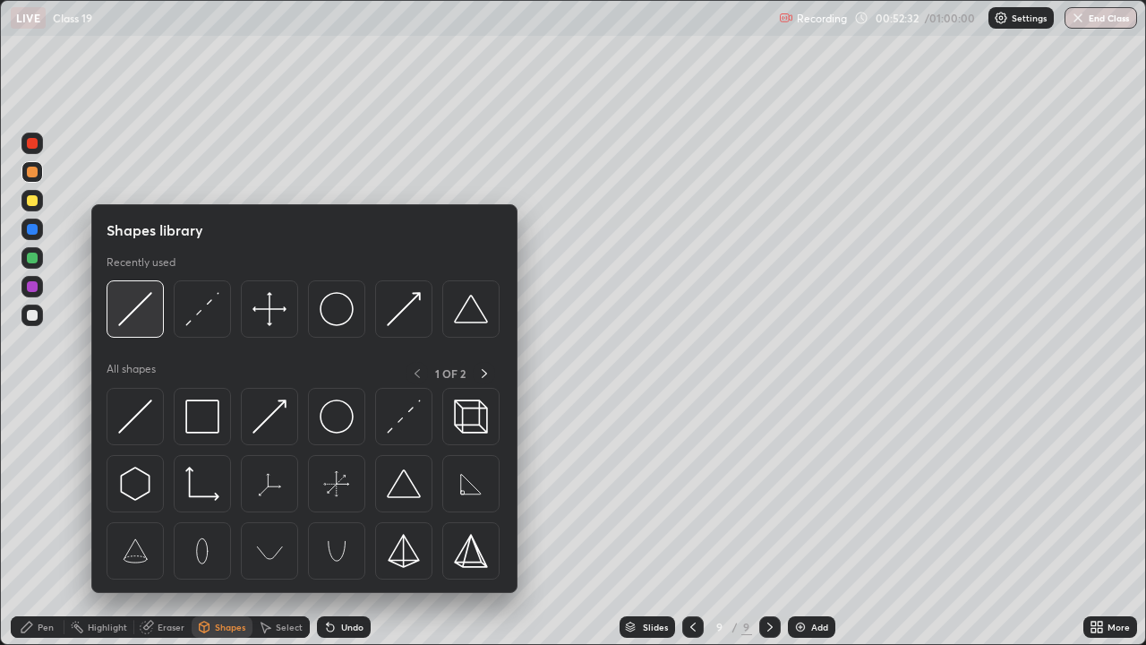
click at [127, 313] on img at bounding box center [135, 309] width 34 height 34
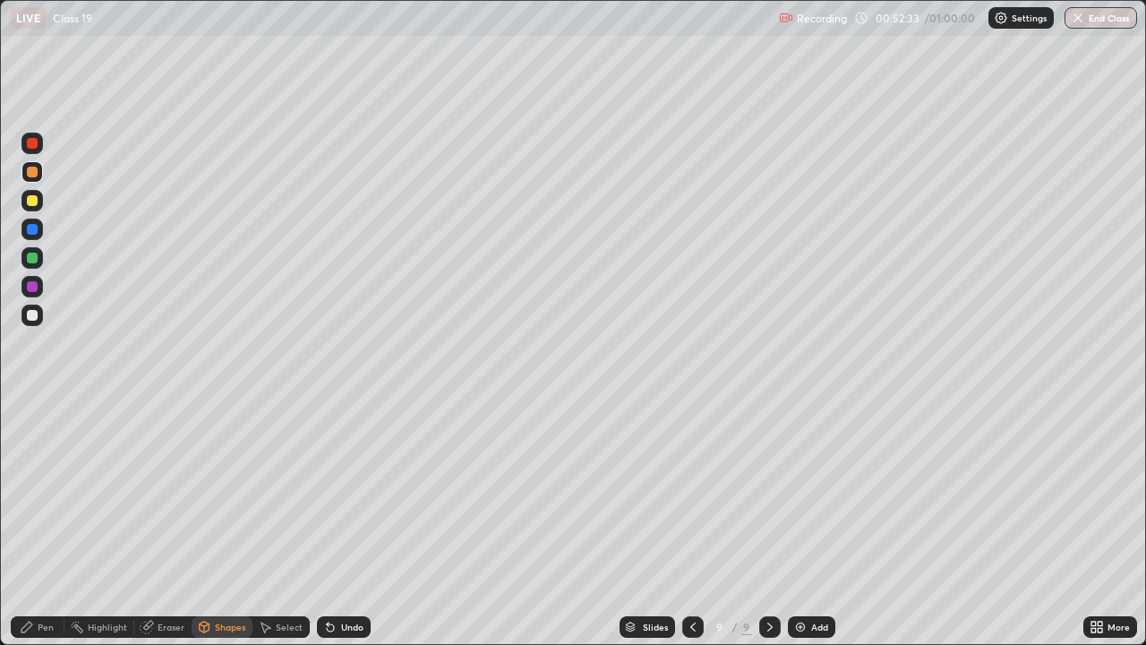
click at [27, 142] on div at bounding box center [32, 143] width 11 height 11
click at [39, 523] on div "Pen" at bounding box center [46, 626] width 16 height 9
click at [30, 259] on div at bounding box center [32, 258] width 11 height 11
click at [30, 285] on div at bounding box center [32, 286] width 11 height 11
click at [31, 174] on div at bounding box center [32, 172] width 11 height 11
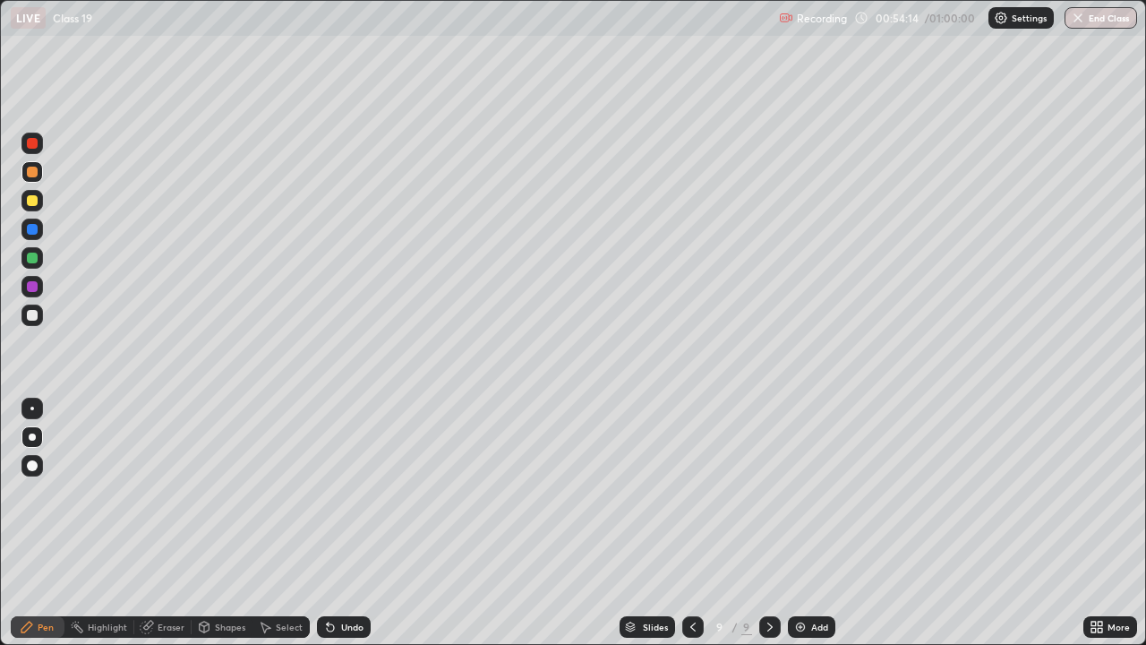
click at [208, 523] on icon at bounding box center [205, 626] width 10 height 11
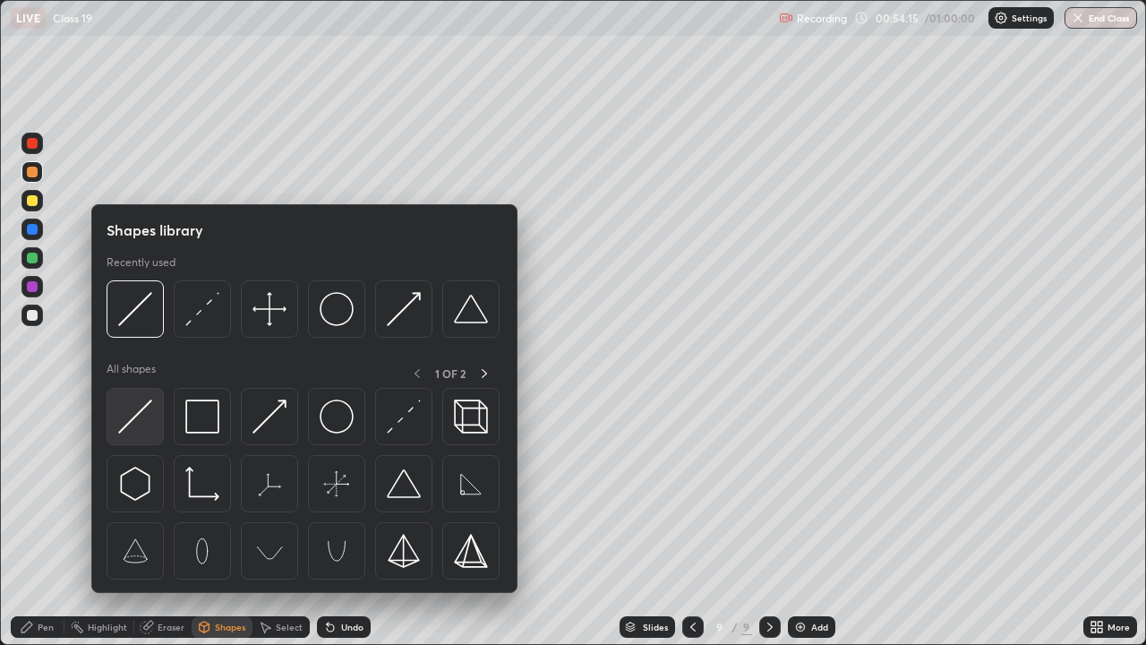
click at [146, 419] on img at bounding box center [135, 416] width 34 height 34
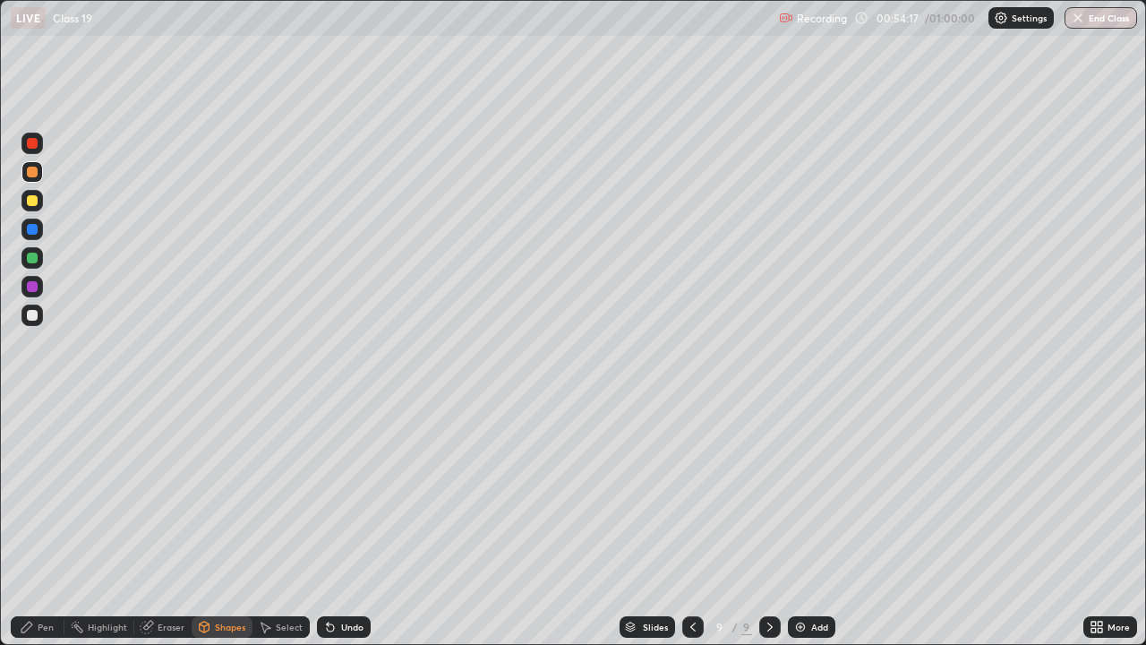
click at [30, 229] on div at bounding box center [32, 229] width 11 height 11
click at [34, 523] on div "Pen" at bounding box center [38, 626] width 54 height 21
click at [29, 319] on div at bounding box center [32, 315] width 11 height 11
click at [342, 523] on div "Undo" at bounding box center [352, 626] width 22 height 9
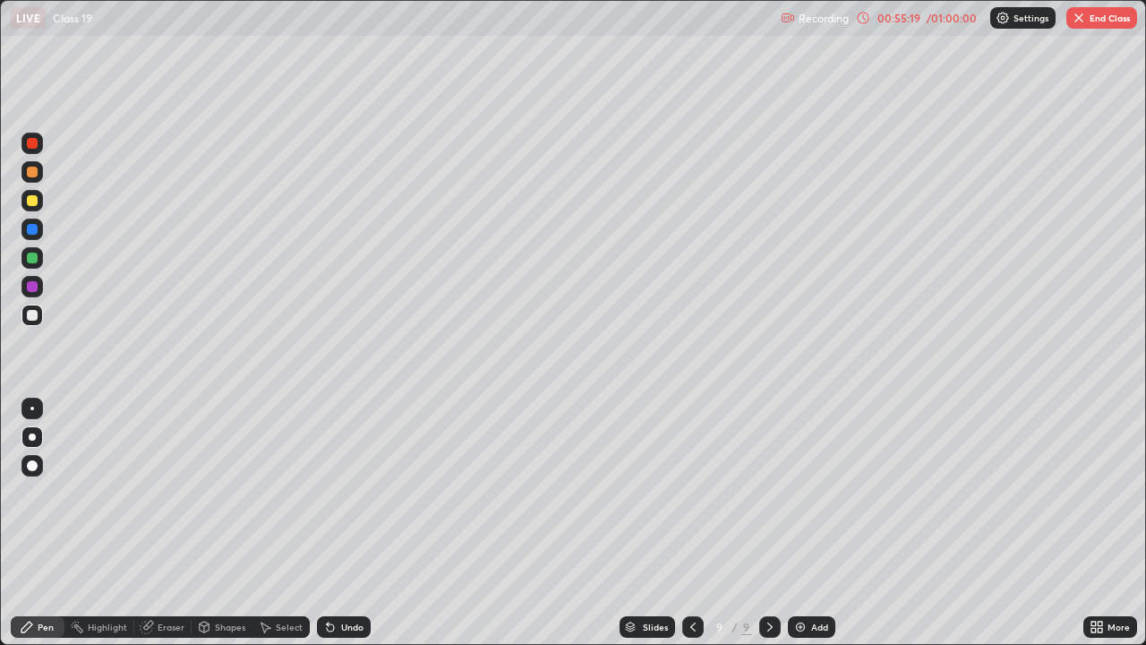
click at [30, 145] on div at bounding box center [32, 143] width 11 height 11
click at [216, 523] on div "Shapes" at bounding box center [230, 626] width 30 height 9
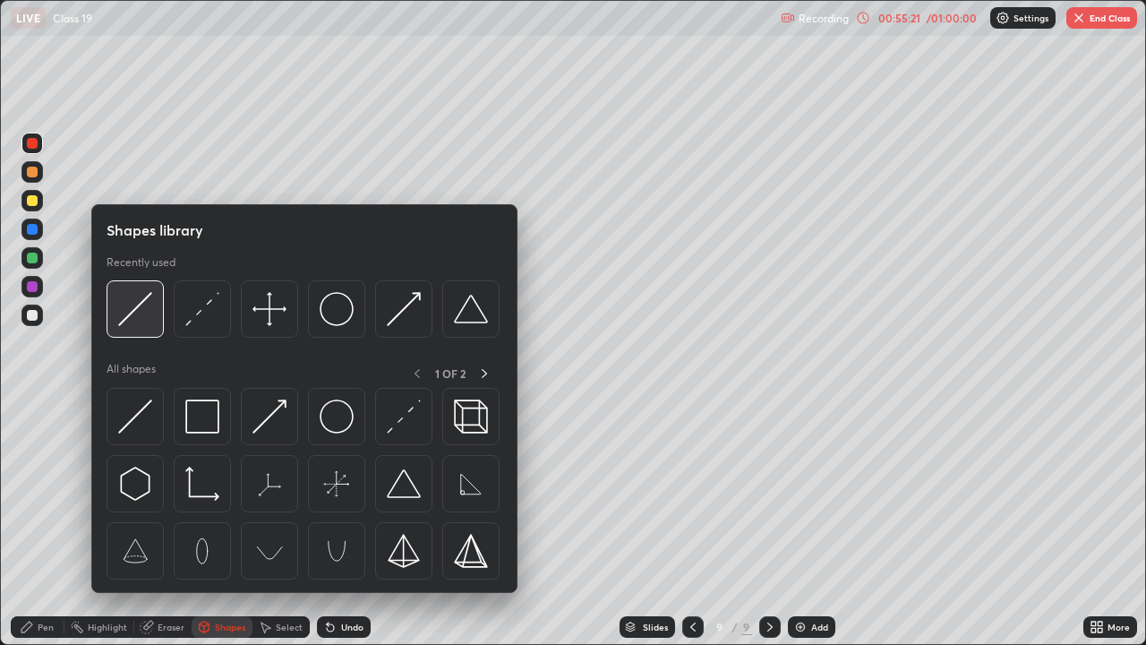
click at [130, 310] on img at bounding box center [135, 309] width 34 height 34
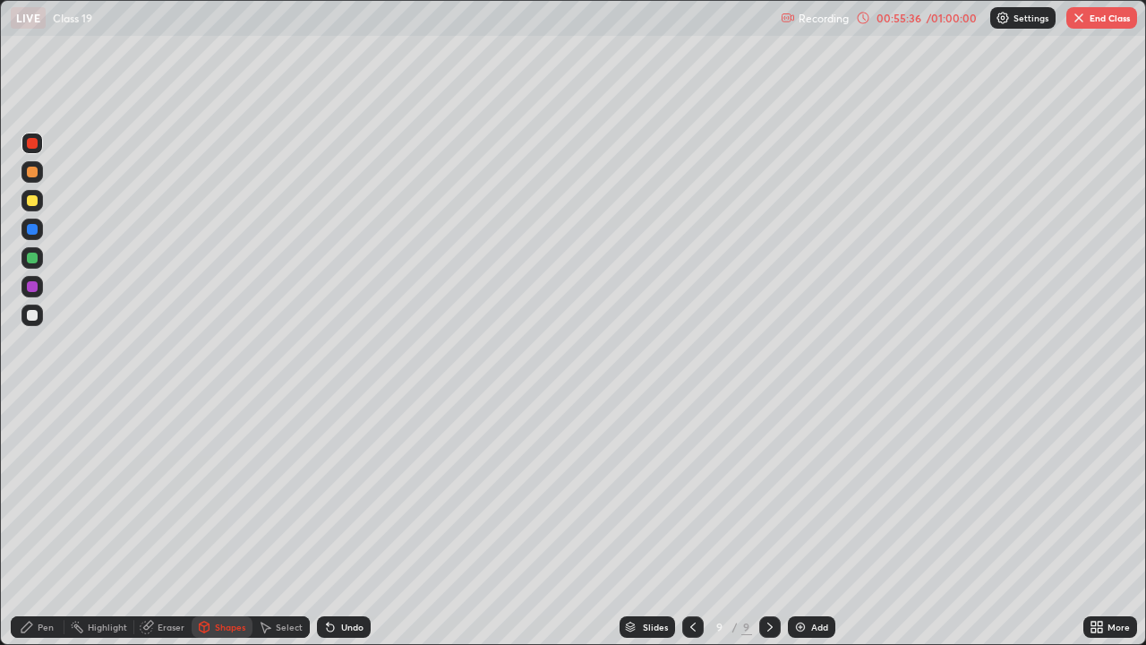
click at [29, 523] on icon at bounding box center [26, 626] width 11 height 11
click at [32, 229] on div at bounding box center [32, 229] width 11 height 11
click at [215, 523] on div "Shapes" at bounding box center [230, 626] width 30 height 9
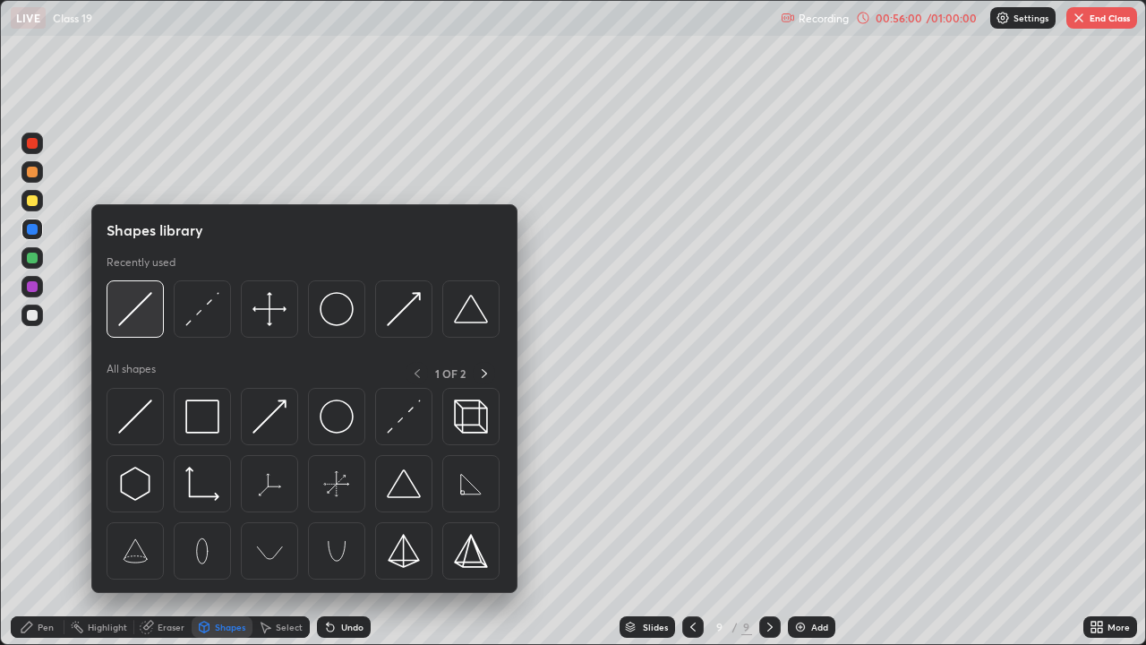
click at [134, 314] on img at bounding box center [135, 309] width 34 height 34
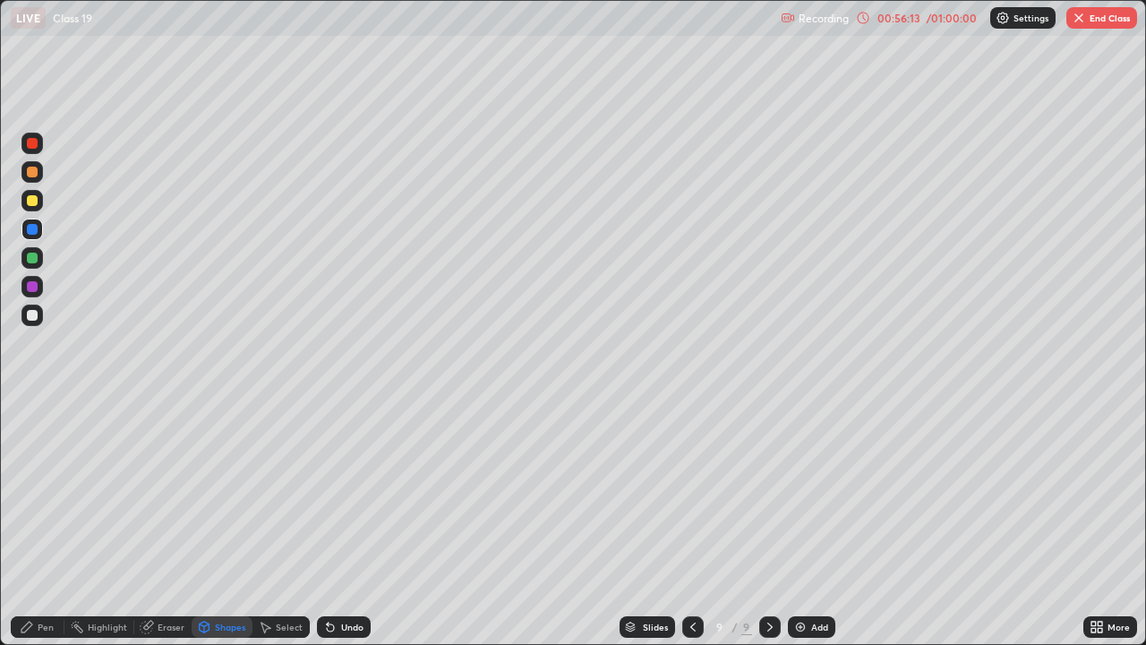
click at [31, 523] on icon at bounding box center [27, 627] width 14 height 14
click at [29, 258] on div at bounding box center [32, 258] width 11 height 11
click at [1079, 17] on img "button" at bounding box center [1079, 18] width 14 height 14
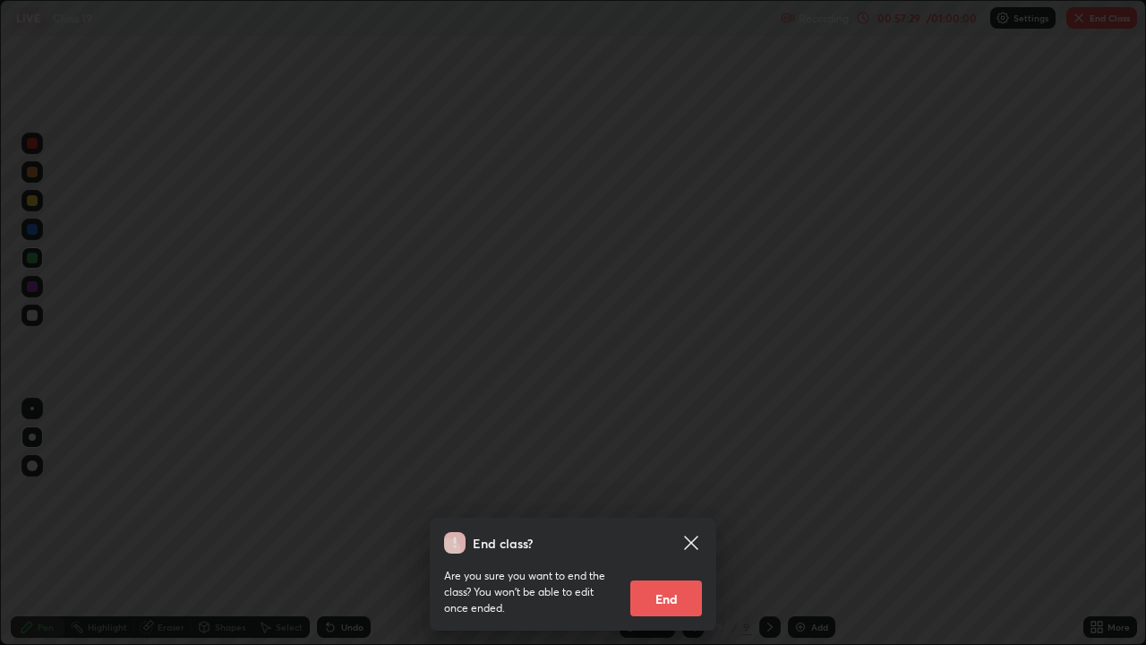
click at [664, 523] on button "End" at bounding box center [666, 598] width 72 height 36
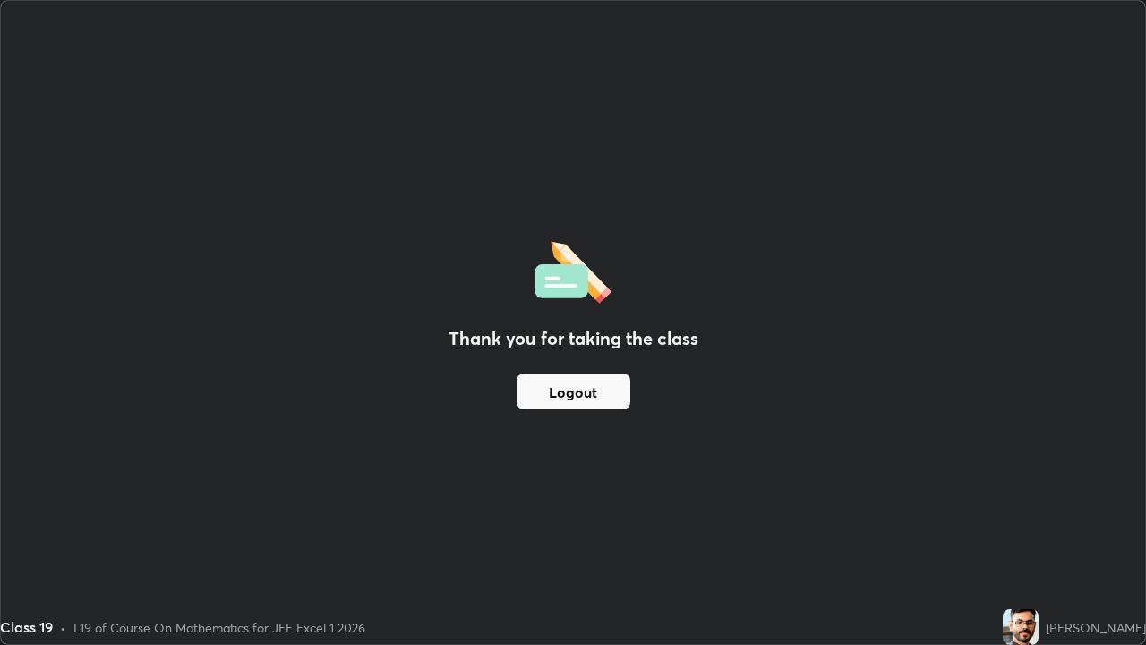
click at [587, 395] on button "Logout" at bounding box center [574, 391] width 114 height 36
